Goal: Task Accomplishment & Management: Use online tool/utility

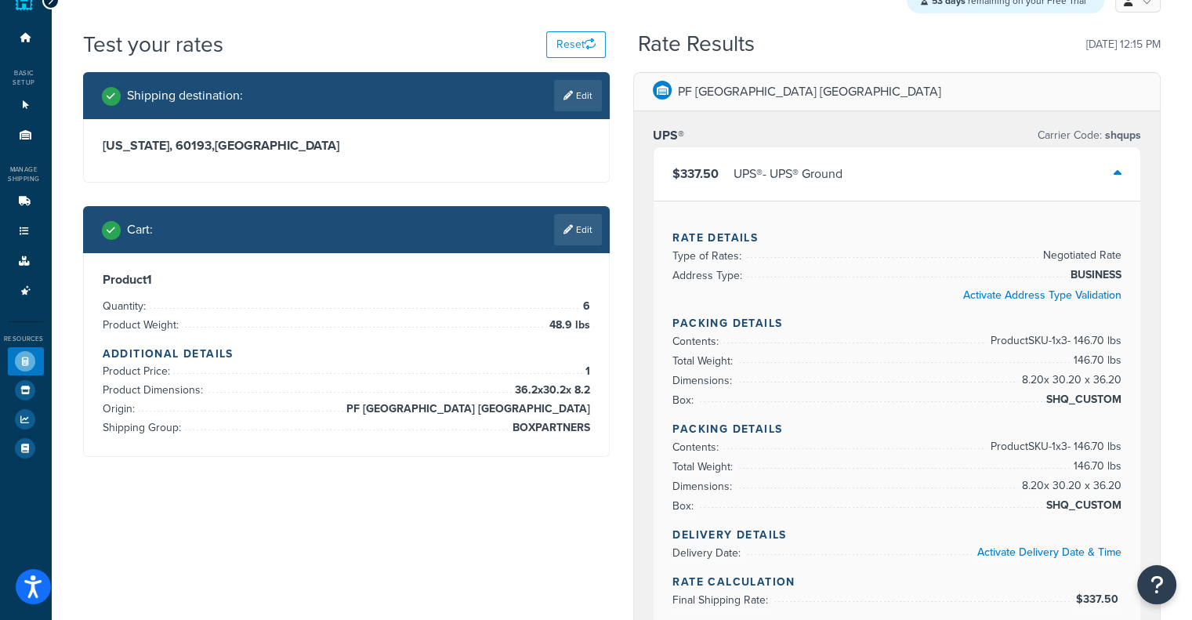
click at [920, 305] on div "Rate Details Type of Rates: Negotiated Rate Address Type: BUSINESS Activate Add…" at bounding box center [897, 414] width 487 height 426
click at [9, 129] on link "Origins 11" at bounding box center [26, 135] width 36 height 29
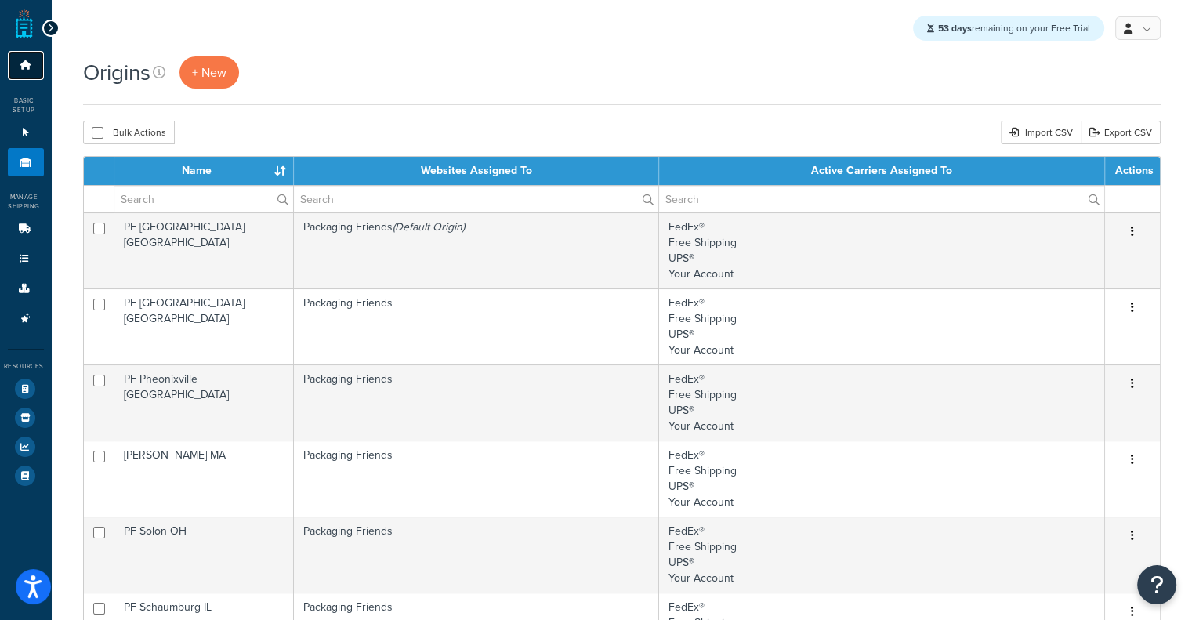
click at [34, 63] on link "Dashboard" at bounding box center [26, 65] width 36 height 29
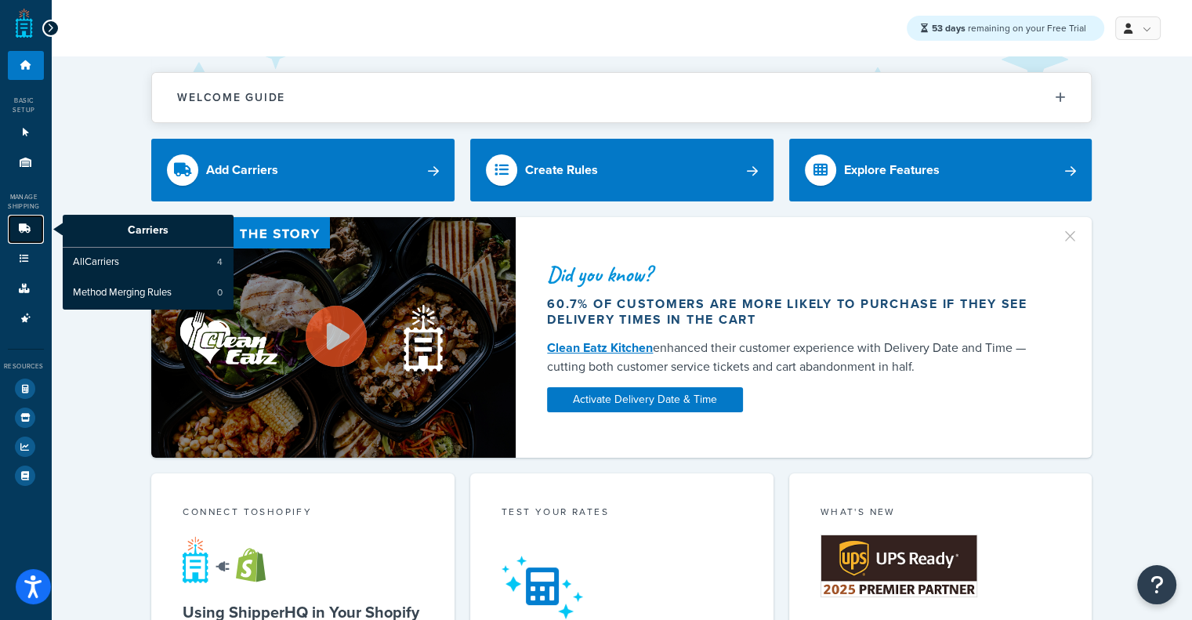
click at [27, 240] on link "Carriers" at bounding box center [26, 229] width 36 height 29
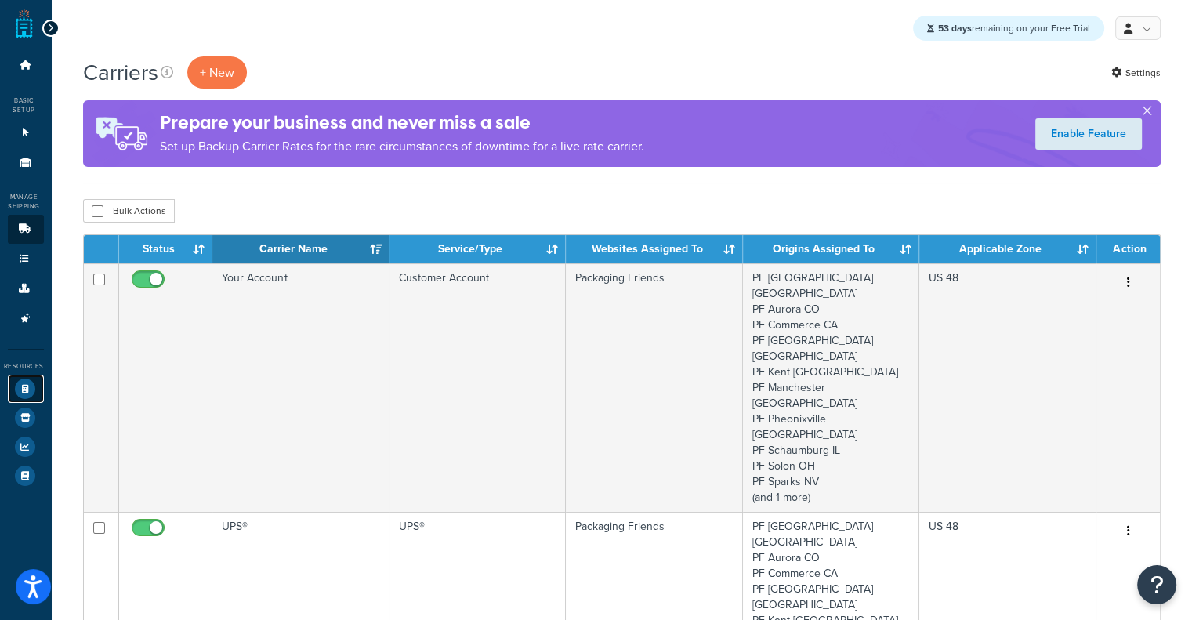
click at [16, 382] on icon at bounding box center [25, 389] width 20 height 20
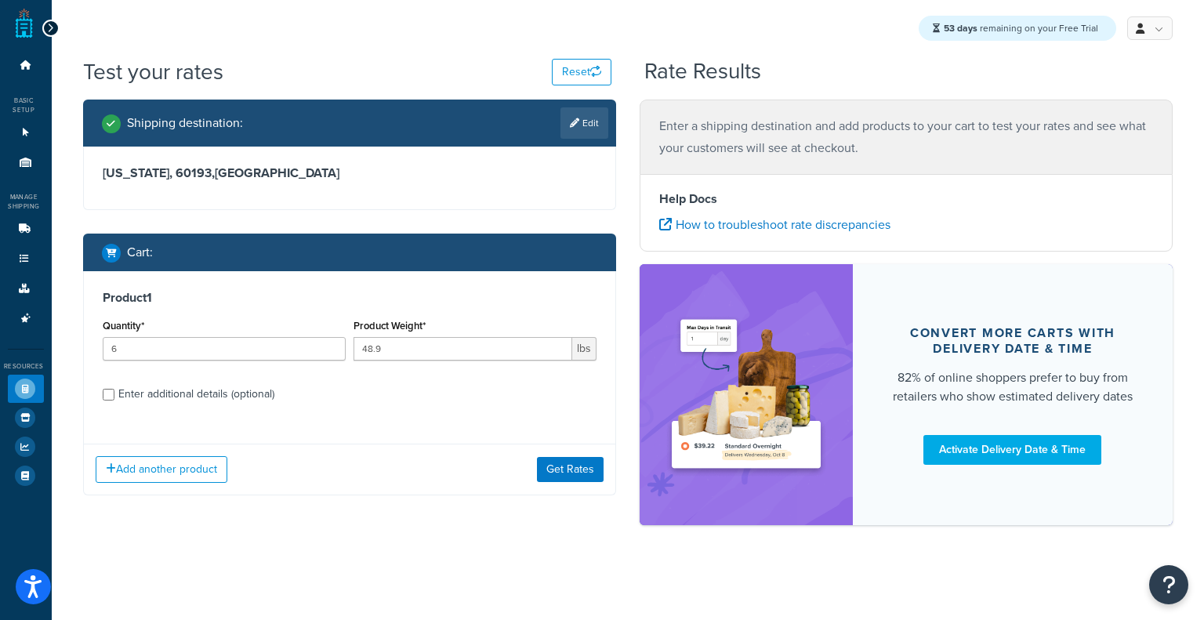
click at [115, 392] on div "Enter additional details (optional)" at bounding box center [350, 392] width 494 height 25
click at [105, 394] on input "Enter additional details (optional)" at bounding box center [109, 395] width 12 height 12
checkbox input "true"
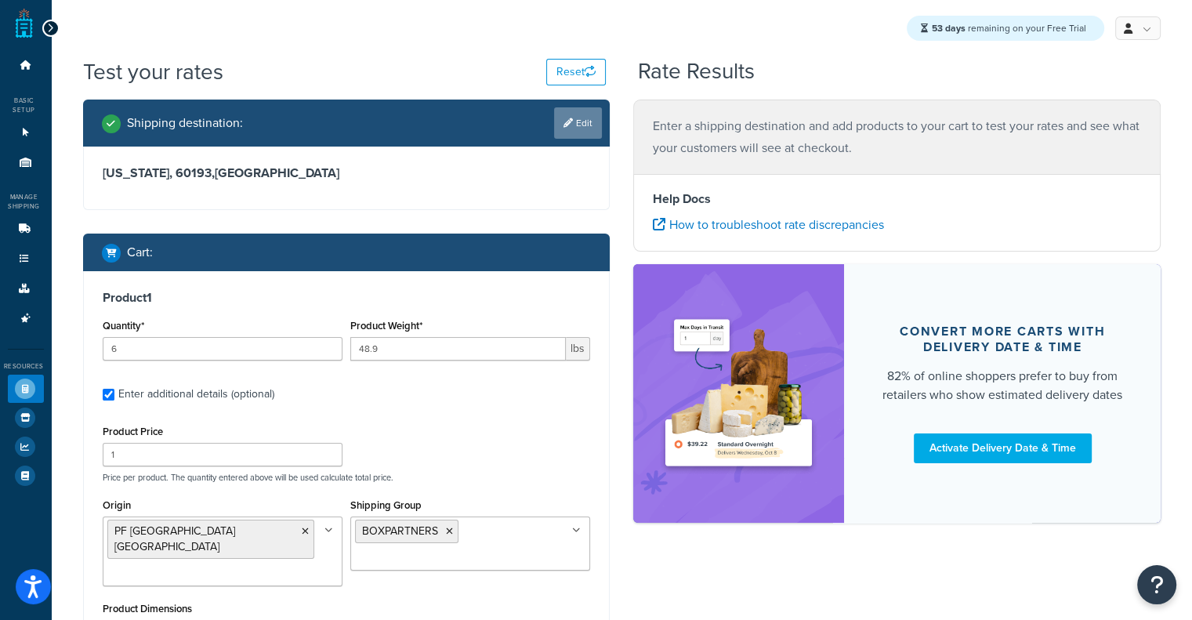
click at [580, 128] on link "Edit" at bounding box center [578, 122] width 48 height 31
select select "IL"
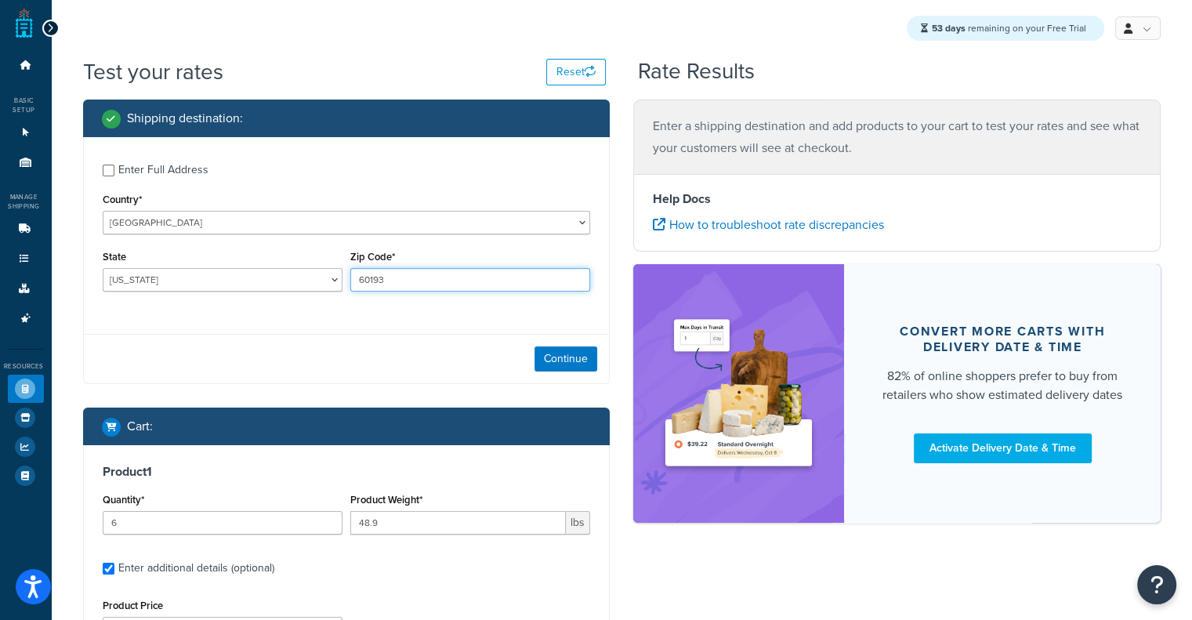
drag, startPoint x: 462, startPoint y: 284, endPoint x: 76, endPoint y: 304, distance: 387.0
click at [76, 304] on div "Shipping destination : Enter Full Address Country* United States United Kingdom…" at bounding box center [346, 592] width 551 height 984
paste input "21207"
type input "21207"
click at [564, 360] on button "Continue" at bounding box center [566, 358] width 63 height 25
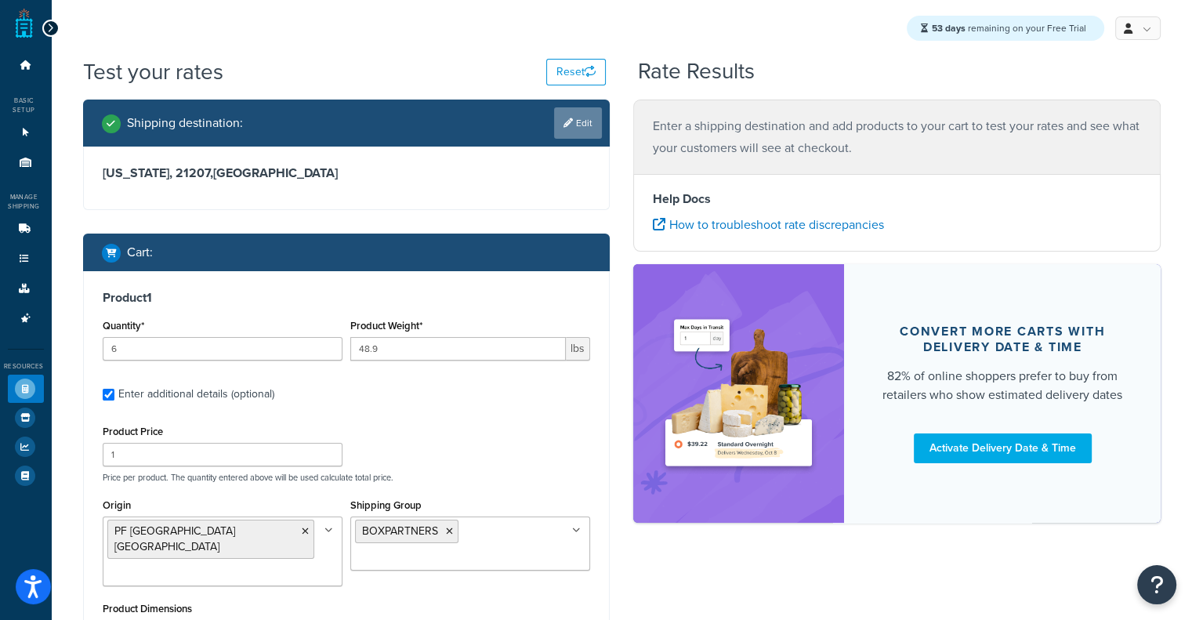
click at [574, 125] on link "Edit" at bounding box center [578, 122] width 48 height 31
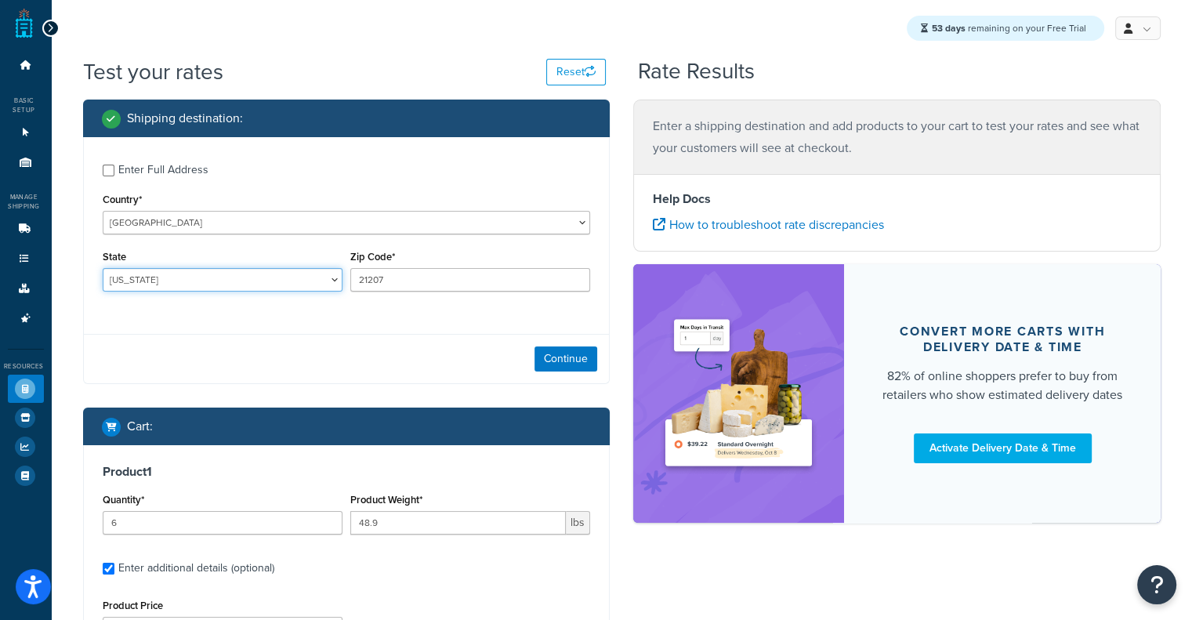
click at [332, 291] on select "Alabama Alaska American Samoa Arizona Arkansas Armed Forces Americas Armed Forc…" at bounding box center [223, 280] width 240 height 24
select select "MD"
click at [103, 270] on select "Alabama Alaska American Samoa Arizona Arkansas Armed Forces Americas Armed Forc…" at bounding box center [223, 280] width 240 height 24
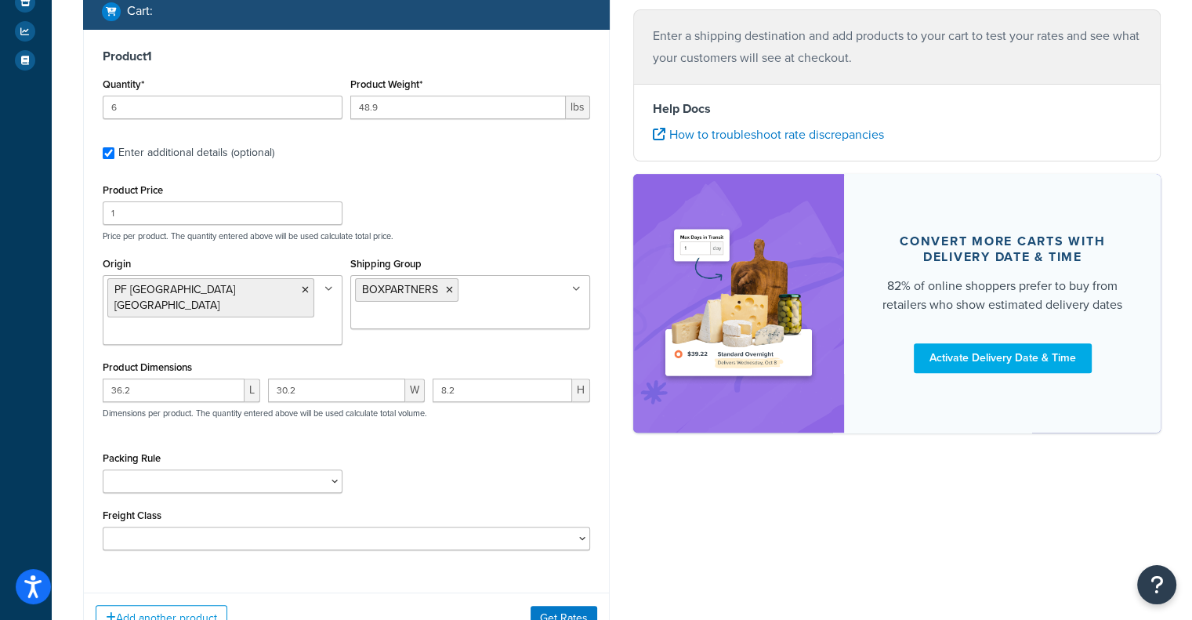
scroll to position [409, 0]
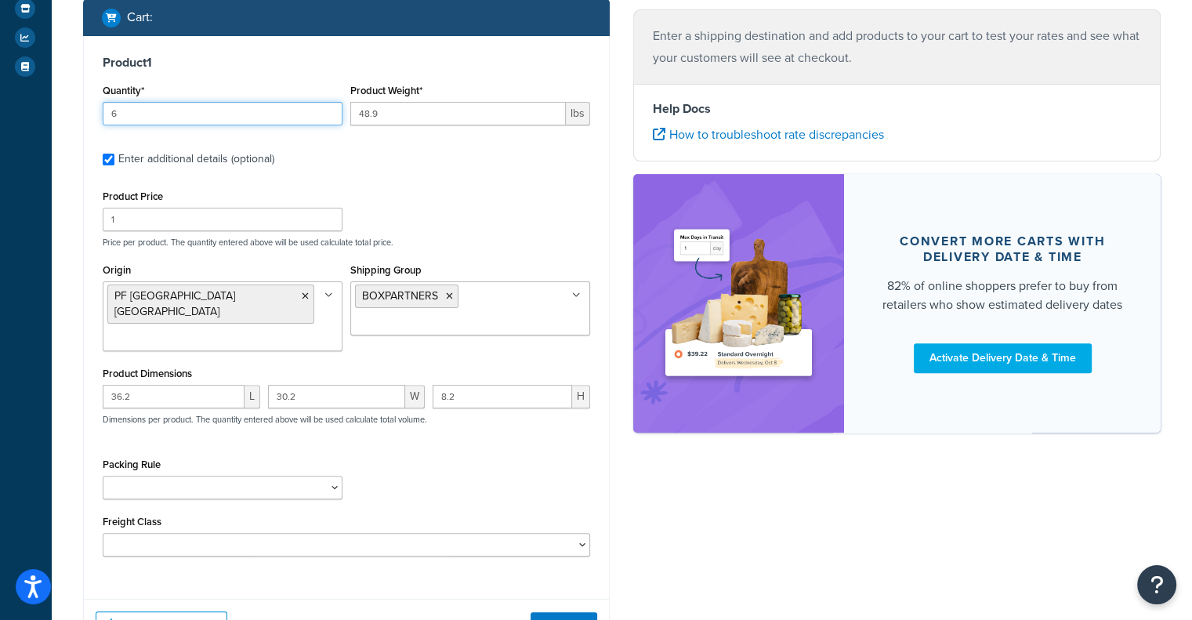
drag, startPoint x: 179, startPoint y: 121, endPoint x: 0, endPoint y: 144, distance: 180.9
click at [0, 144] on div "Dashboard Basic Setup Websites 1 Origins 11 Manage Shipping Carriers Carriers A…" at bounding box center [596, 172] width 1192 height 1162
type input "10"
drag, startPoint x: 405, startPoint y: 112, endPoint x: 116, endPoint y: 93, distance: 289.8
click at [116, 93] on div "Quantity* 10 Product Weight* 48.9 lbs" at bounding box center [347, 108] width 496 height 57
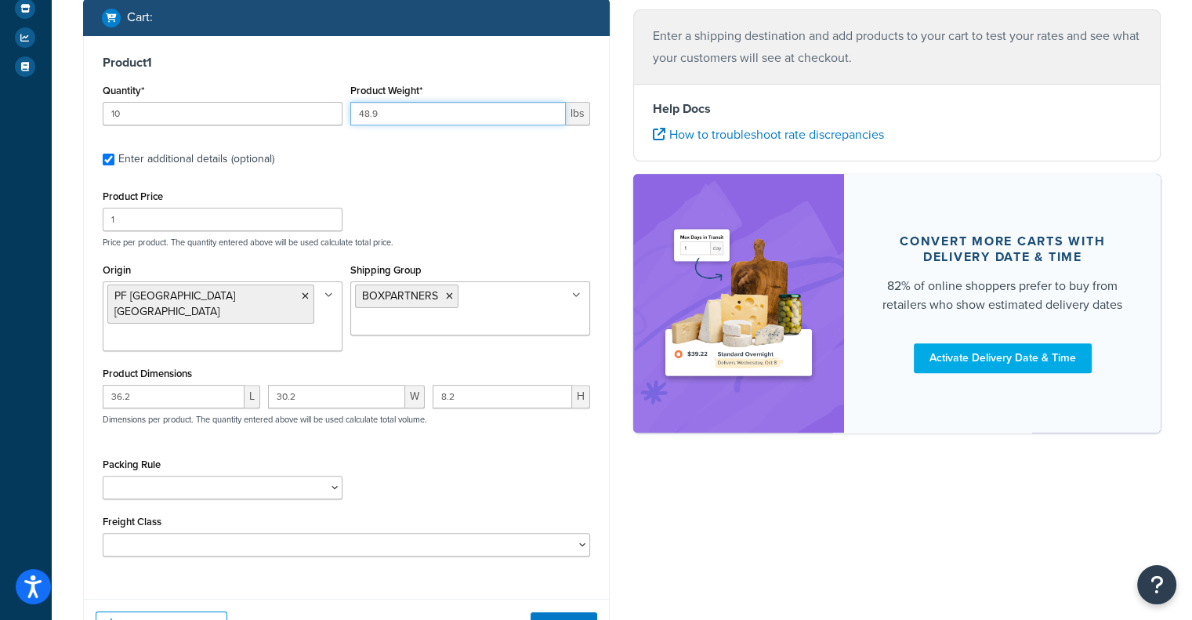
drag, startPoint x: 408, startPoint y: 115, endPoint x: 67, endPoint y: 190, distance: 349.0
click at [67, 190] on div "Test your rates Reset Rate Results Shipping destination : Enter Full Address Co…" at bounding box center [622, 180] width 1140 height 1066
type input "9.5"
click at [447, 298] on icon at bounding box center [449, 296] width 7 height 9
click at [499, 259] on div "Product Price 1 Price per product. The quantity entered above will be used calc…" at bounding box center [347, 371] width 488 height 371
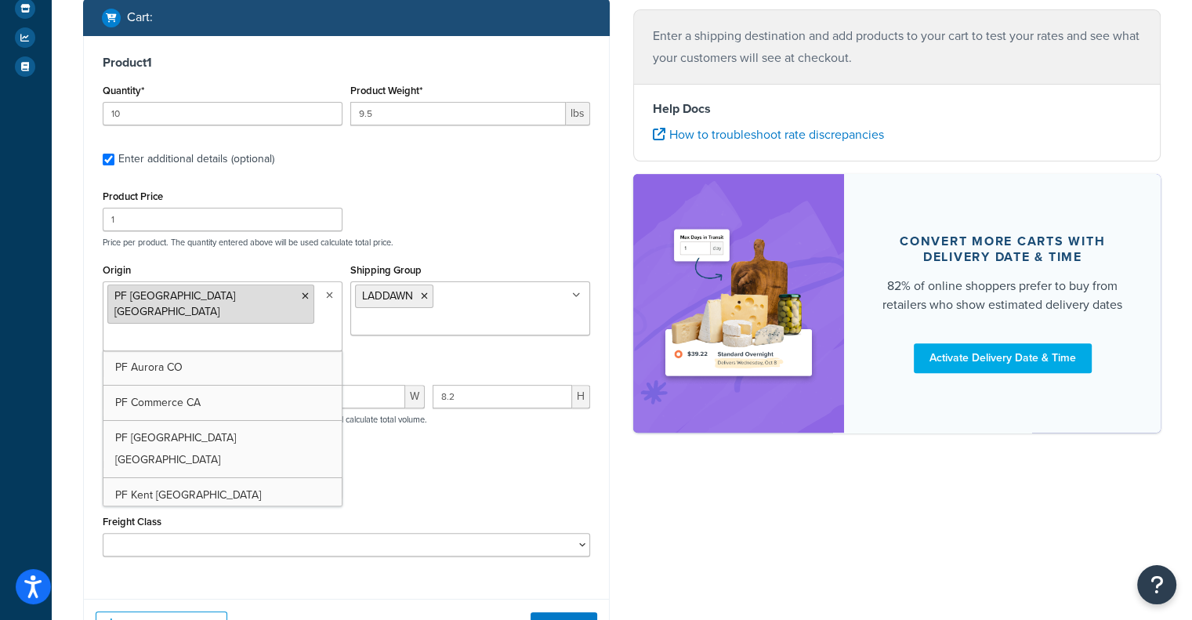
drag, startPoint x: 212, startPoint y: 293, endPoint x: 191, endPoint y: 296, distance: 21.3
click at [191, 296] on ul "PF Atlanta GA" at bounding box center [223, 316] width 240 height 70
click at [302, 296] on icon at bounding box center [305, 296] width 7 height 9
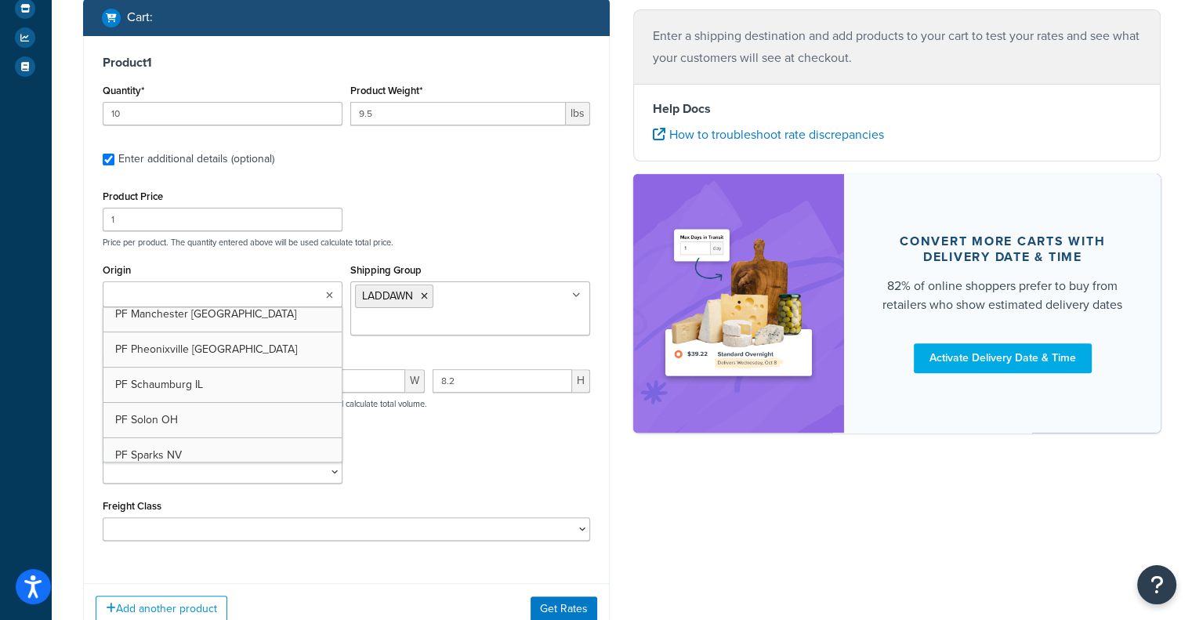
scroll to position [194, 0]
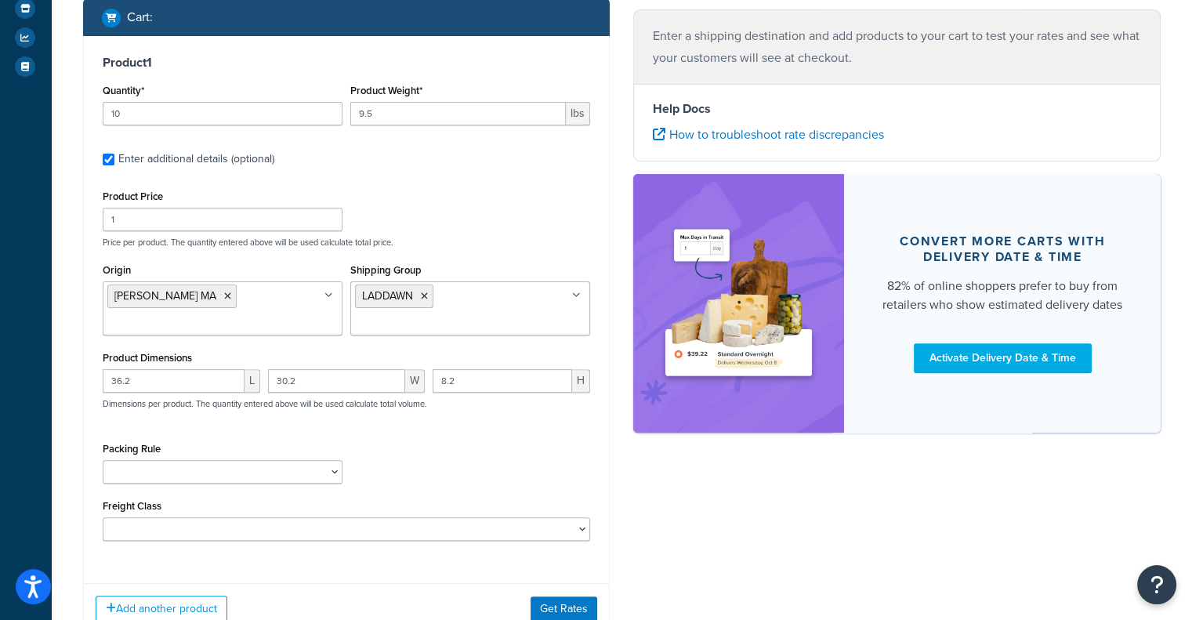
click at [515, 130] on div "Product Weight* 9.5 lbs" at bounding box center [470, 108] width 248 height 57
drag, startPoint x: 207, startPoint y: 390, endPoint x: 29, endPoint y: 391, distance: 177.9
click at [29, 391] on div "Dashboard Basic Setup Websites 1 Origins 11 Manage Shipping Carriers Carriers A…" at bounding box center [596, 164] width 1192 height 1146
paste input "12.3"
type input "12.3"
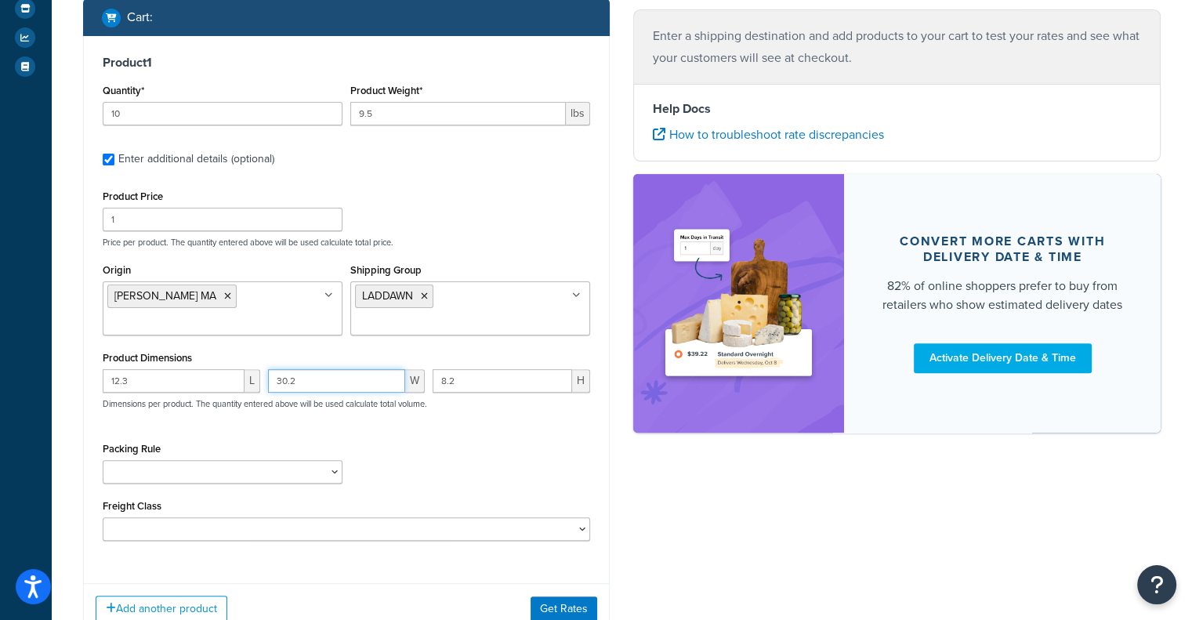
drag, startPoint x: 326, startPoint y: 376, endPoint x: 306, endPoint y: 378, distance: 20.4
click at [306, 378] on input "30.2" at bounding box center [337, 381] width 138 height 24
drag, startPoint x: 306, startPoint y: 378, endPoint x: 67, endPoint y: 375, distance: 238.3
click at [67, 375] on div "Test your rates Reset Rate Results Shipping destination : Enter Full Address Co…" at bounding box center [622, 172] width 1140 height 1050
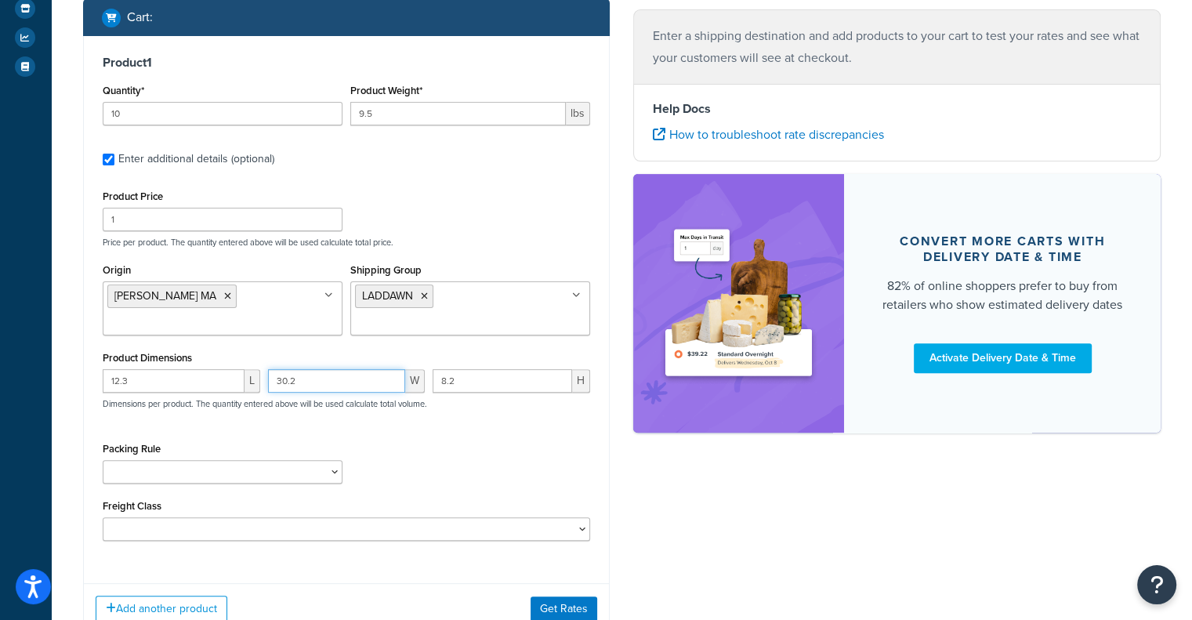
paste input "6.1"
type input "6.1"
click at [484, 379] on input "8.2" at bounding box center [503, 381] width 140 height 24
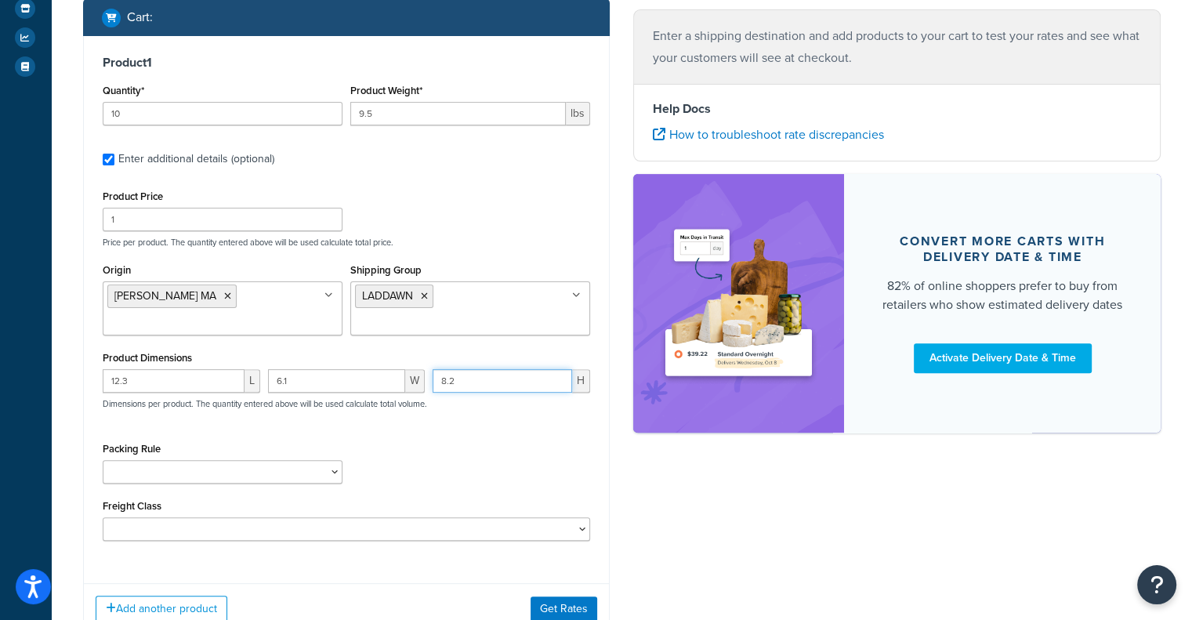
paste input "3.6"
type input "3.6"
click at [502, 466] on div "Packing Rule Test Packing Rule" at bounding box center [347, 466] width 496 height 57
click at [591, 606] on button "Get Rates" at bounding box center [564, 608] width 67 height 25
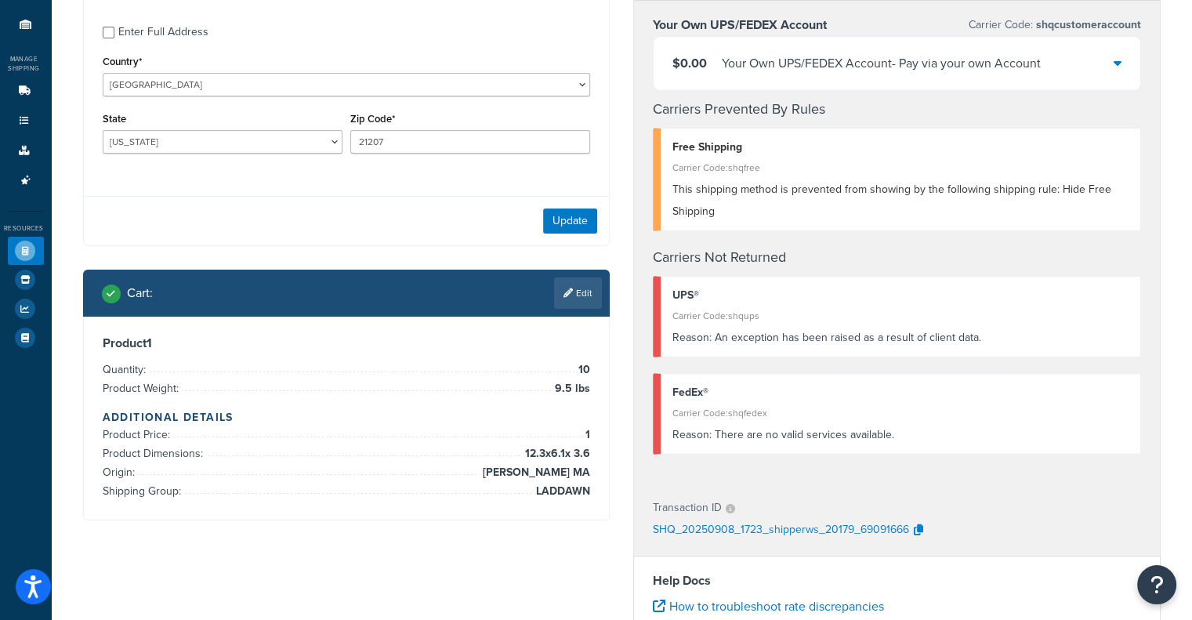
scroll to position [137, 0]
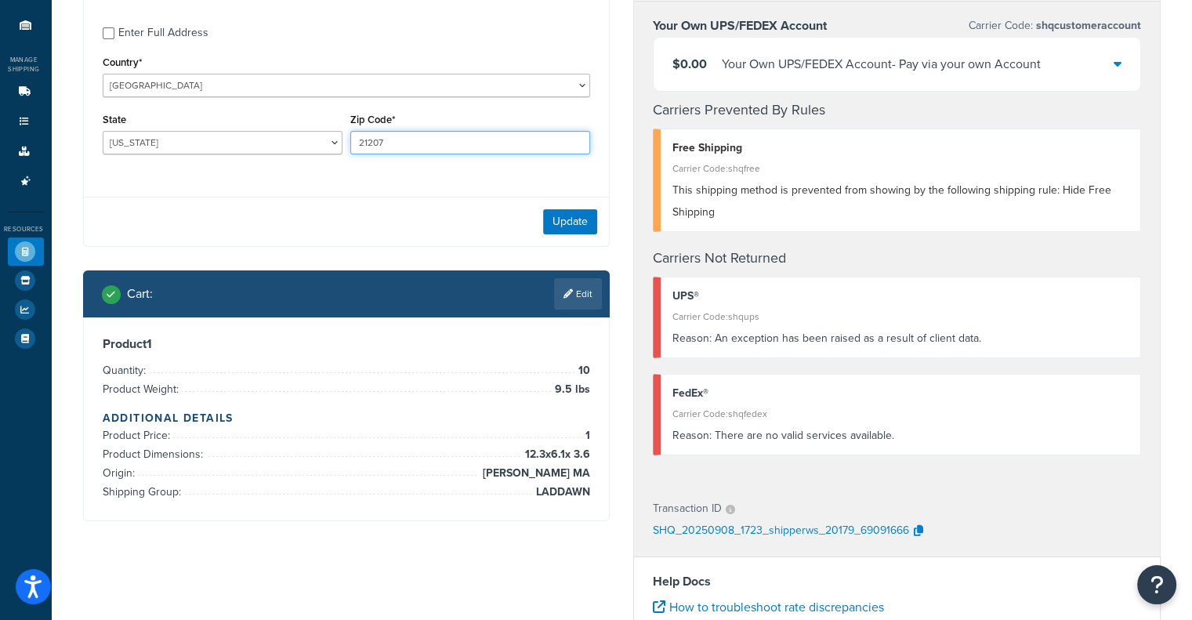
drag, startPoint x: 394, startPoint y: 149, endPoint x: 198, endPoint y: 103, distance: 202.1
click at [198, 103] on div "Enter Full Address Country* United States United Kingdom Afghanistan Åland Isla…" at bounding box center [347, 92] width 526 height 185
click at [577, 228] on button "Update" at bounding box center [570, 221] width 54 height 25
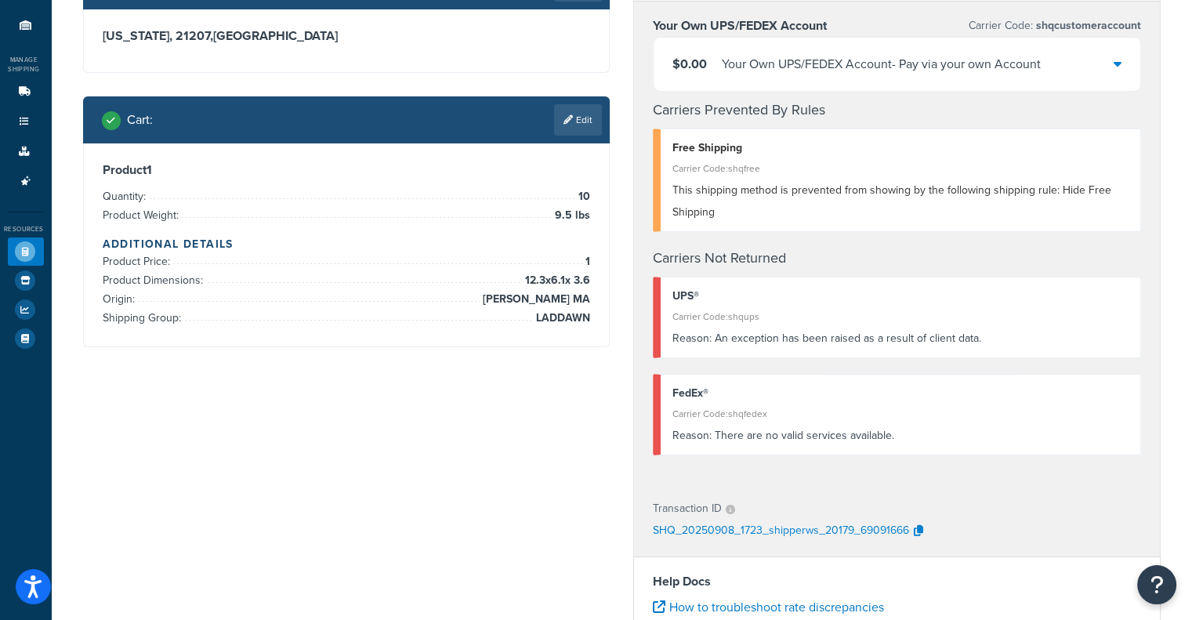
scroll to position [0, 0]
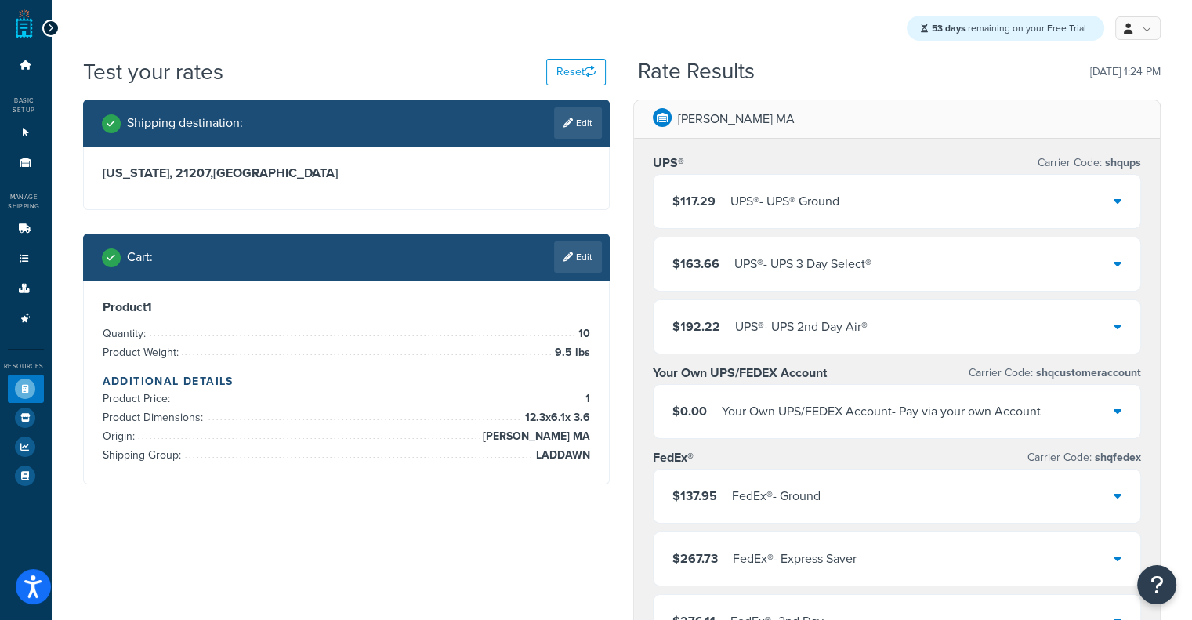
click at [757, 184] on div "$117.29 UPS® - UPS® Ground" at bounding box center [897, 201] width 487 height 53
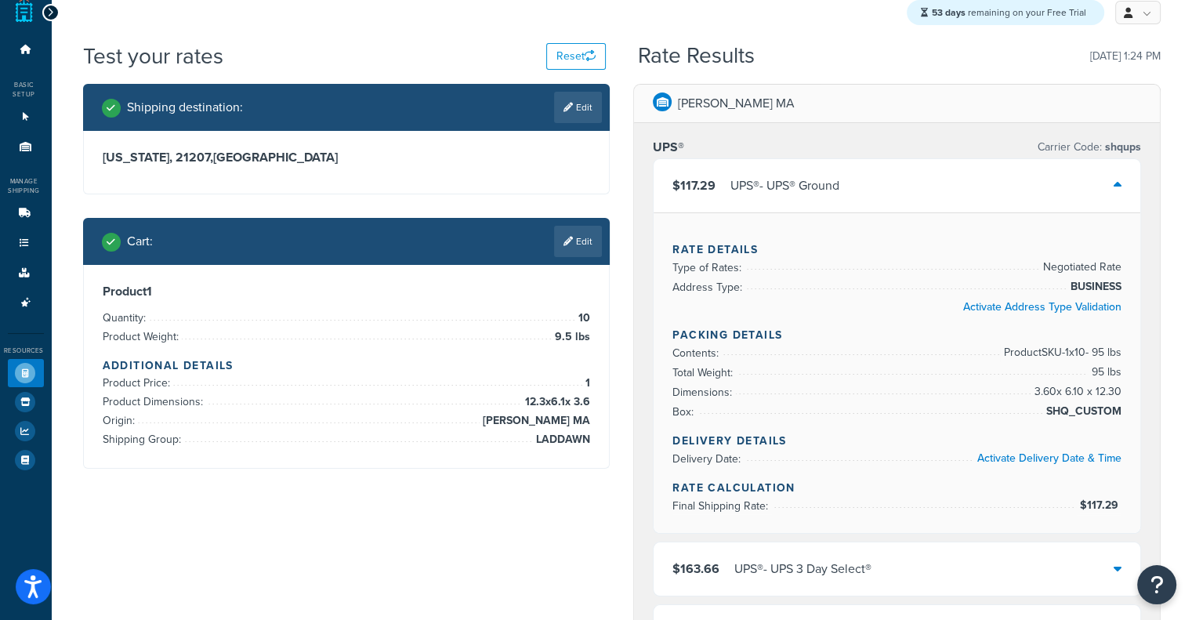
scroll to position [25, 0]
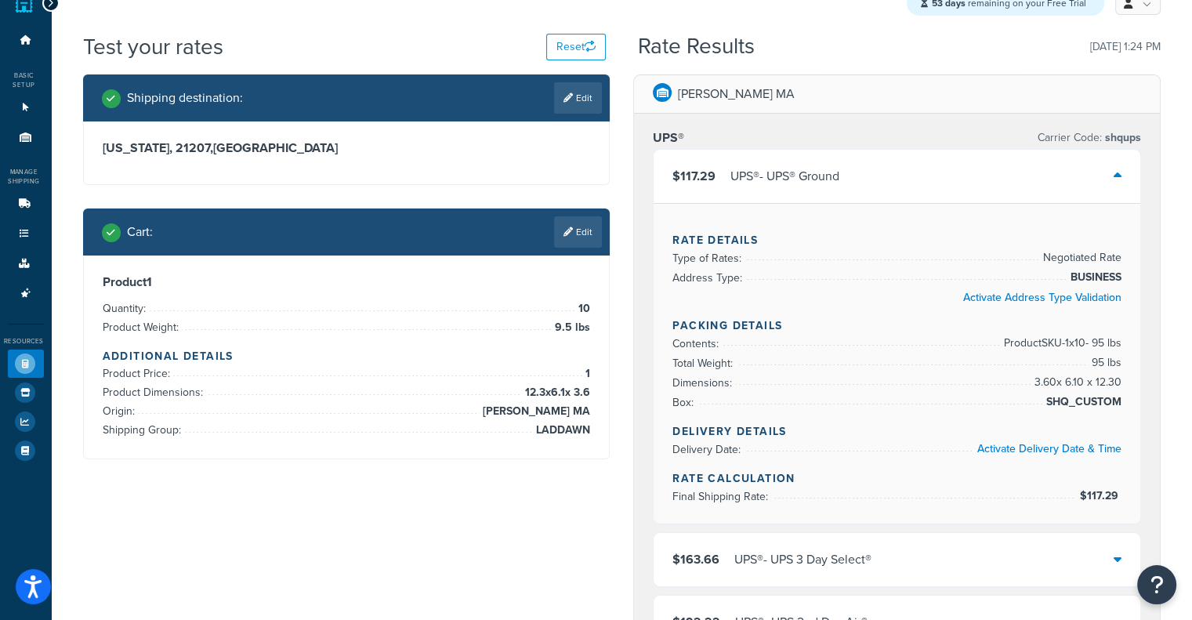
click at [984, 170] on div "$117.29 UPS® - UPS® Ground" at bounding box center [897, 176] width 487 height 53
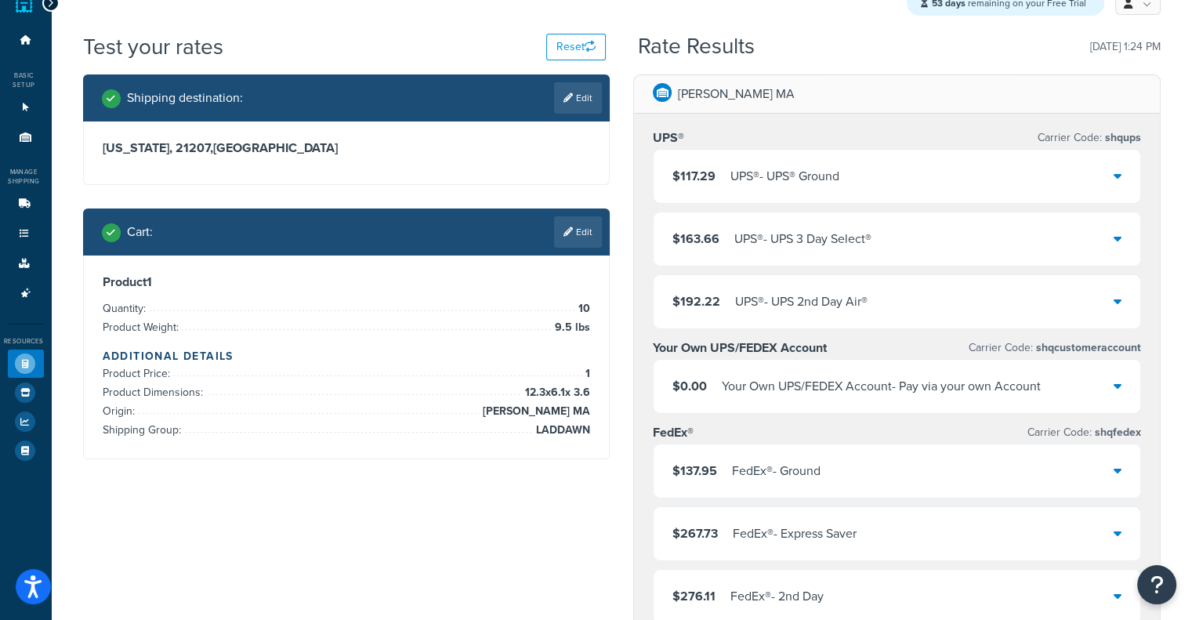
click at [984, 170] on div "$117.29 UPS® - UPS® Ground" at bounding box center [897, 176] width 487 height 53
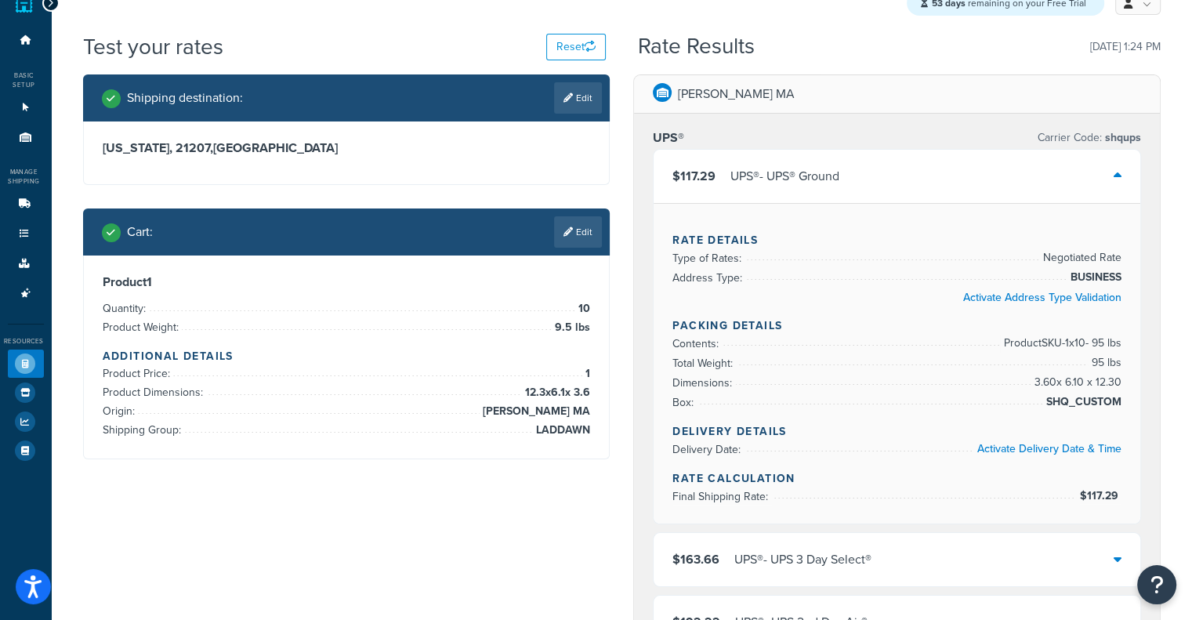
click at [984, 170] on div "$117.29 UPS® - UPS® Ground" at bounding box center [897, 176] width 487 height 53
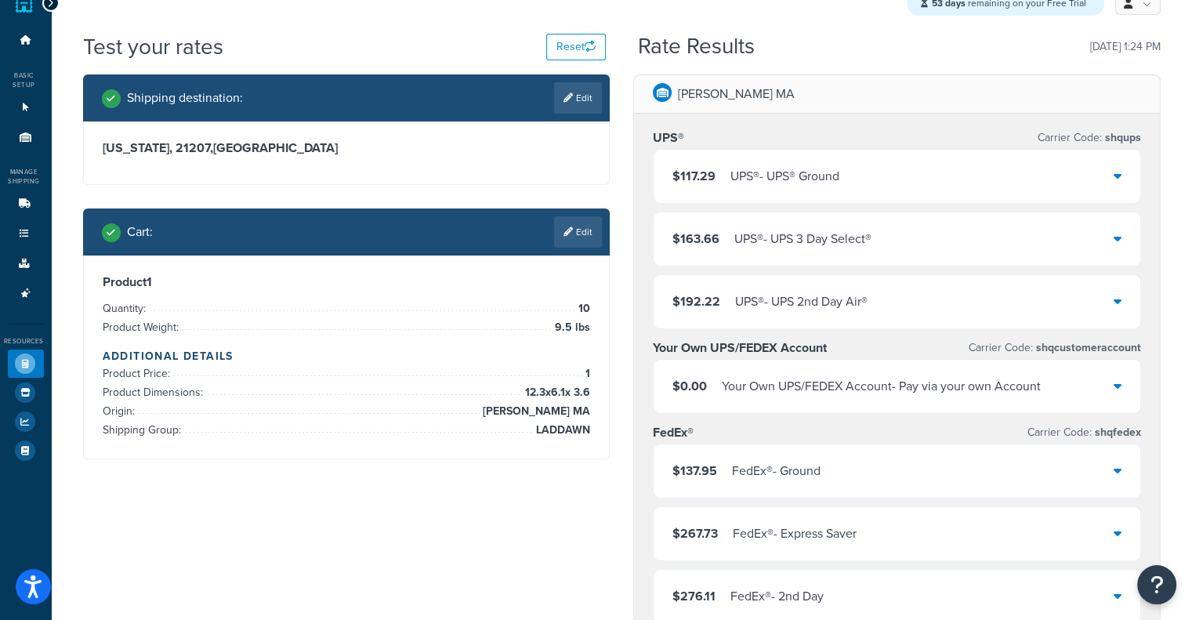
click at [984, 170] on div "$117.29 UPS® - UPS® Ground" at bounding box center [897, 176] width 487 height 53
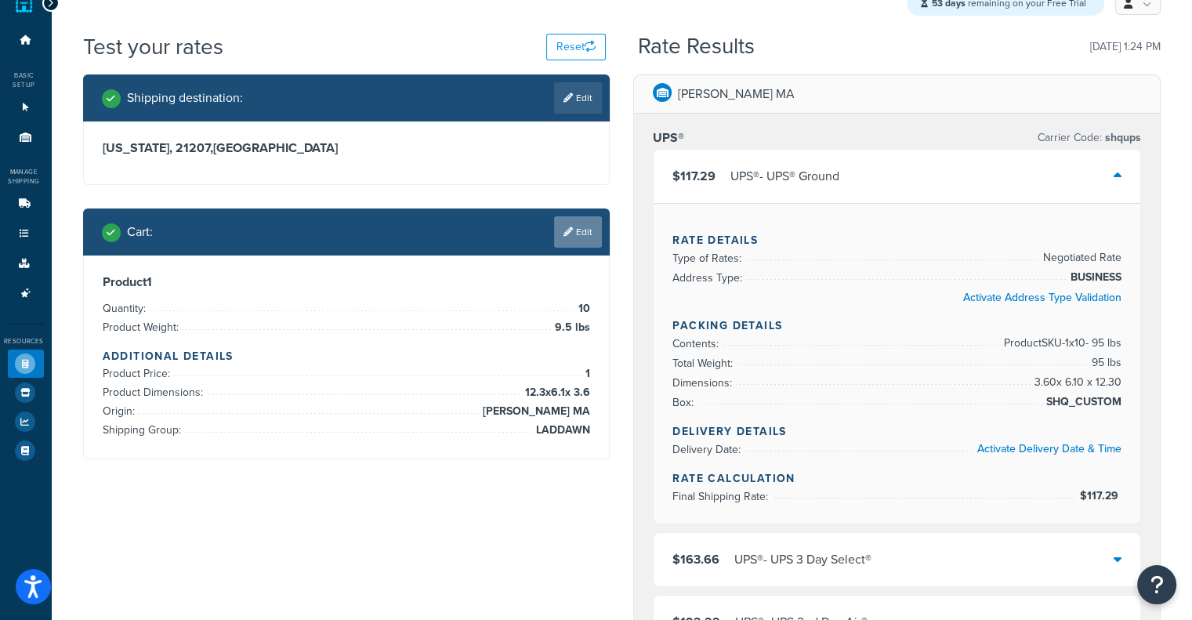
click at [567, 241] on link "Edit" at bounding box center [578, 231] width 48 height 31
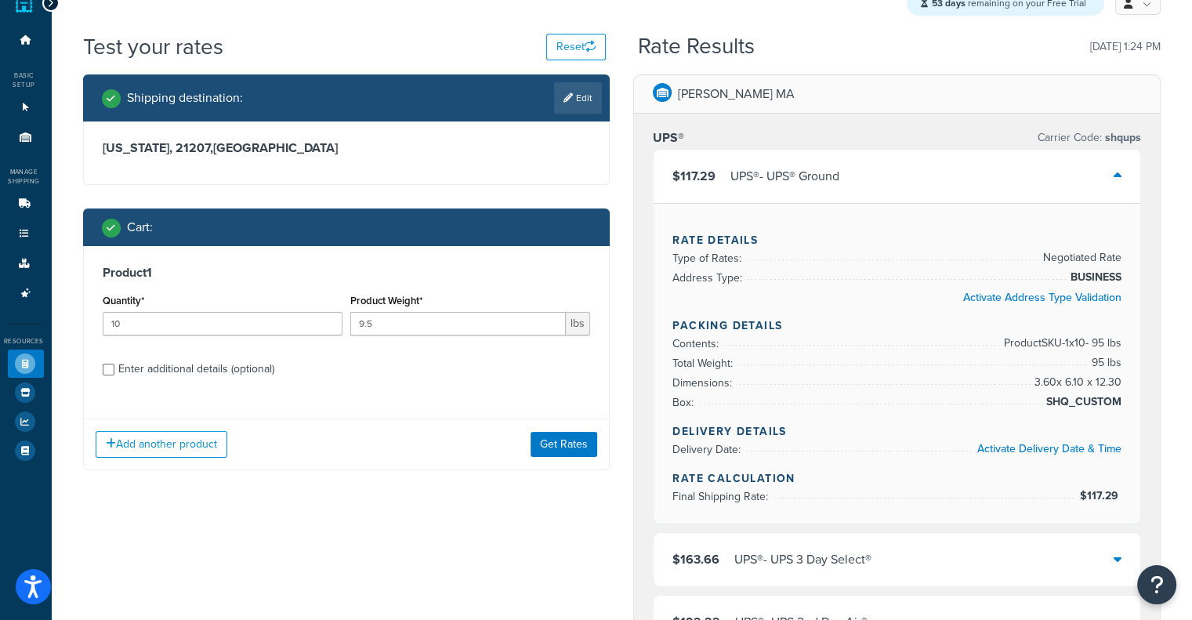
click at [222, 380] on div "Enter additional details (optional)" at bounding box center [196, 369] width 156 height 22
click at [114, 375] on input "Enter additional details (optional)" at bounding box center [109, 370] width 12 height 12
checkbox input "true"
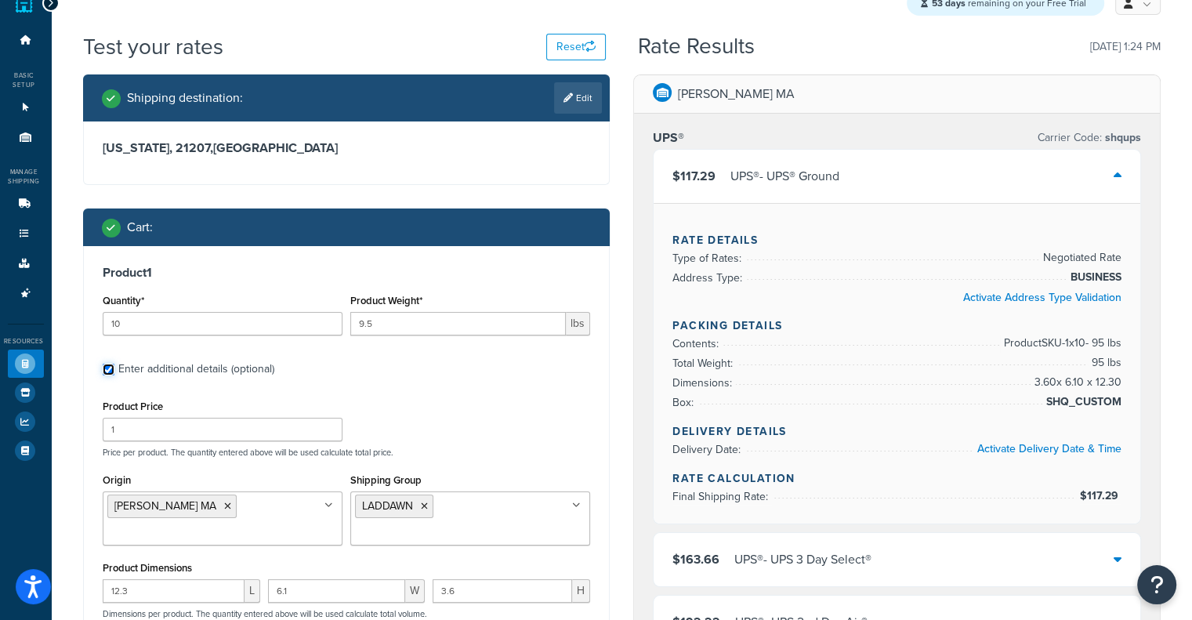
scroll to position [292, 0]
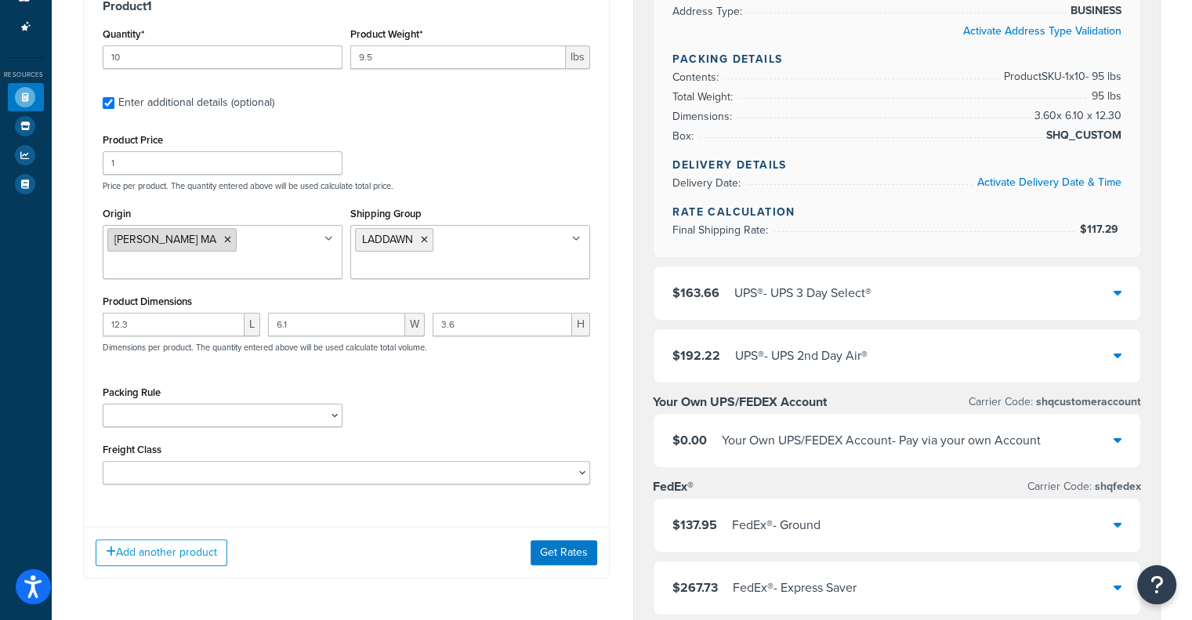
click at [224, 239] on icon at bounding box center [227, 239] width 7 height 9
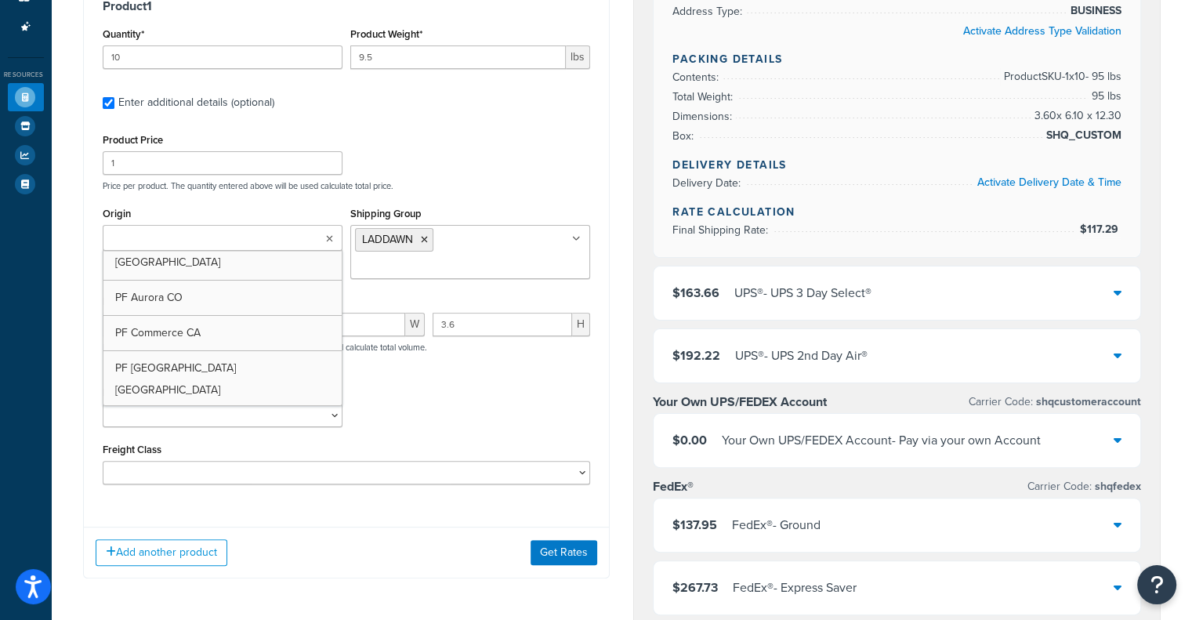
scroll to position [0, 0]
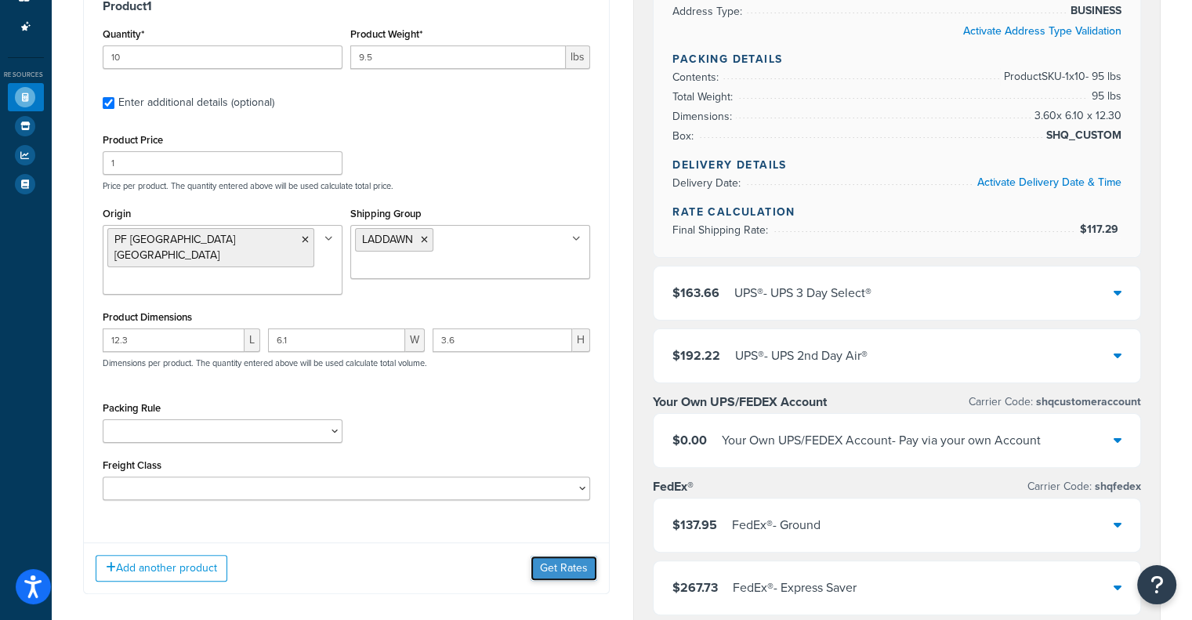
click at [571, 556] on button "Get Rates" at bounding box center [564, 568] width 67 height 25
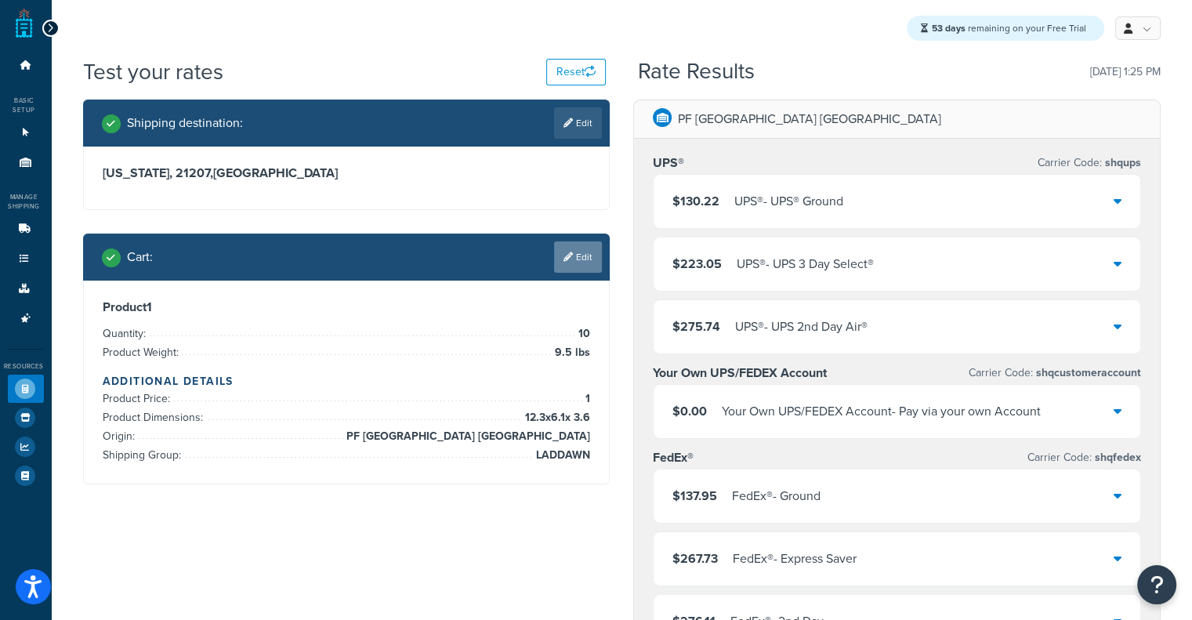
click at [596, 257] on link "Edit" at bounding box center [578, 256] width 48 height 31
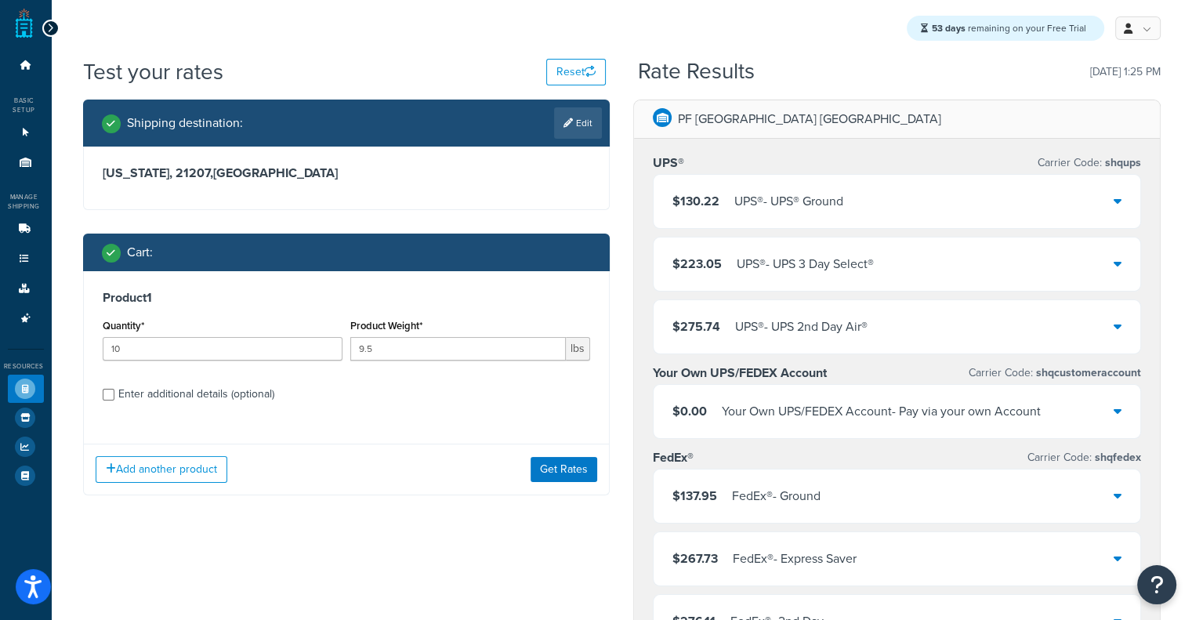
click at [228, 401] on div "Enter additional details (optional)" at bounding box center [196, 394] width 156 height 22
click at [114, 401] on input "Enter additional details (optional)" at bounding box center [109, 395] width 12 height 12
checkbox input "true"
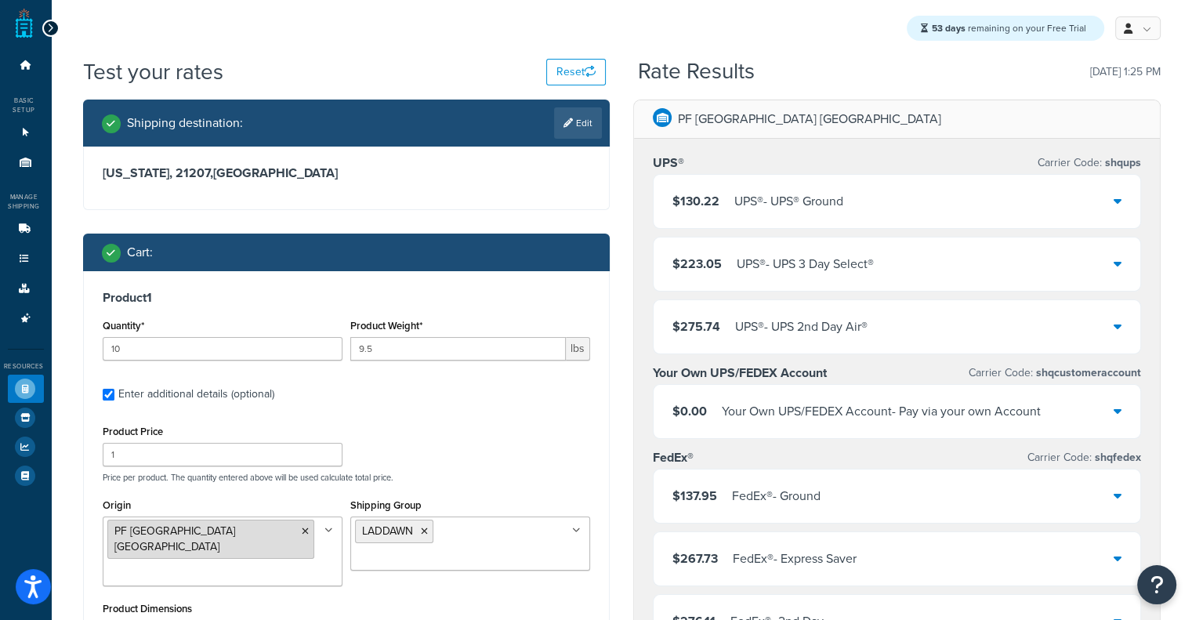
click at [302, 529] on icon at bounding box center [305, 531] width 7 height 9
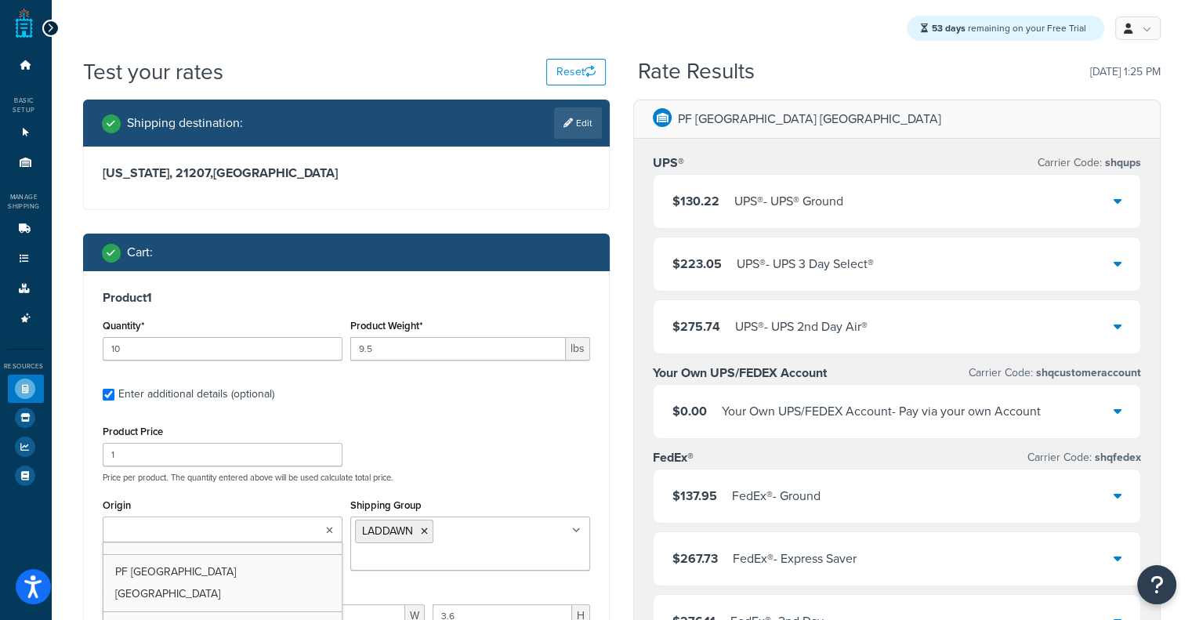
click at [191, 529] on input "Origin" at bounding box center [176, 530] width 139 height 17
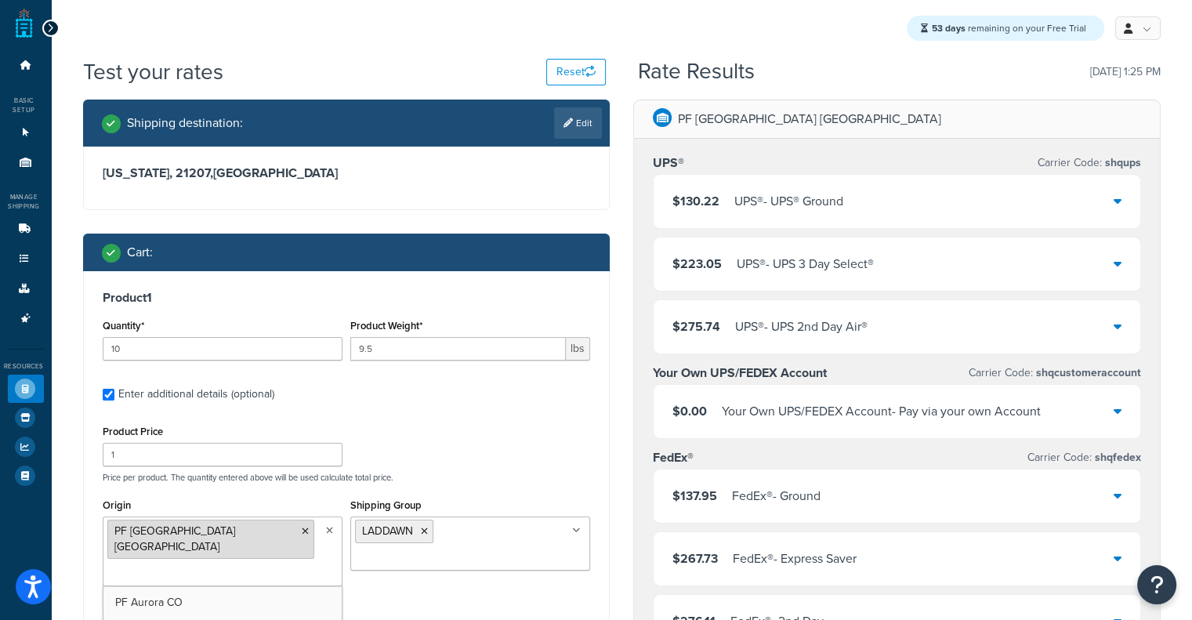
click at [302, 531] on icon at bounding box center [305, 531] width 7 height 9
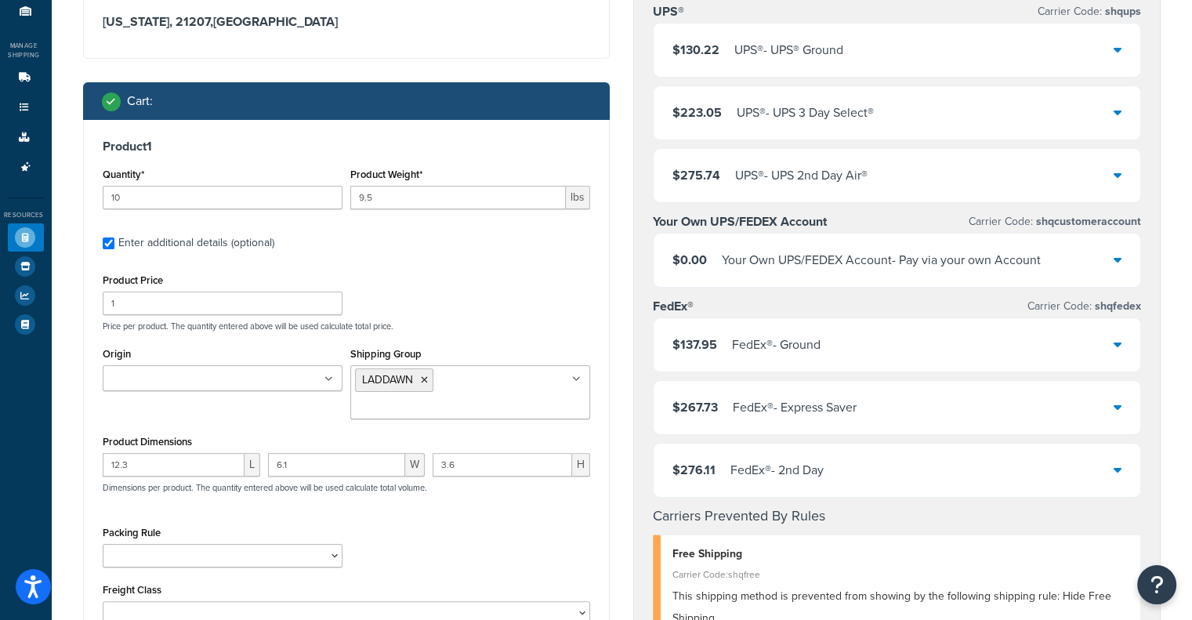
scroll to position [219, 0]
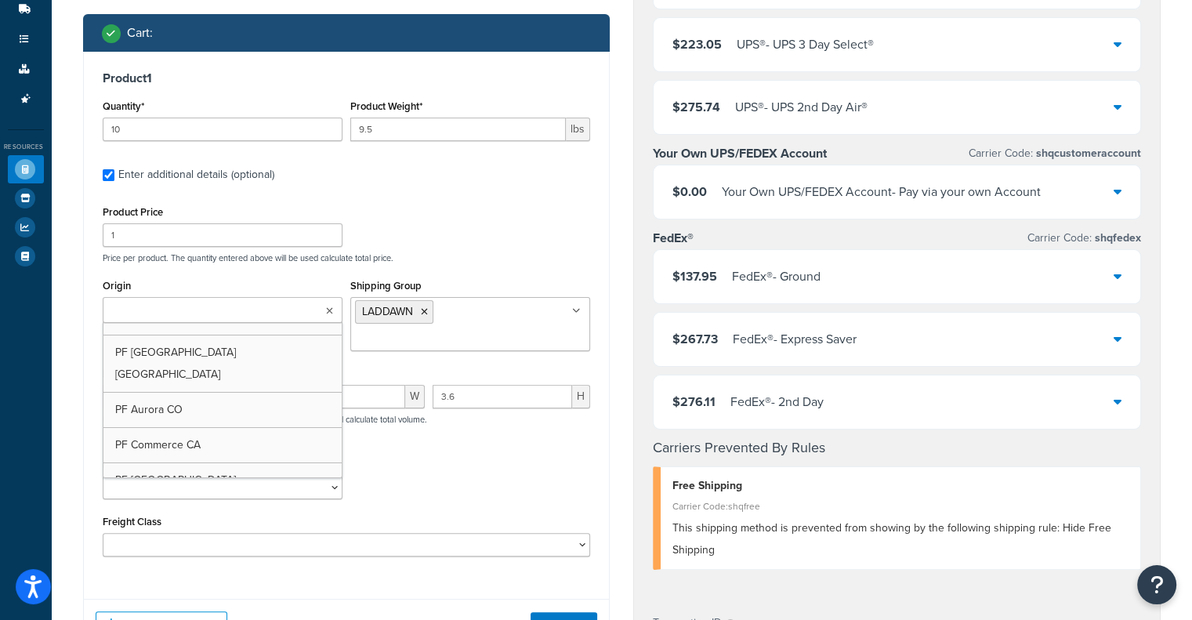
click at [263, 310] on ul at bounding box center [223, 310] width 240 height 26
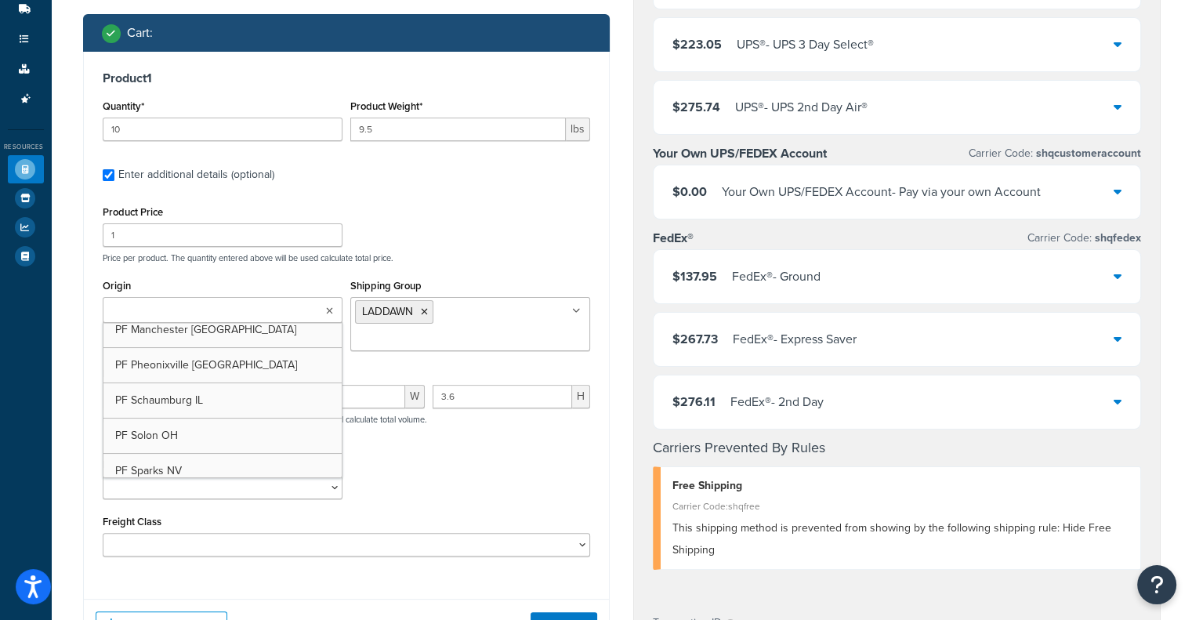
scroll to position [194, 0]
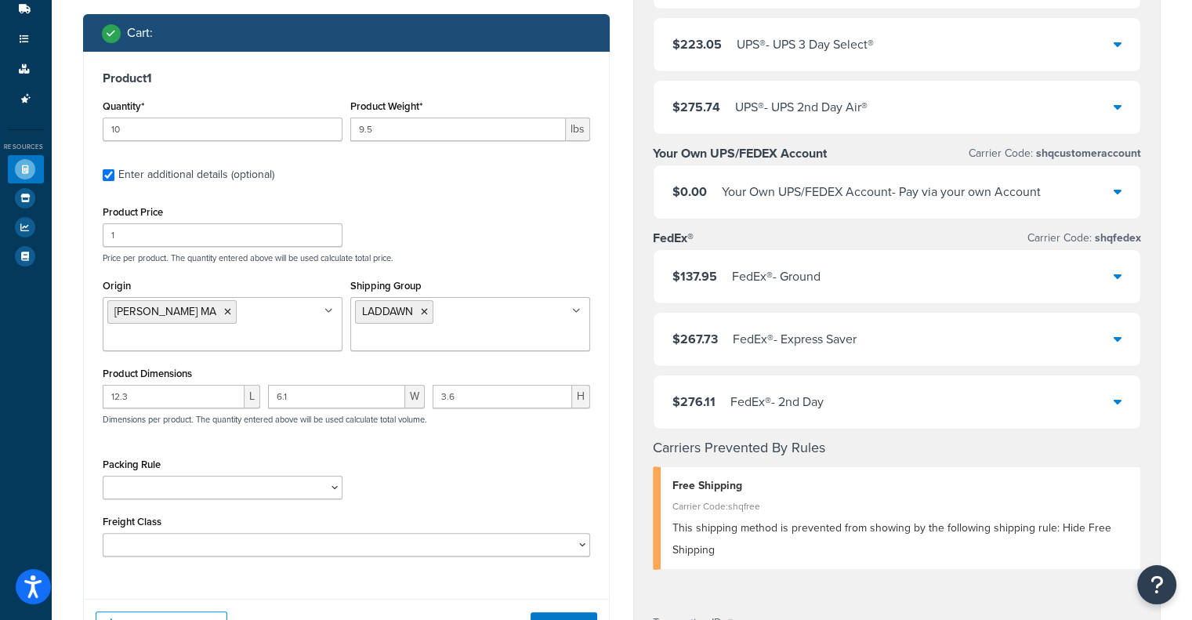
click at [560, 445] on div "Product Price 1 Price per product. The quantity entered above will be used calc…" at bounding box center [347, 378] width 488 height 355
click at [567, 616] on button "Get Rates" at bounding box center [564, 624] width 67 height 25
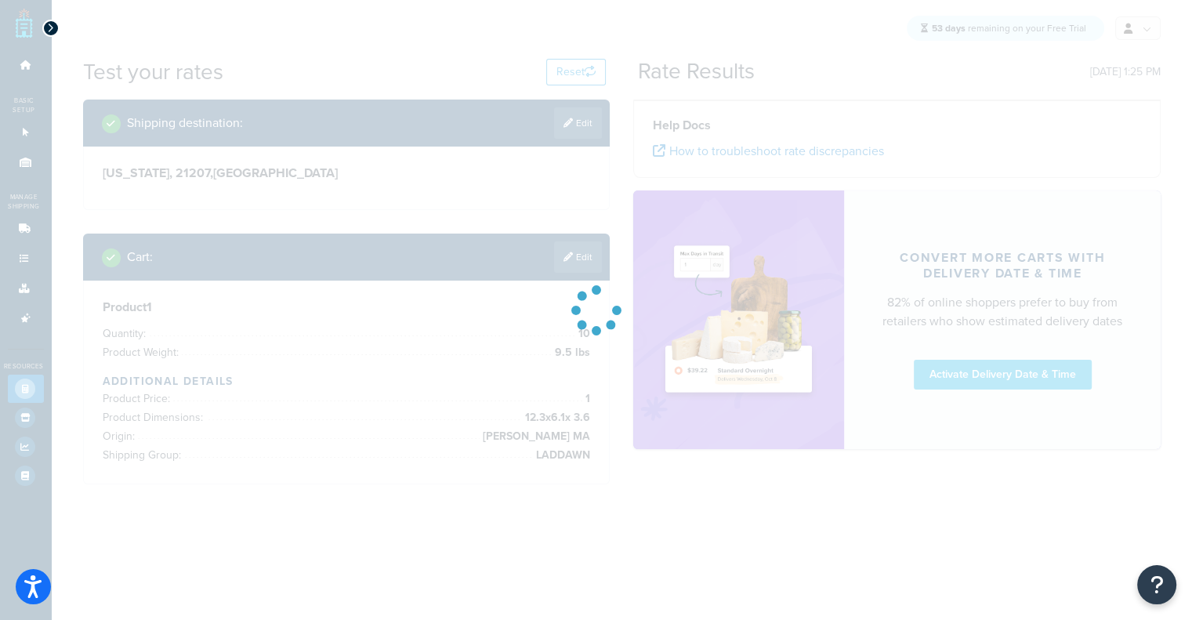
scroll to position [0, 0]
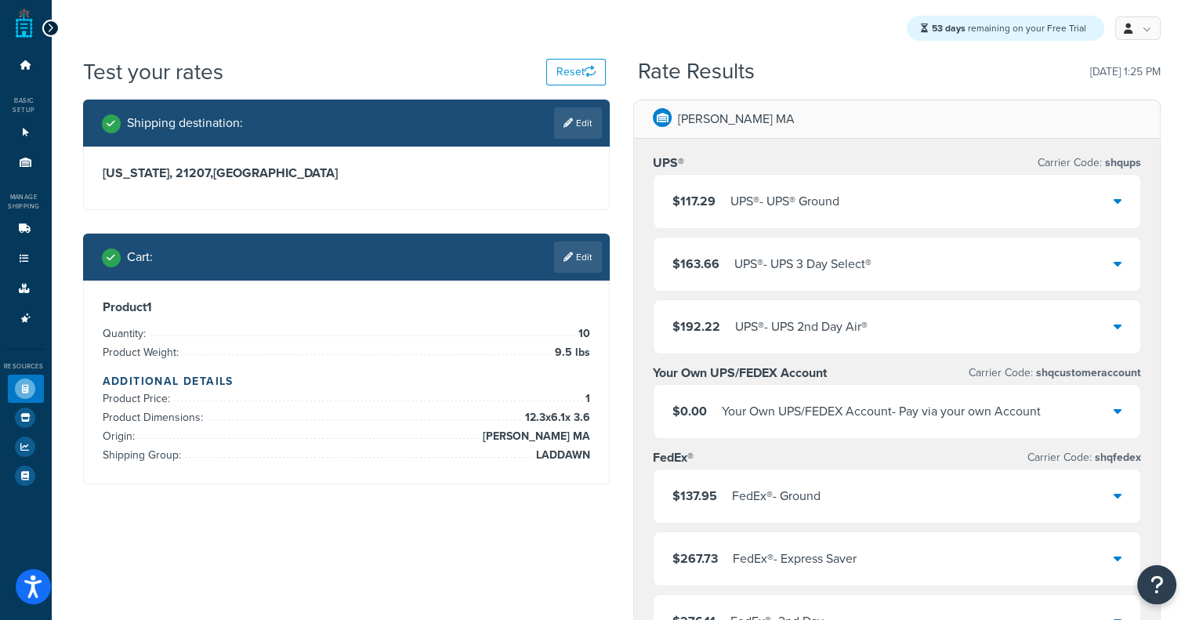
click at [1097, 189] on div "$117.29 UPS® - UPS® Ground" at bounding box center [897, 201] width 487 height 53
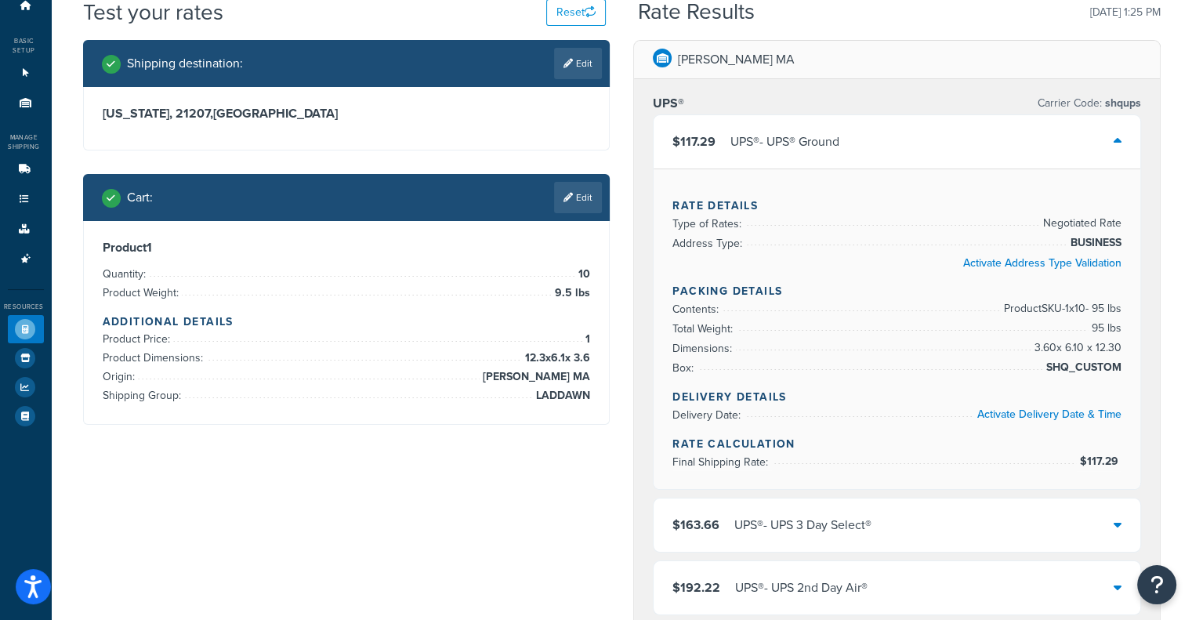
scroll to position [63, 0]
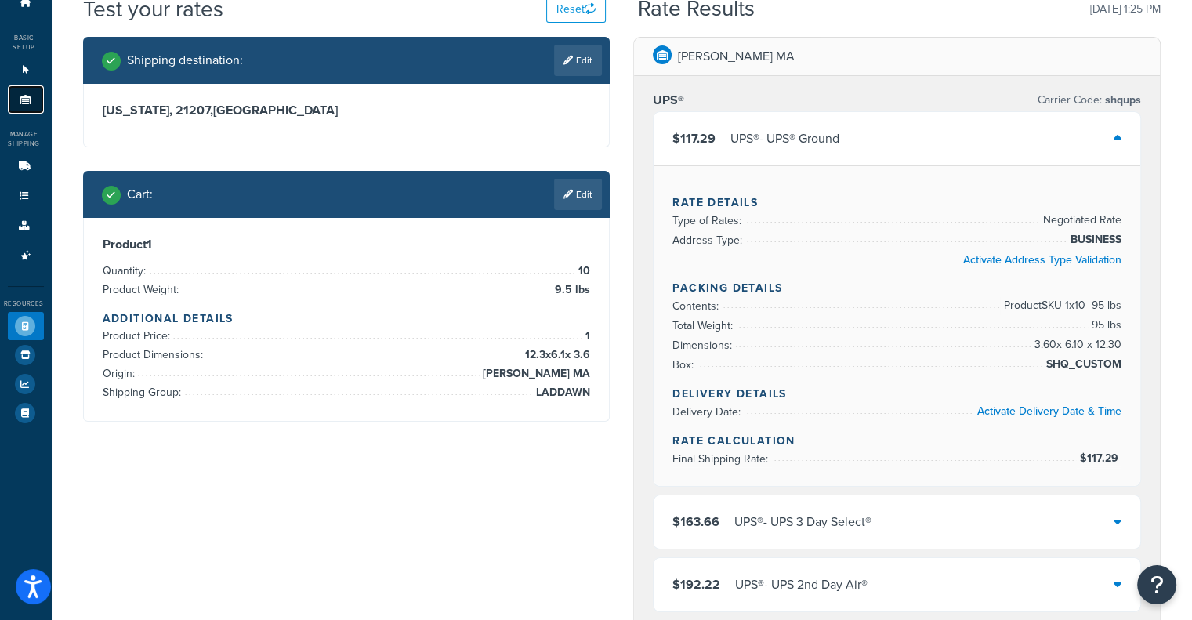
click at [16, 98] on link "Origins 11" at bounding box center [26, 99] width 36 height 29
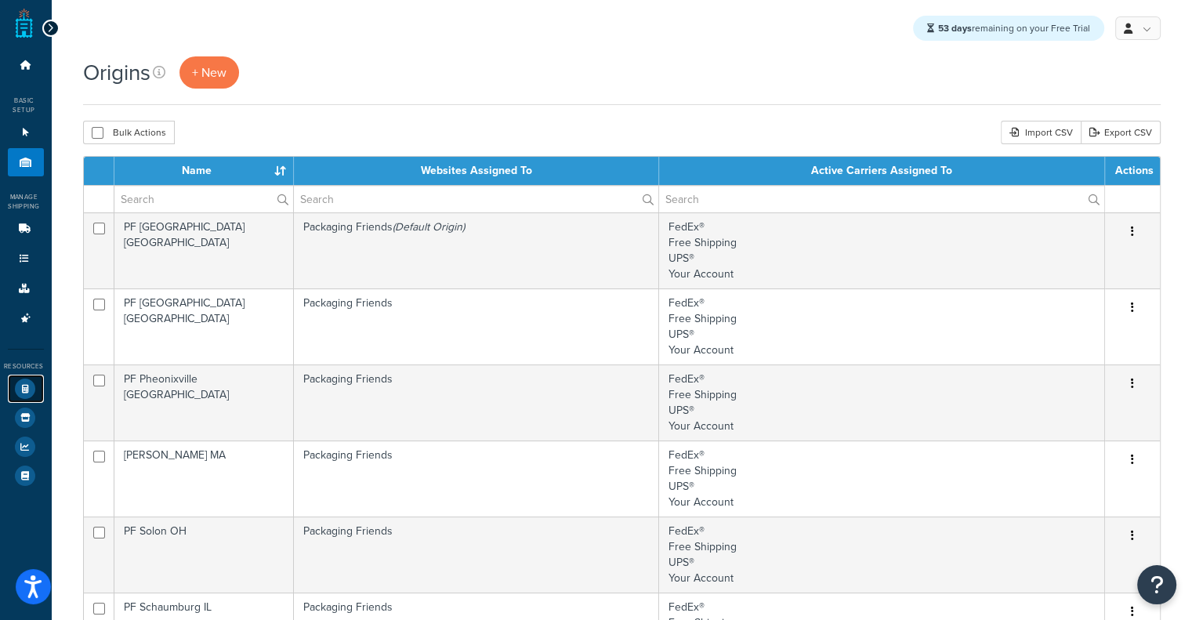
click at [20, 394] on icon at bounding box center [25, 389] width 20 height 20
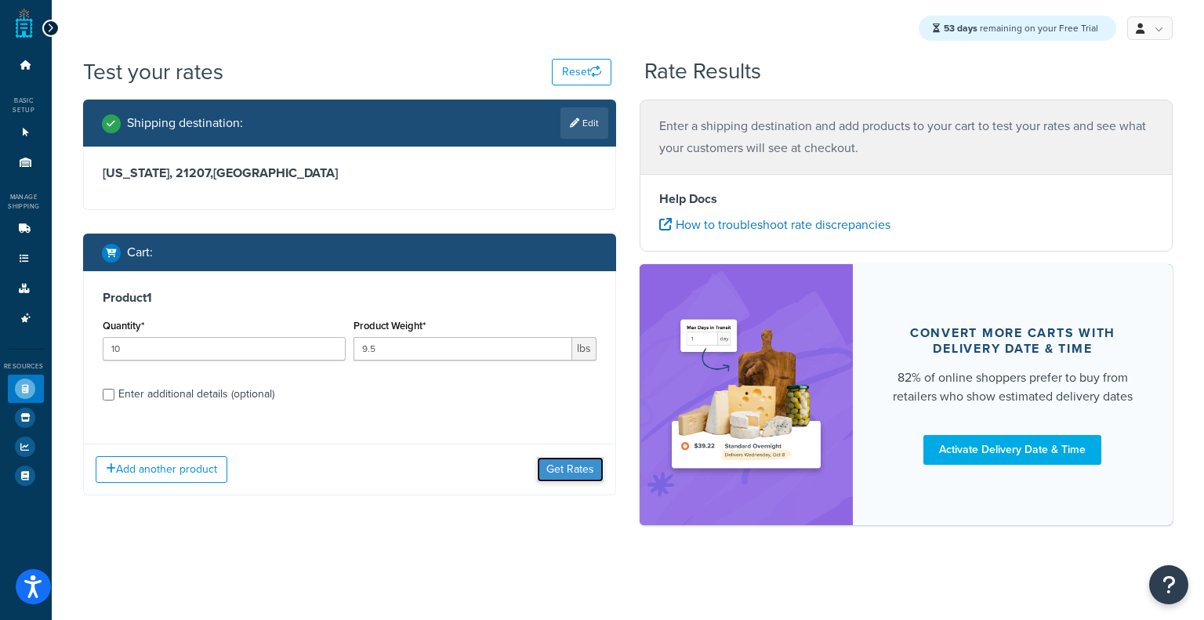
click at [574, 466] on button "Get Rates" at bounding box center [570, 469] width 67 height 25
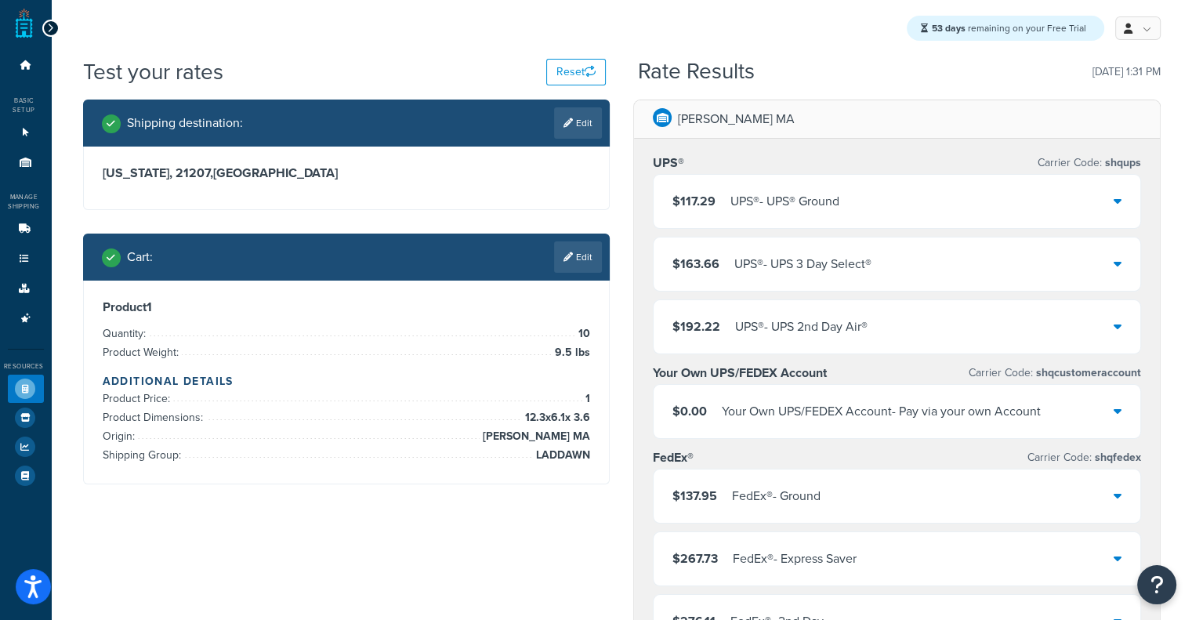
click at [812, 207] on div "UPS® - UPS® Ground" at bounding box center [785, 201] width 109 height 22
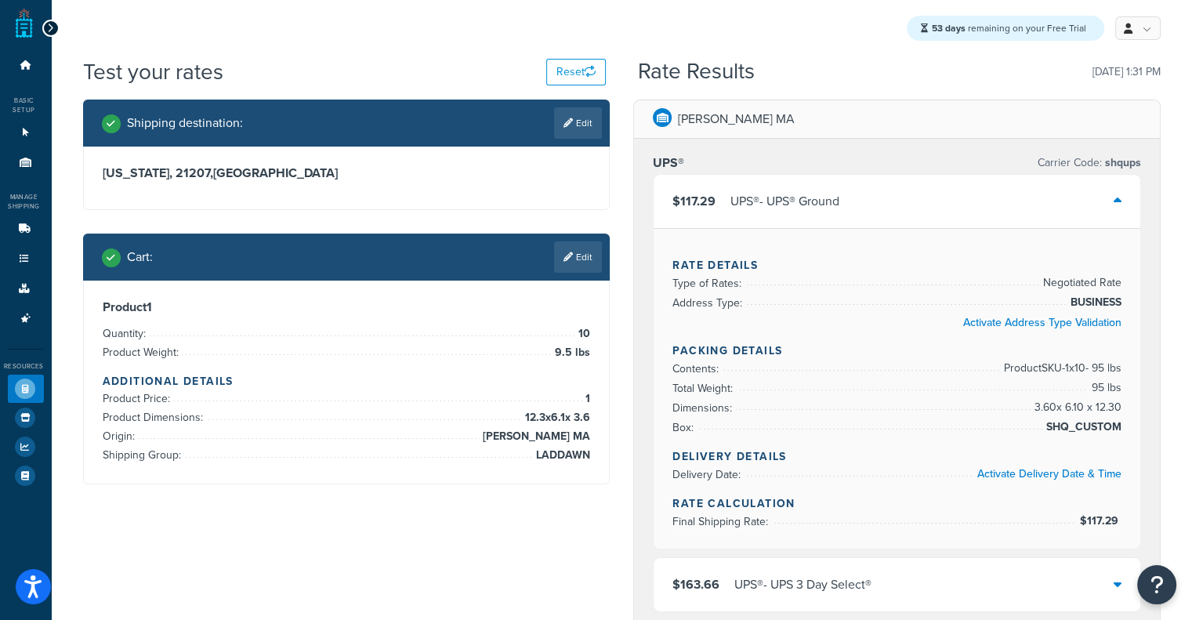
click at [812, 207] on div "UPS® - UPS® Ground" at bounding box center [785, 201] width 109 height 22
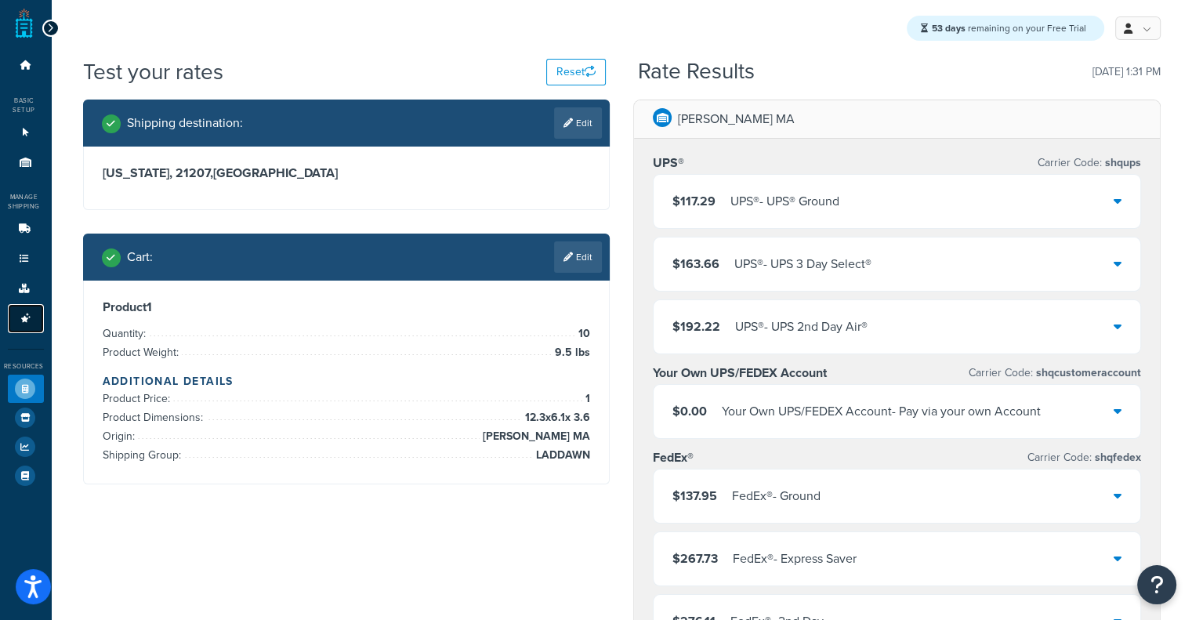
click at [37, 313] on link "Advanced Features 4" at bounding box center [26, 318] width 36 height 29
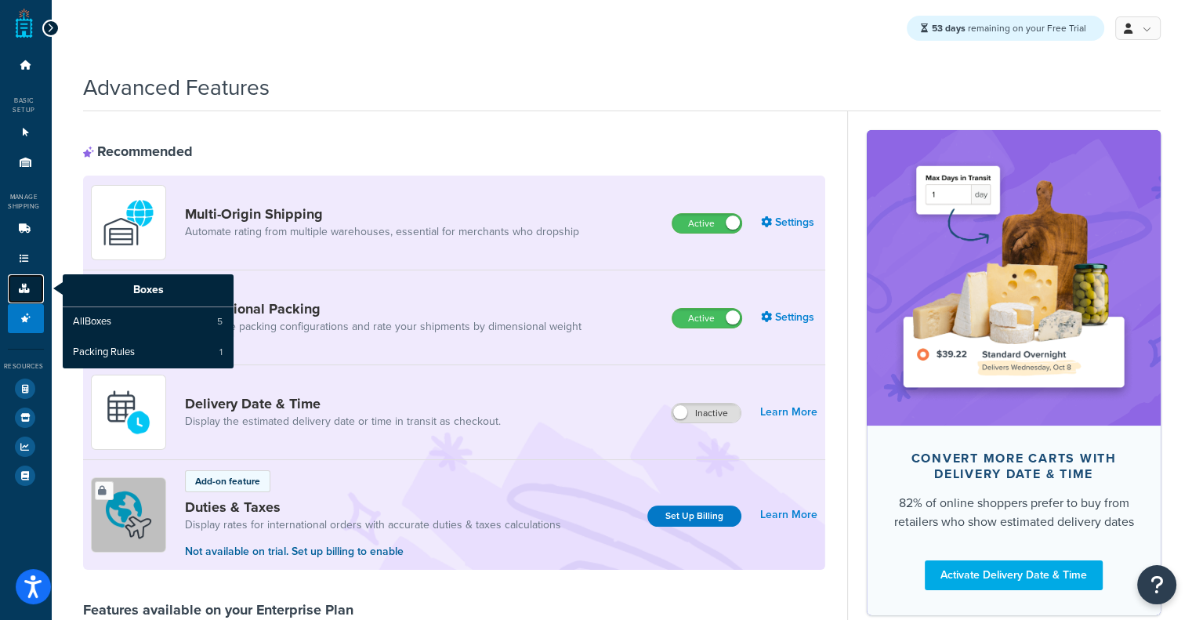
click at [25, 285] on icon at bounding box center [24, 288] width 16 height 9
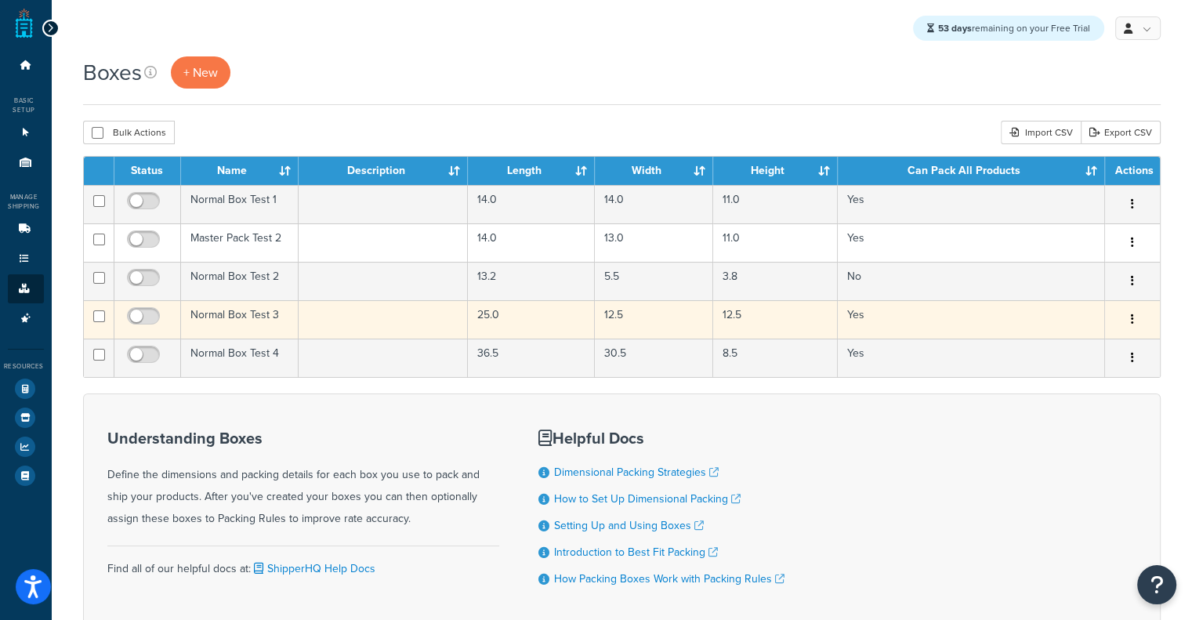
click at [235, 313] on td "Normal Box Test 3" at bounding box center [240, 319] width 118 height 38
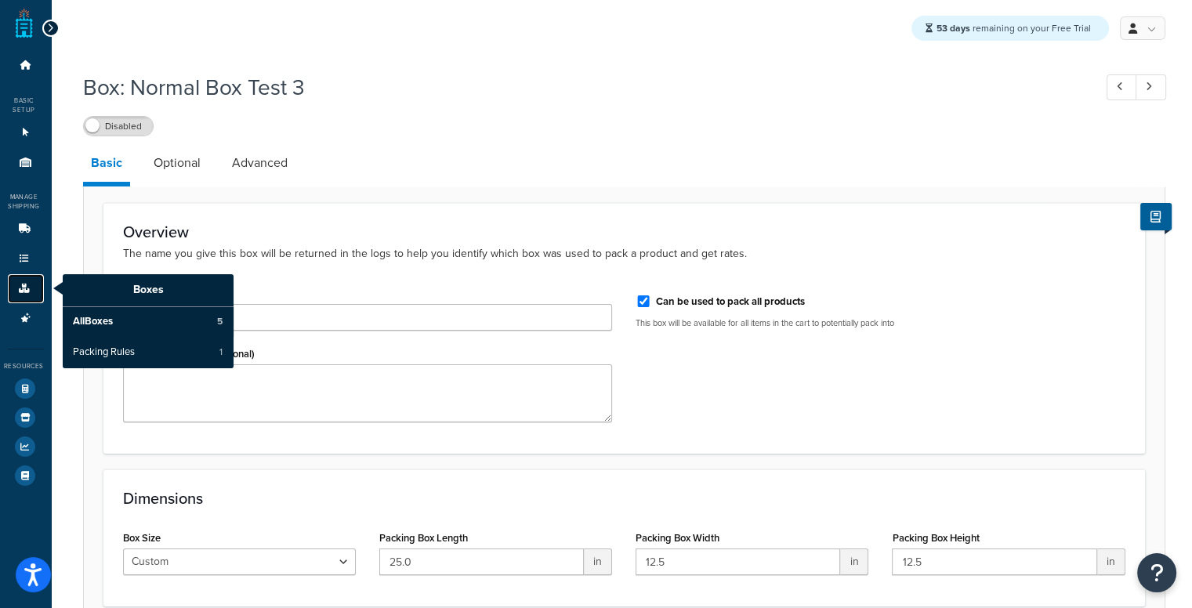
click at [35, 292] on link "Boxes" at bounding box center [26, 288] width 36 height 29
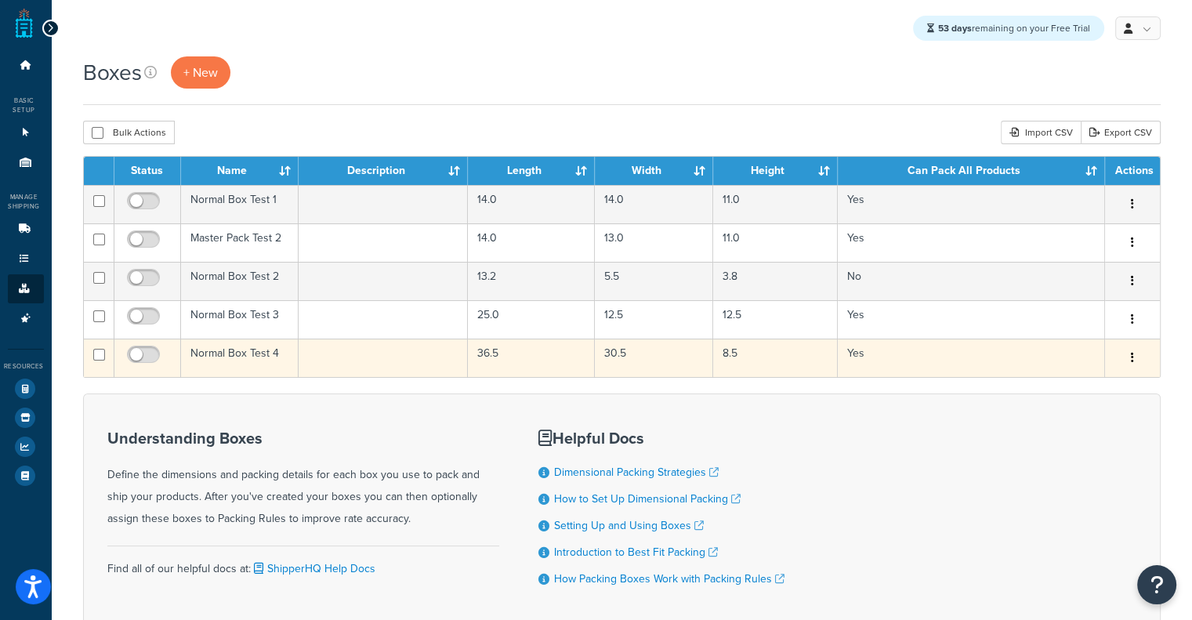
click at [254, 361] on td "Normal Box Test 4" at bounding box center [240, 358] width 118 height 38
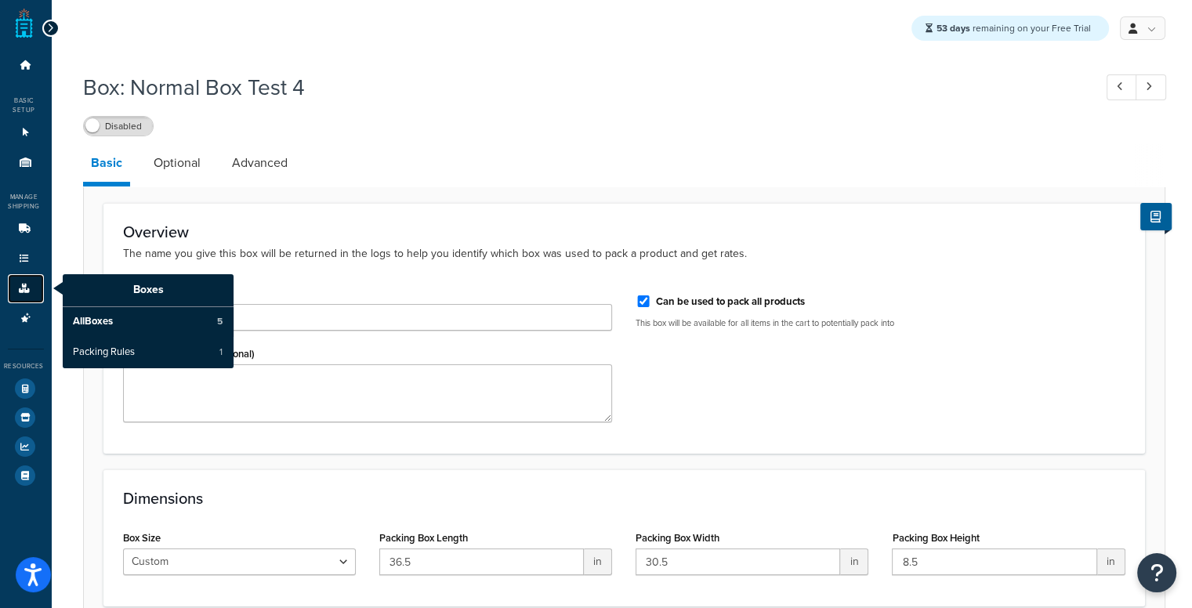
click at [25, 285] on icon at bounding box center [24, 288] width 16 height 9
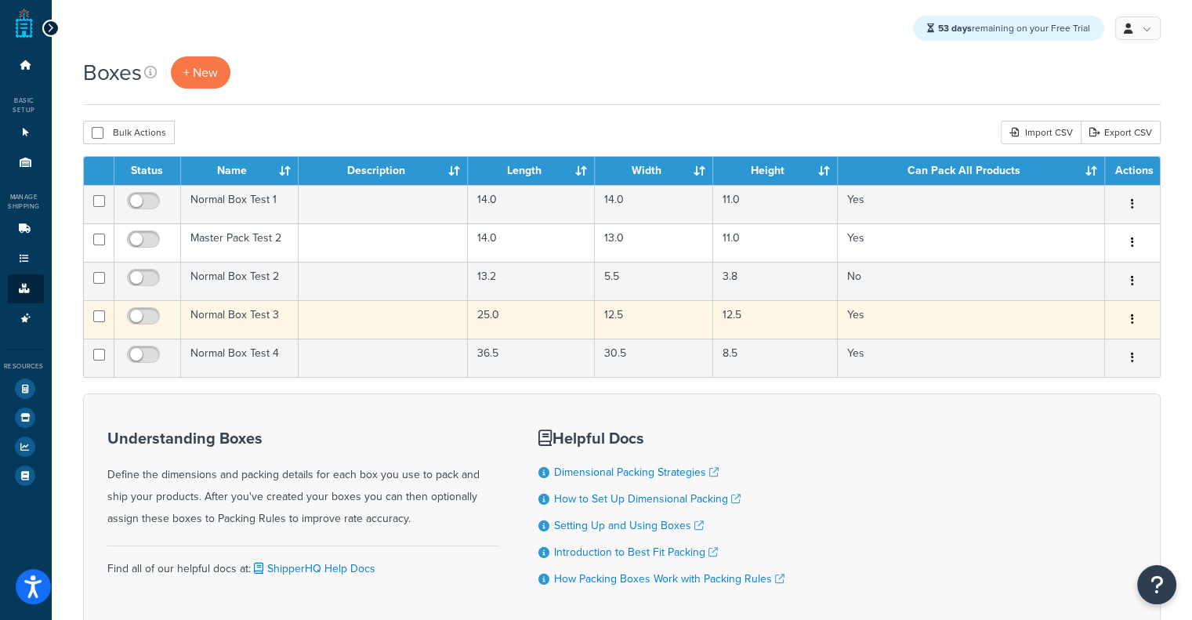
click at [251, 324] on td "Normal Box Test 3" at bounding box center [240, 319] width 118 height 38
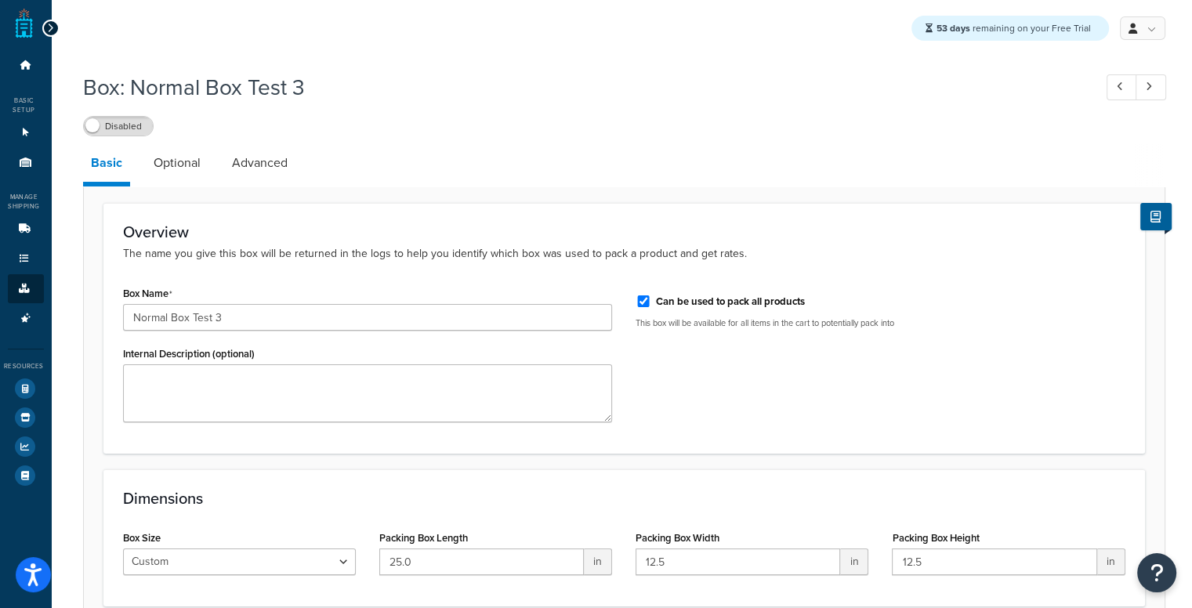
scroll to position [143, 0]
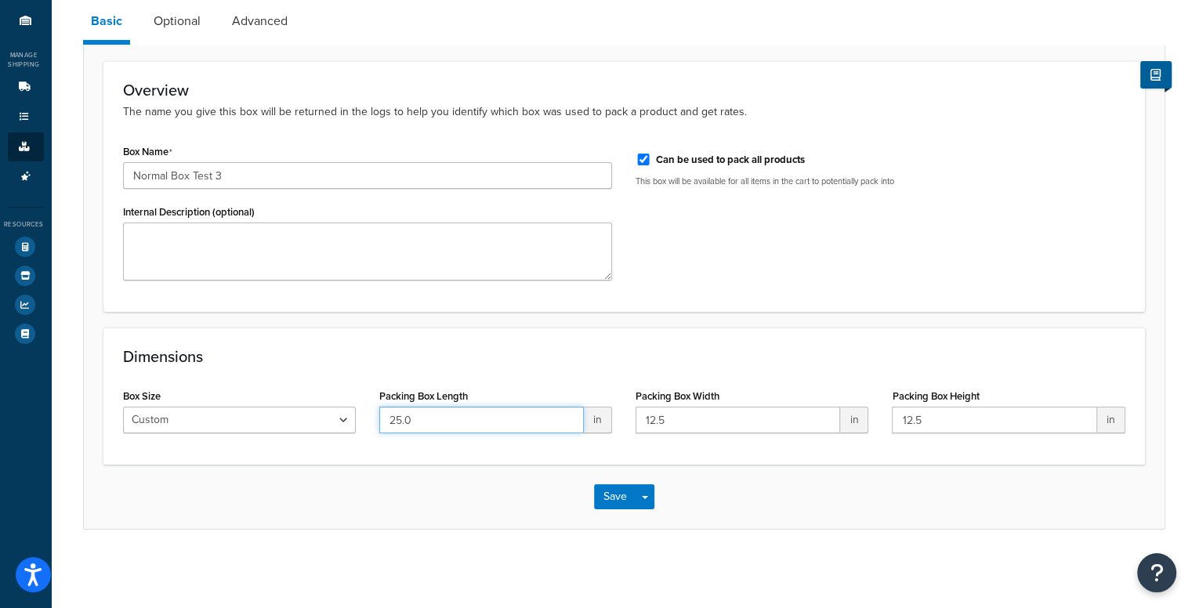
drag, startPoint x: 492, startPoint y: 429, endPoint x: 263, endPoint y: 398, distance: 231.7
click at [263, 398] on div "Box Size Custom USPS Small Flat Box USPS Medium Flat Box USPS Large Flat Box US…" at bounding box center [624, 415] width 1026 height 60
paste input "12.3"
type input "12.6"
drag, startPoint x: 700, startPoint y: 405, endPoint x: 684, endPoint y: 416, distance: 19.1
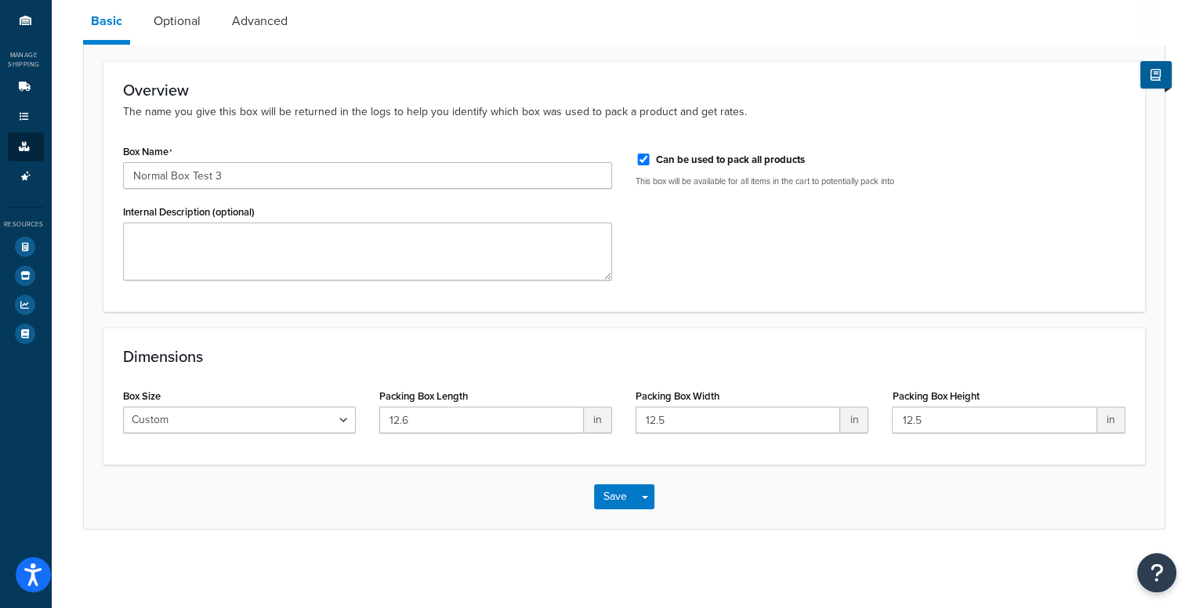
click at [684, 416] on div "Packing Box Width 12.5 in" at bounding box center [752, 409] width 233 height 49
drag, startPoint x: 684, startPoint y: 416, endPoint x: 323, endPoint y: 397, distance: 361.8
click at [323, 397] on div "Box Size Custom USPS Small Flat Box USPS Medium Flat Box USPS Large Flat Box US…" at bounding box center [624, 415] width 1026 height 60
paste input "6.1"
type input "6.4"
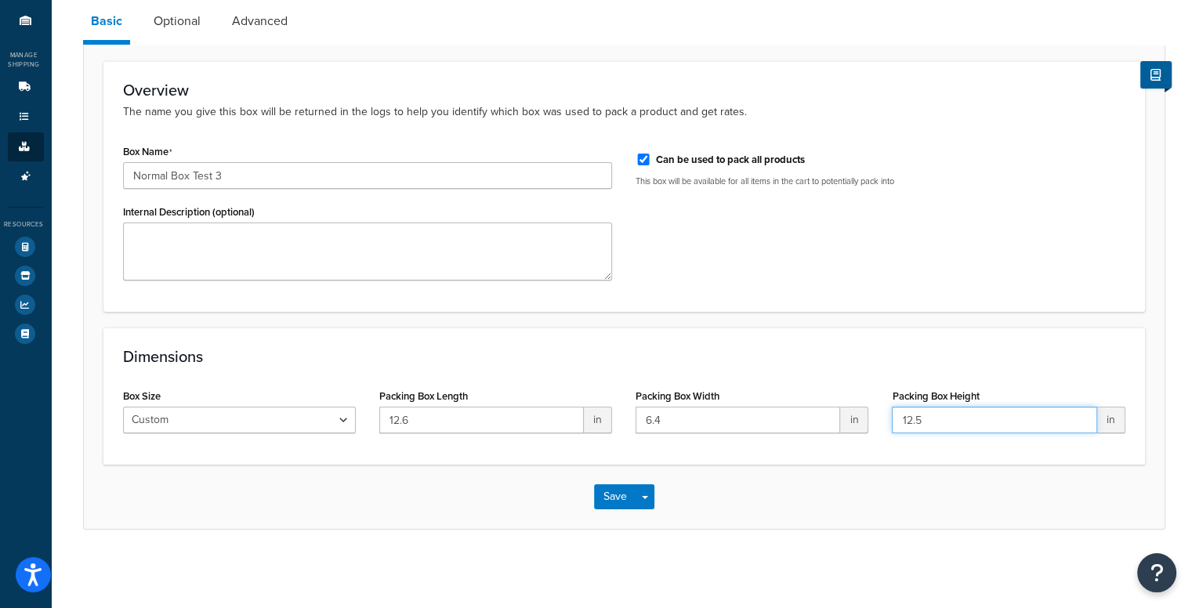
drag, startPoint x: 1028, startPoint y: 416, endPoint x: 658, endPoint y: 422, distance: 370.8
click at [658, 422] on div "Box Size Custom USPS Small Flat Box USPS Medium Flat Box USPS Large Flat Box US…" at bounding box center [624, 415] width 1026 height 60
paste input "3.6"
type input "3.9"
click at [186, 17] on link "Optional" at bounding box center [177, 21] width 63 height 38
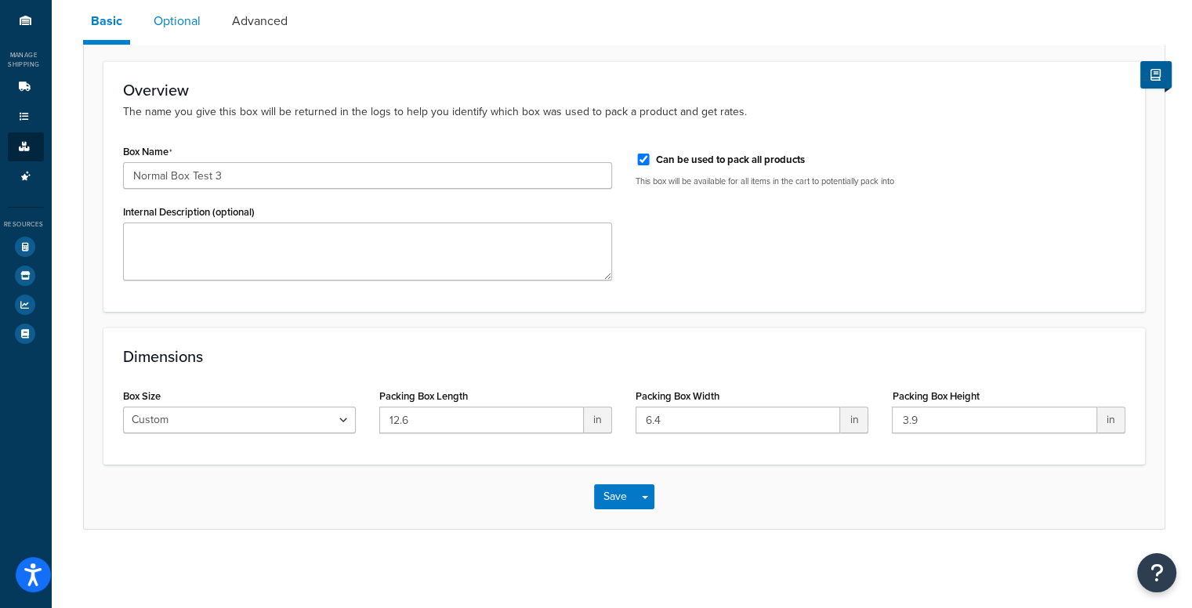
scroll to position [12, 0]
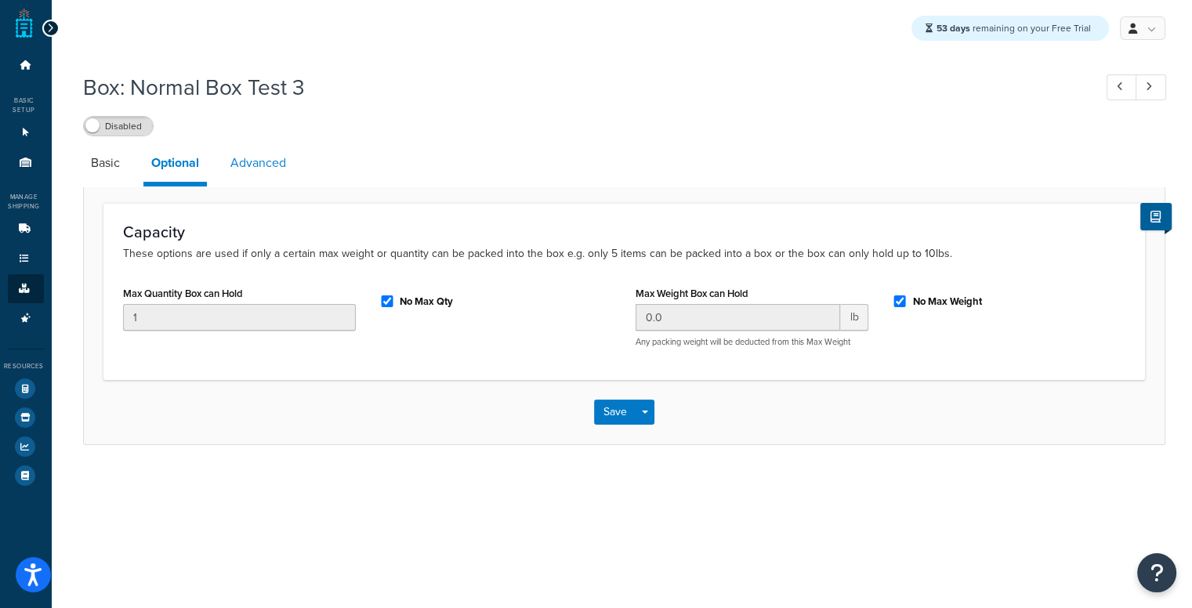
click at [269, 155] on link "Advanced" at bounding box center [258, 163] width 71 height 38
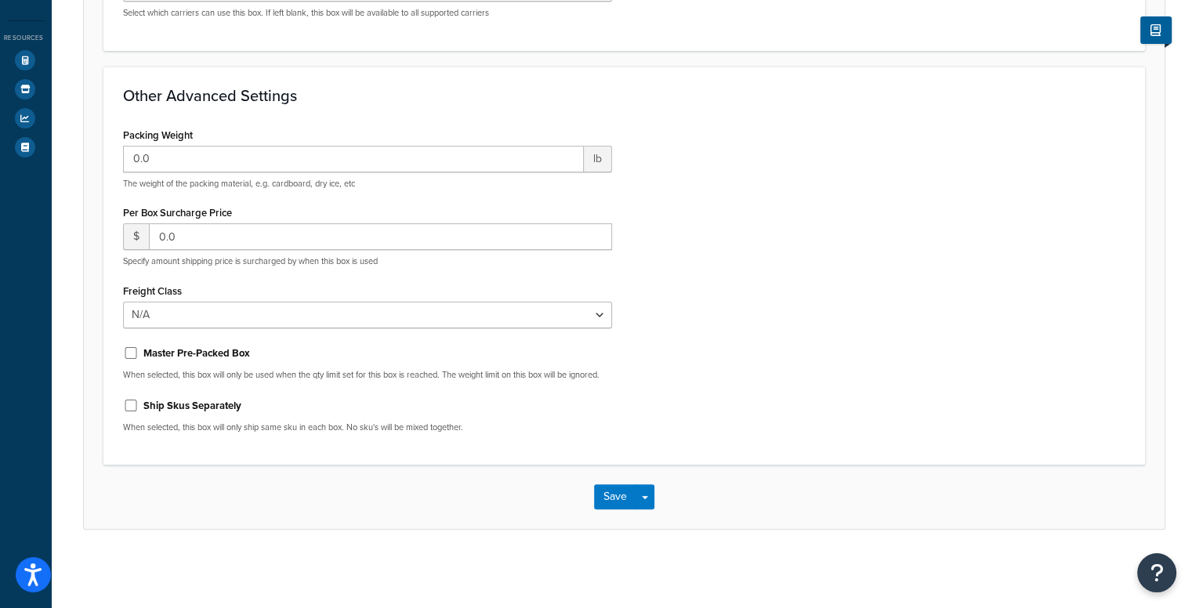
scroll to position [336, 0]
click at [218, 412] on label "Ship Skus Separately" at bounding box center [192, 406] width 98 height 14
click at [139, 412] on input "Ship Skus Separately" at bounding box center [131, 406] width 16 height 12
checkbox input "true"
click at [616, 493] on button "Save" at bounding box center [615, 496] width 42 height 25
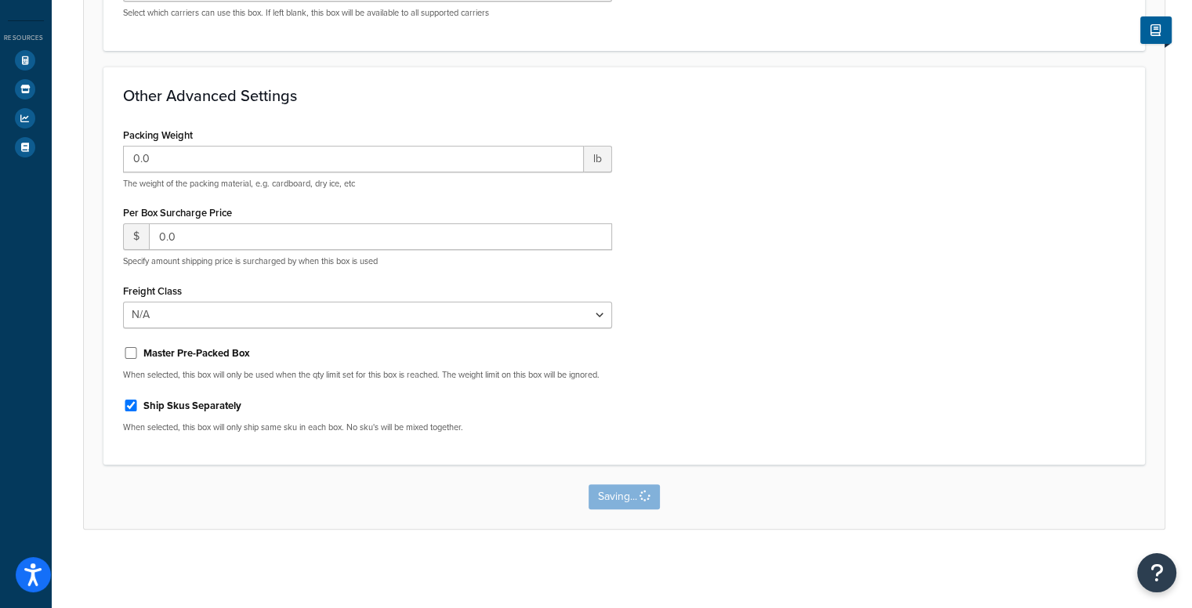
scroll to position [0, 0]
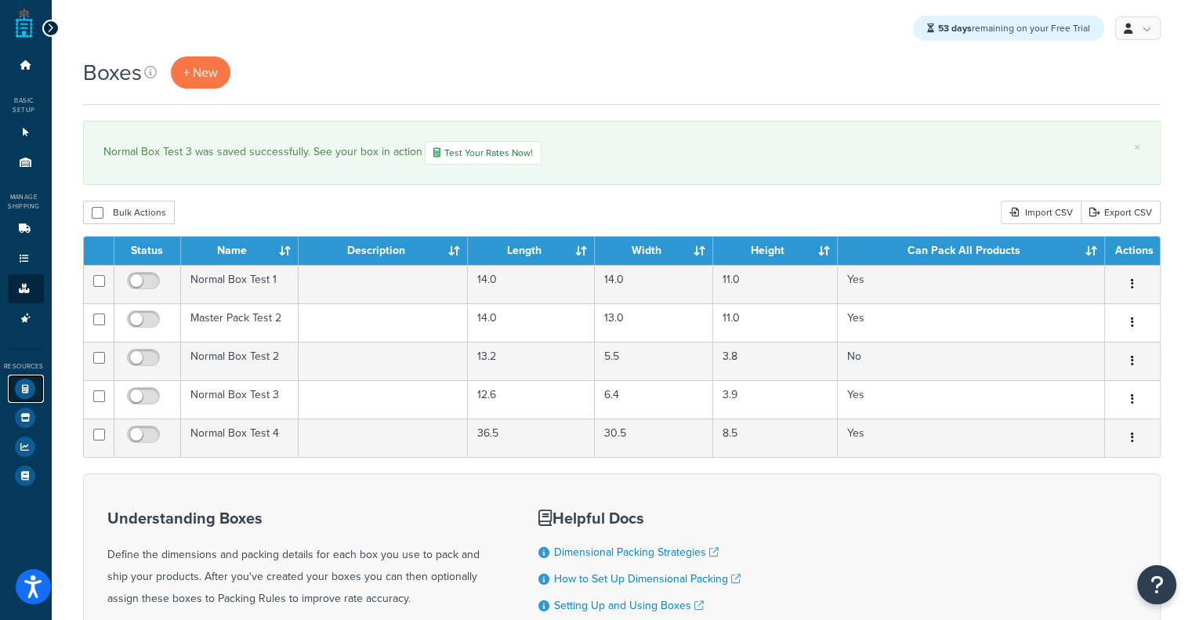
click at [26, 390] on icon at bounding box center [25, 389] width 20 height 20
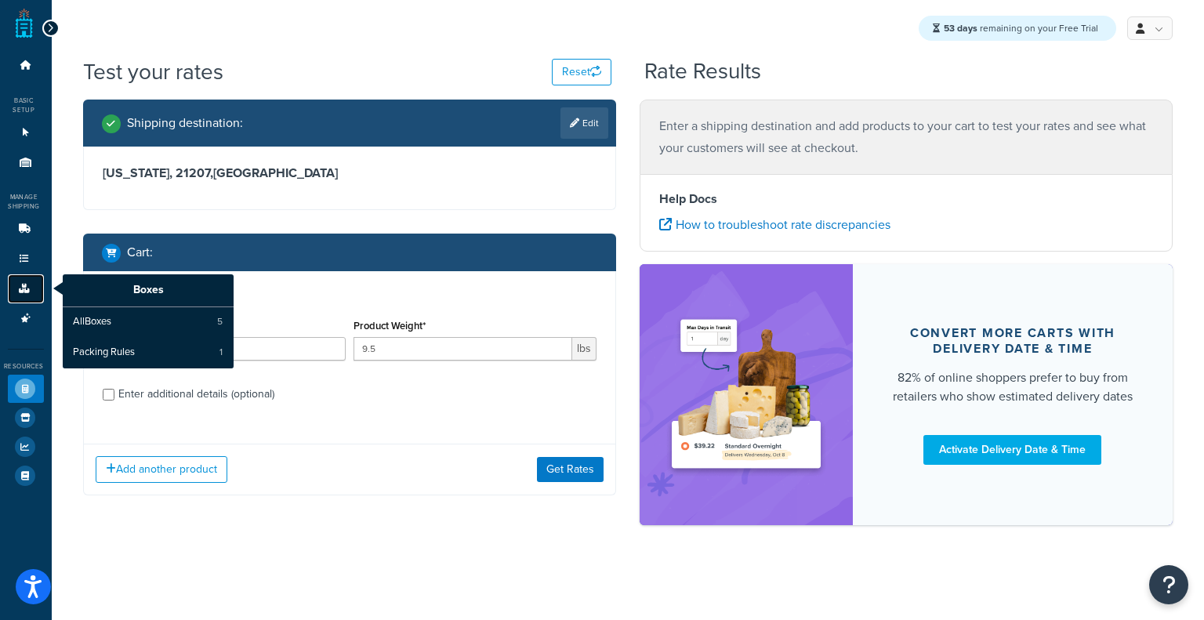
click at [18, 278] on link "Boxes" at bounding box center [26, 288] width 36 height 29
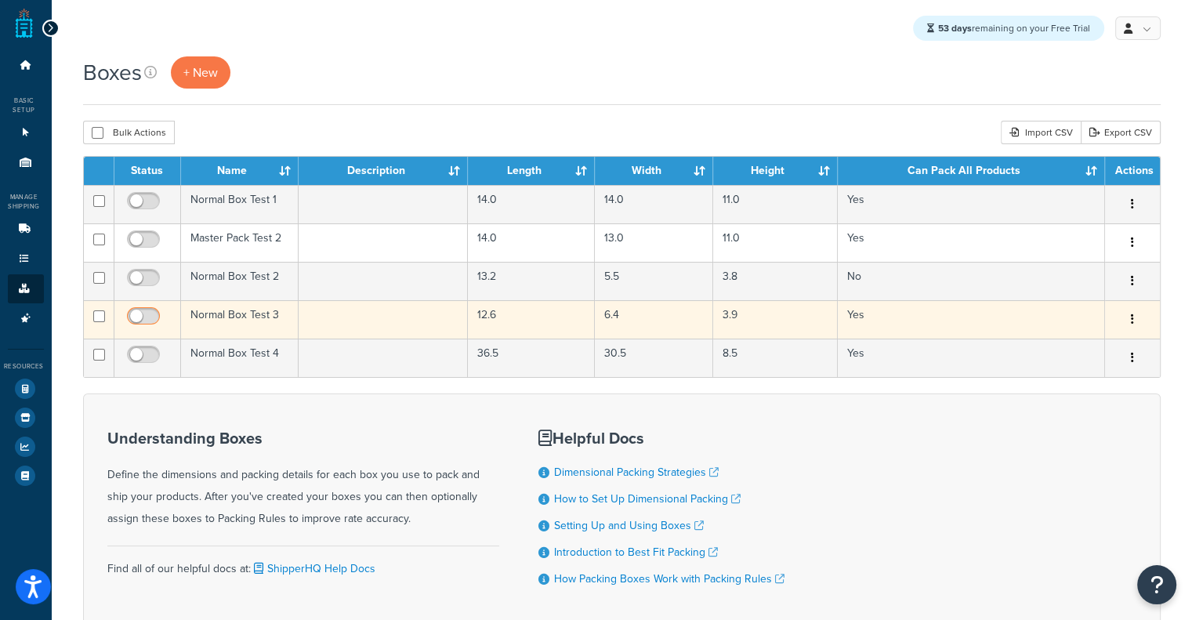
click at [129, 314] on input "checkbox" at bounding box center [145, 320] width 43 height 20
checkbox input "true"
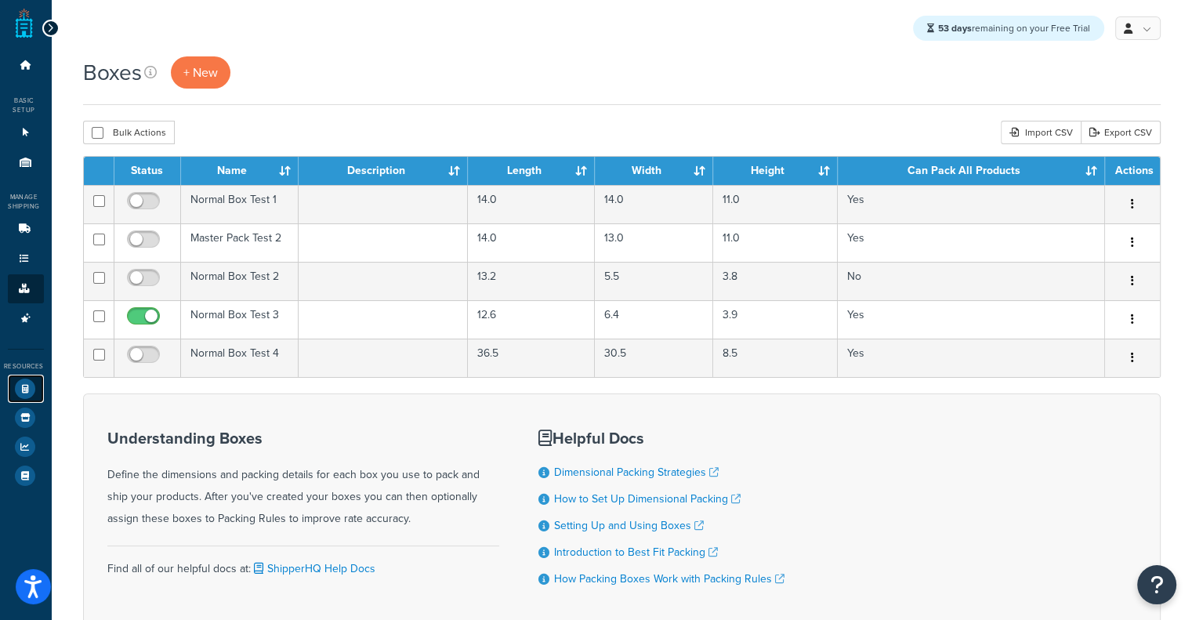
click at [24, 382] on icon at bounding box center [25, 389] width 20 height 20
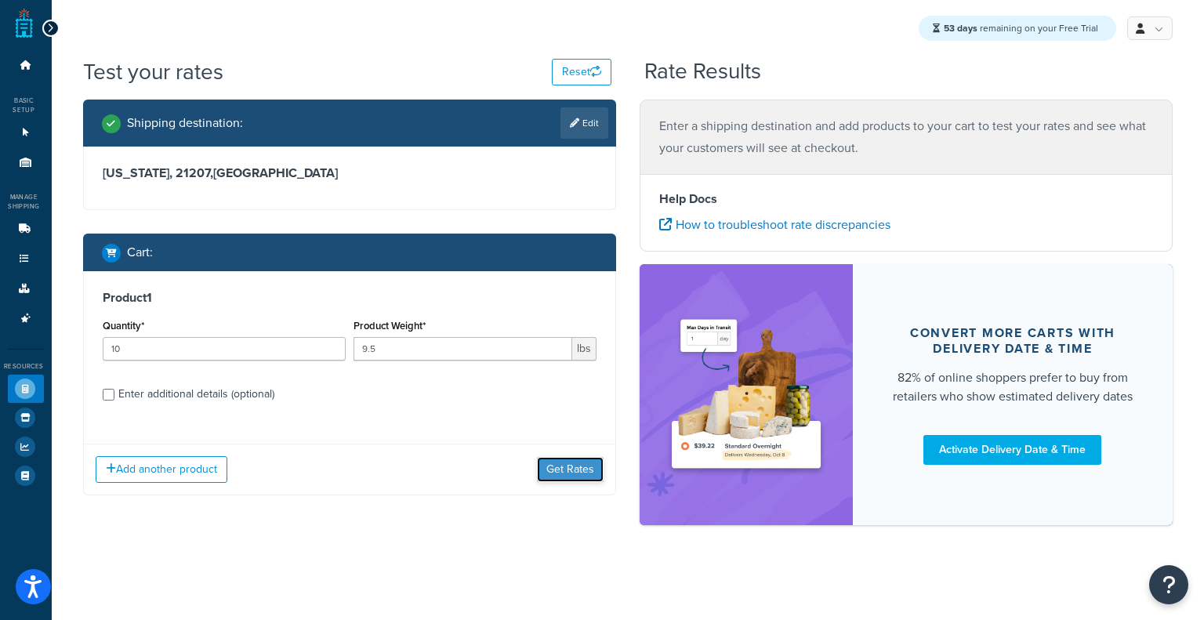
click at [586, 475] on button "Get Rates" at bounding box center [570, 469] width 67 height 25
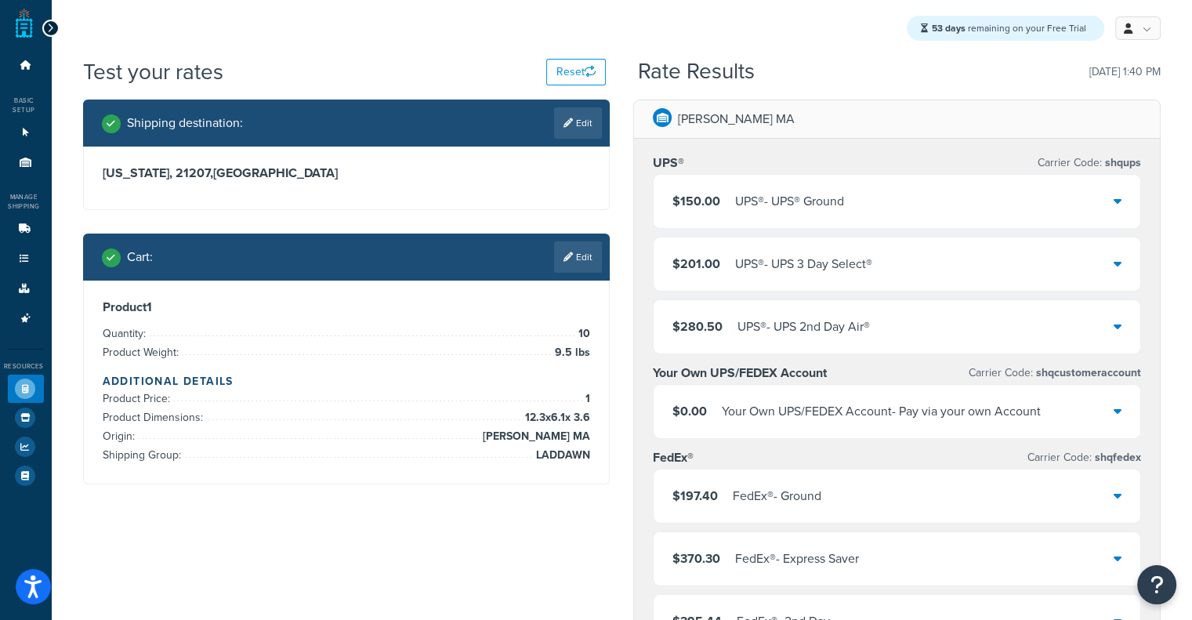
click at [763, 207] on div "UPS® - UPS® Ground" at bounding box center [789, 201] width 109 height 22
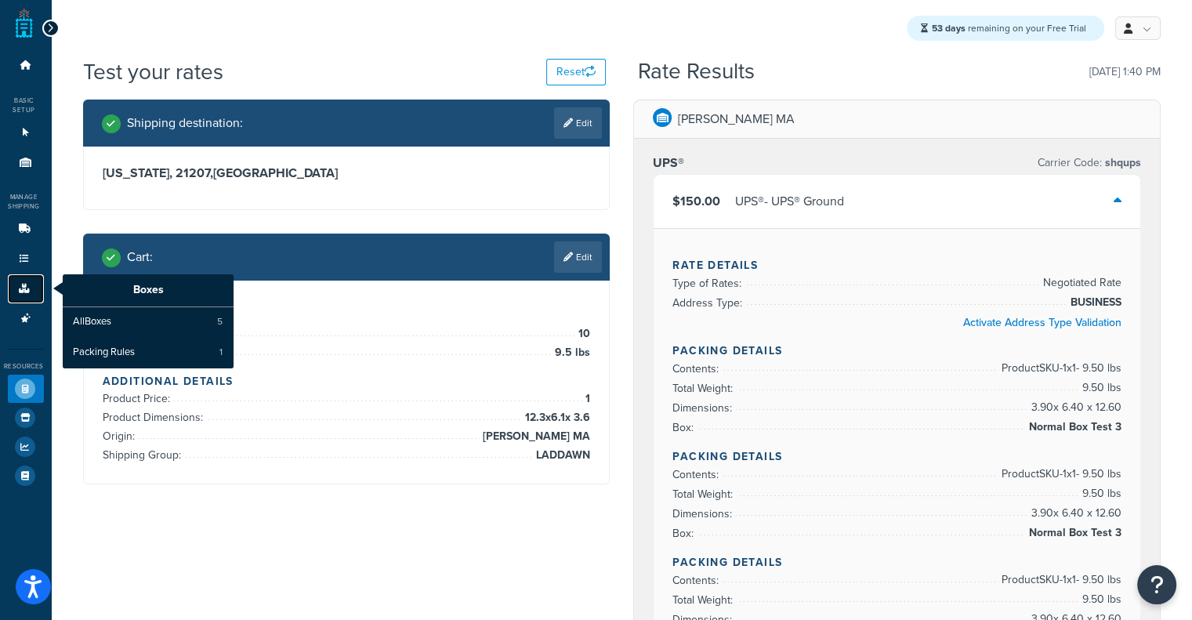
click at [24, 288] on icon at bounding box center [24, 288] width 16 height 9
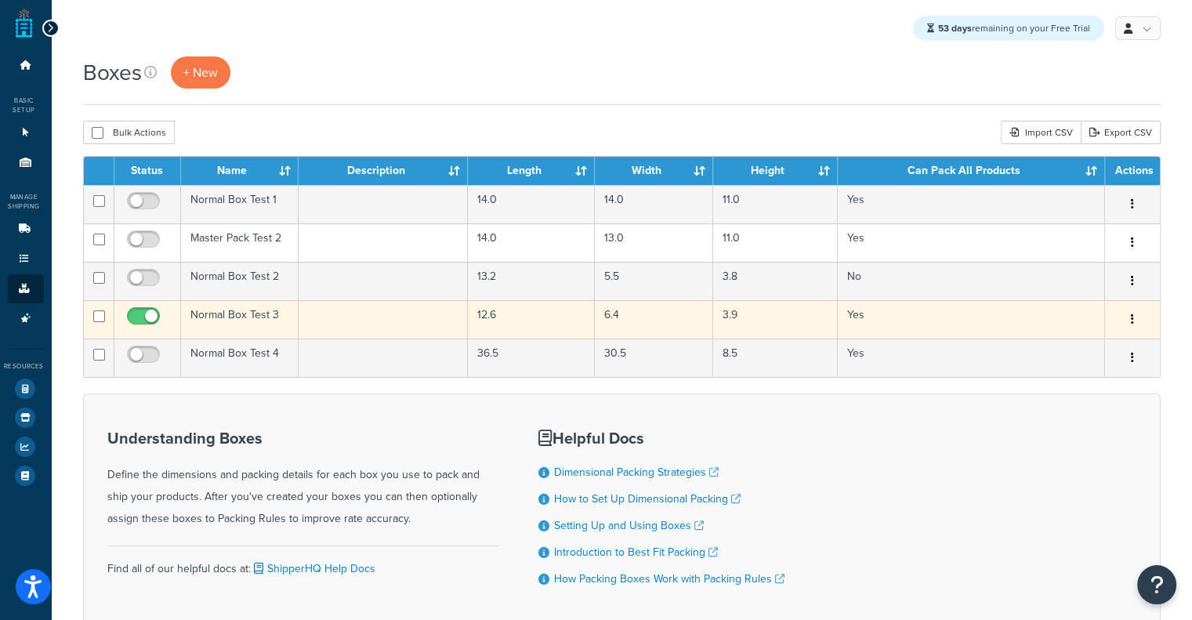
click at [137, 320] on input "checkbox" at bounding box center [145, 320] width 43 height 20
checkbox input "false"
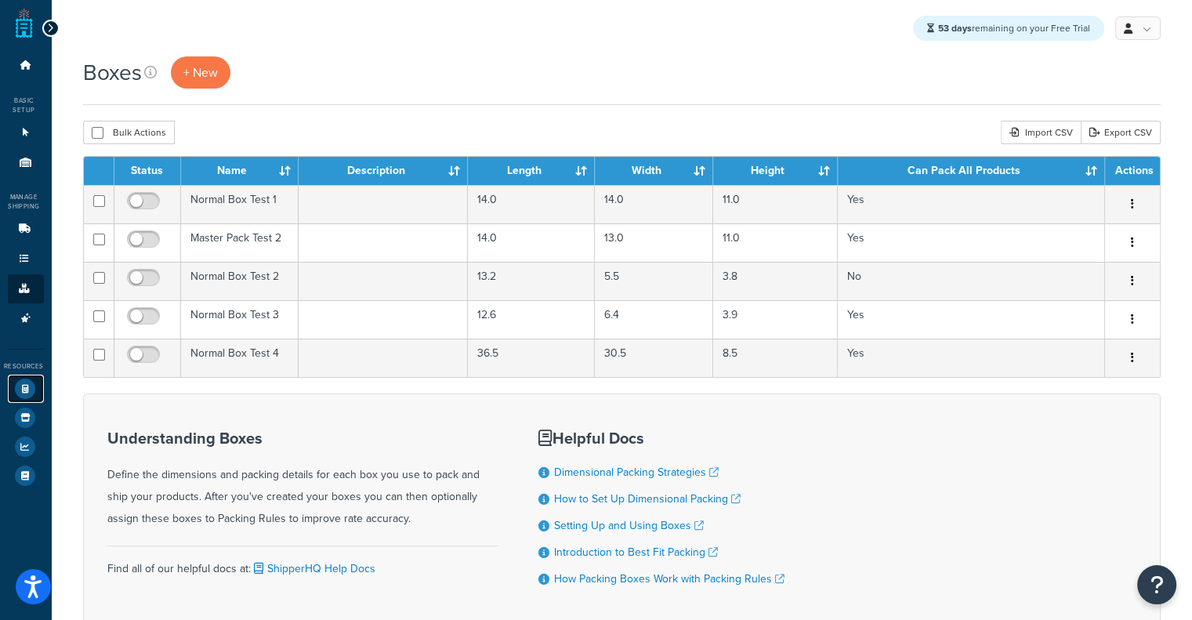
click at [9, 390] on link "Test Your Rates" at bounding box center [26, 389] width 36 height 28
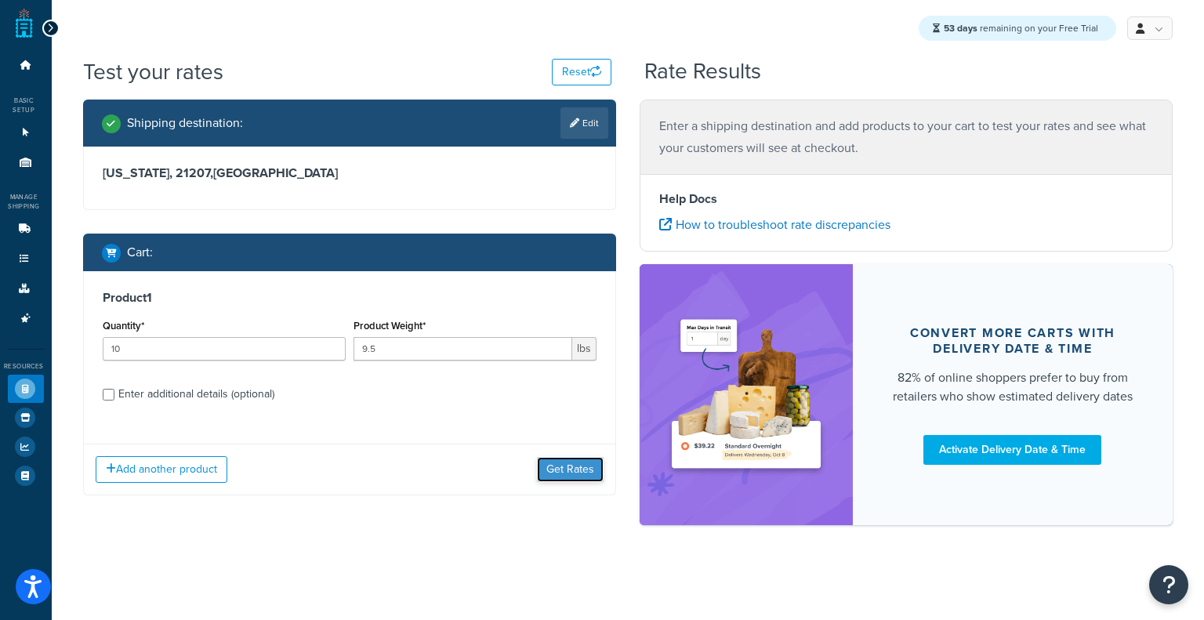
click at [561, 471] on button "Get Rates" at bounding box center [570, 469] width 67 height 25
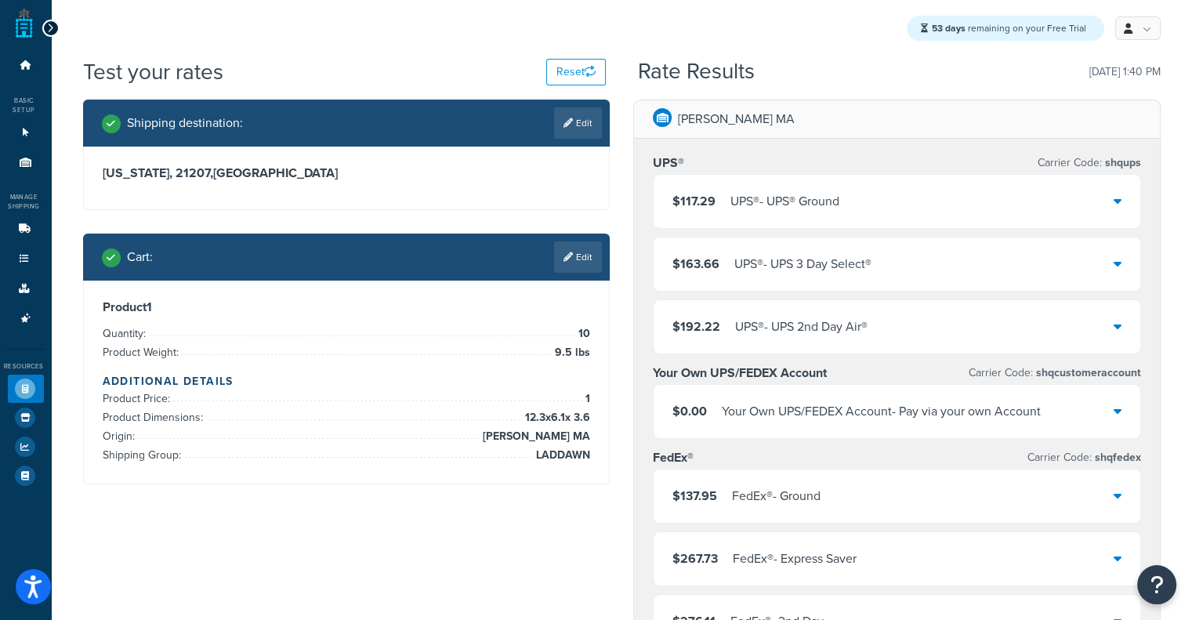
click at [773, 209] on div "UPS® - UPS® Ground" at bounding box center [785, 201] width 109 height 22
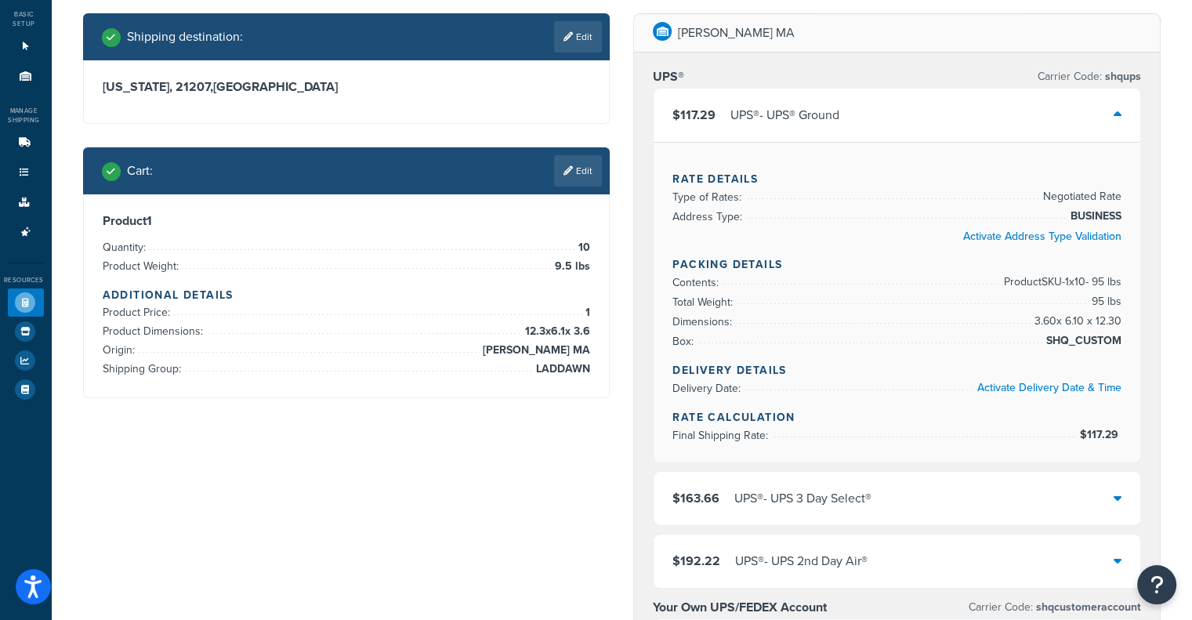
scroll to position [88, 0]
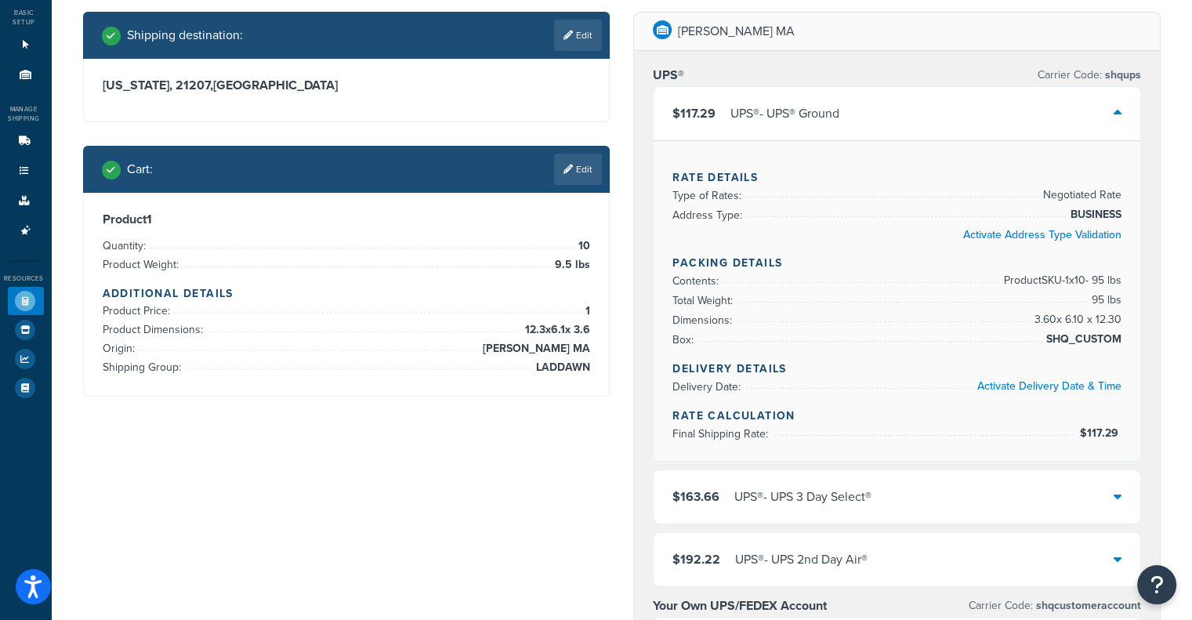
click at [978, 131] on div "$117.29 UPS® - UPS® Ground" at bounding box center [897, 113] width 487 height 53
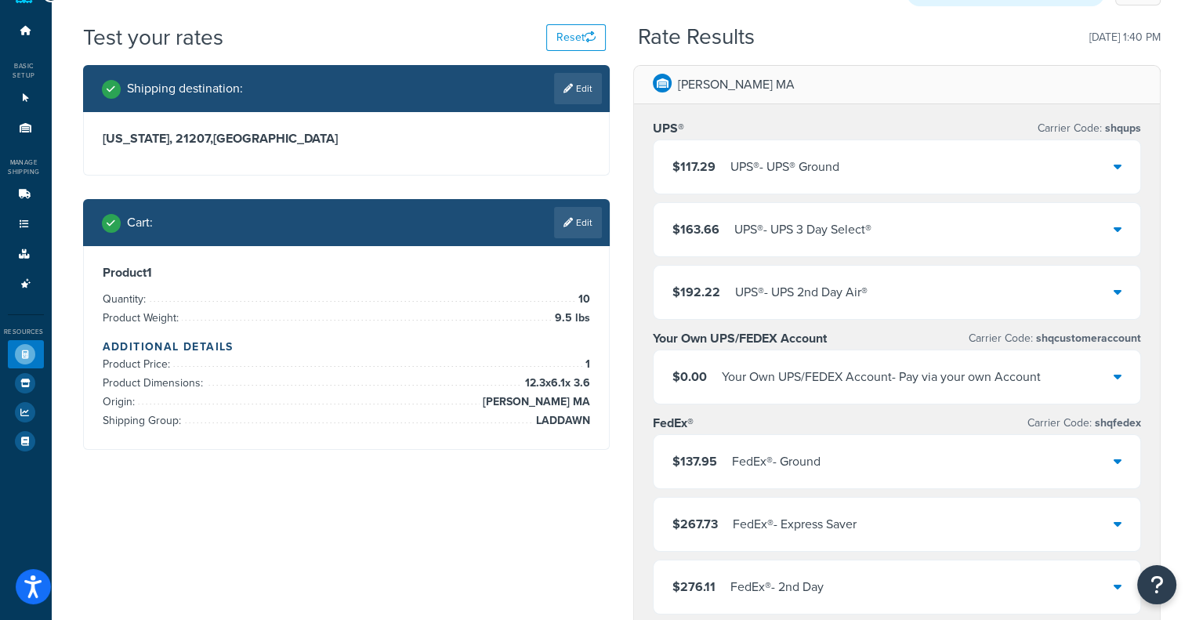
scroll to position [0, 0]
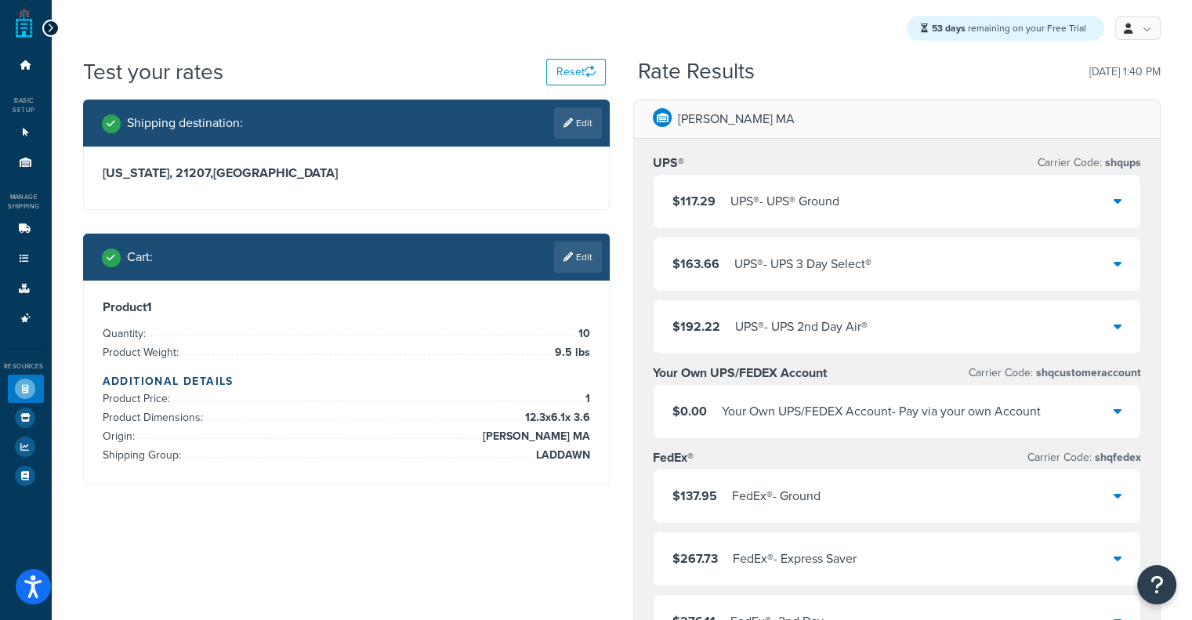
click at [854, 197] on div "$117.29 UPS® - UPS® Ground" at bounding box center [897, 201] width 487 height 53
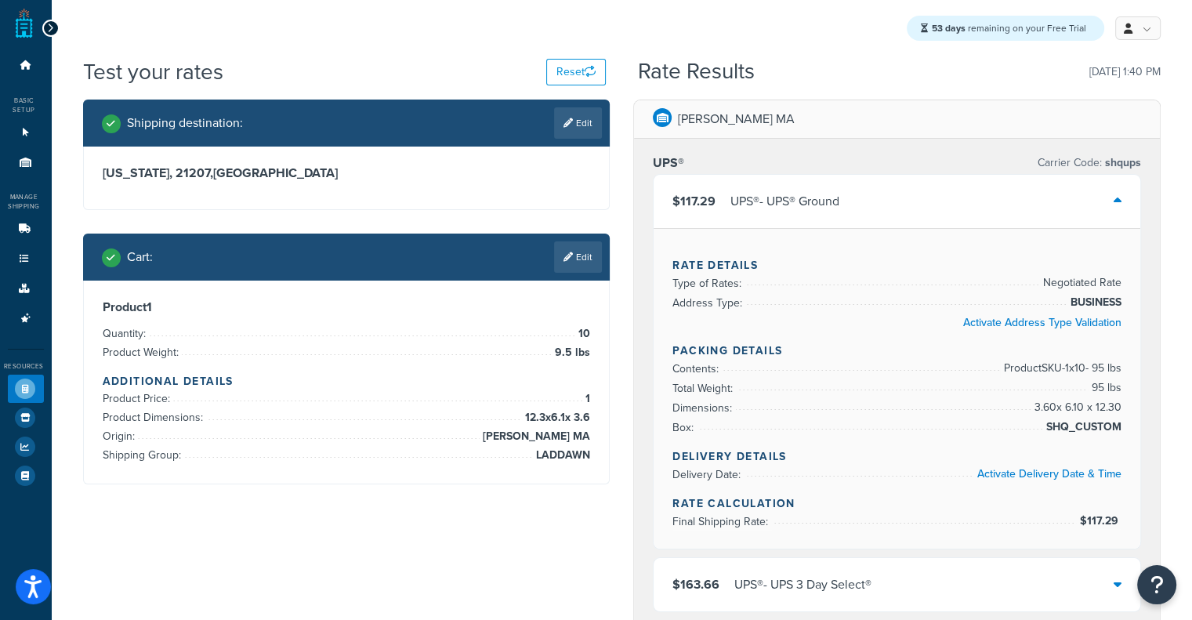
click at [854, 197] on div "$117.29 UPS® - UPS® Ground" at bounding box center [897, 201] width 487 height 53
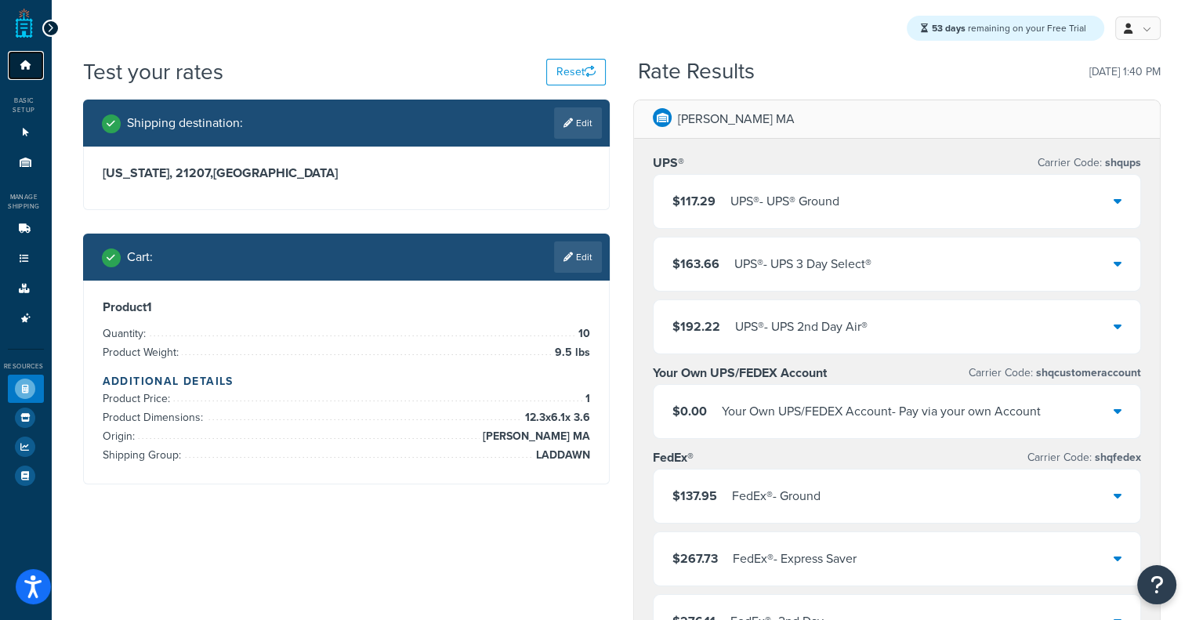
click at [32, 71] on link "Dashboard" at bounding box center [26, 65] width 36 height 29
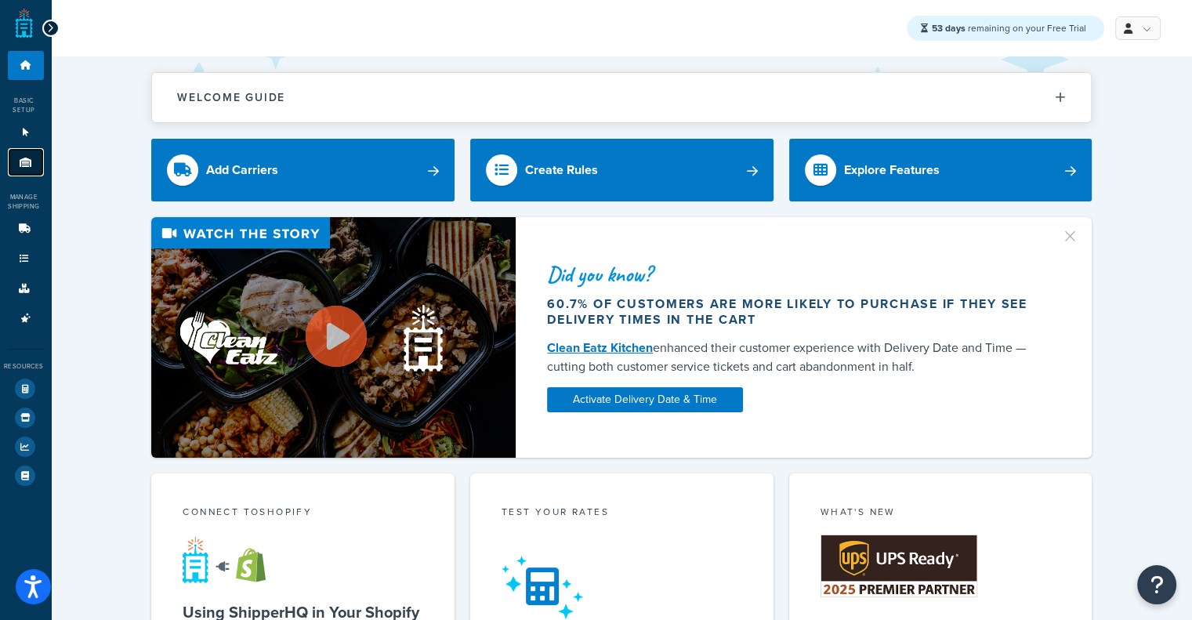
click at [25, 164] on icon at bounding box center [26, 162] width 16 height 9
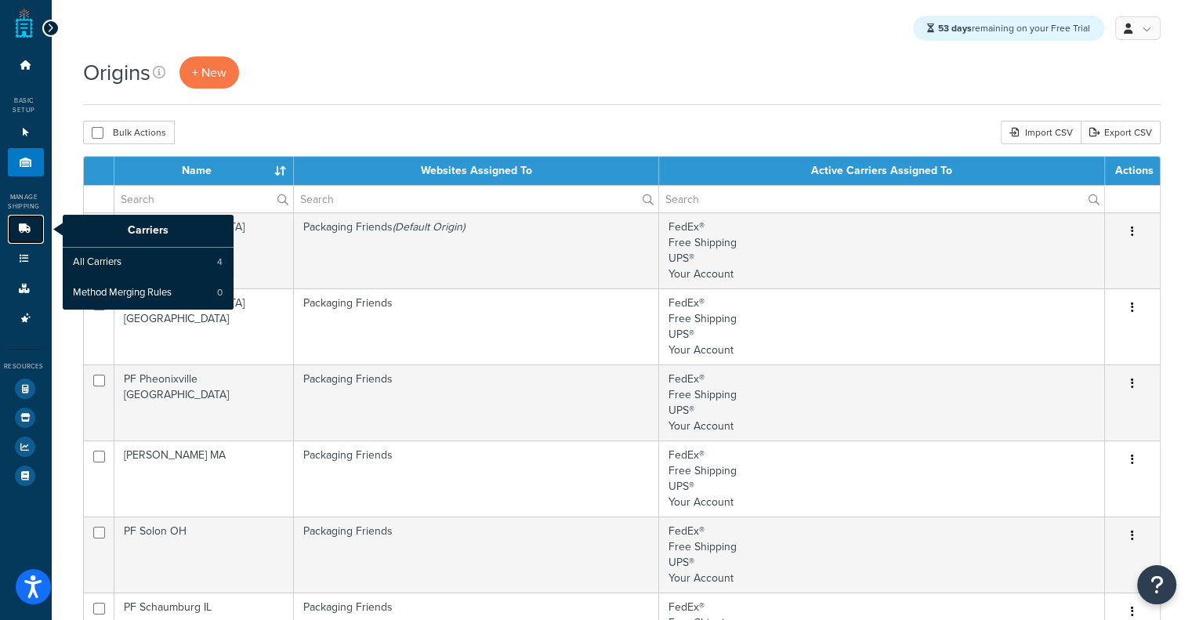
click at [34, 230] on link "Carriers" at bounding box center [26, 229] width 36 height 29
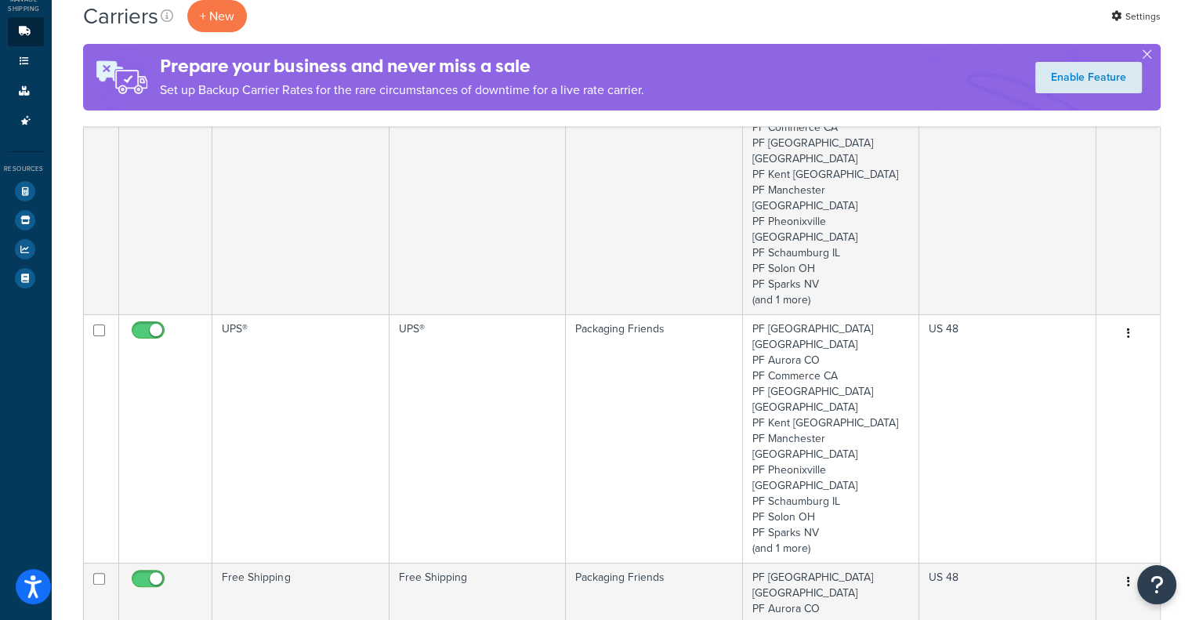
scroll to position [178, 0]
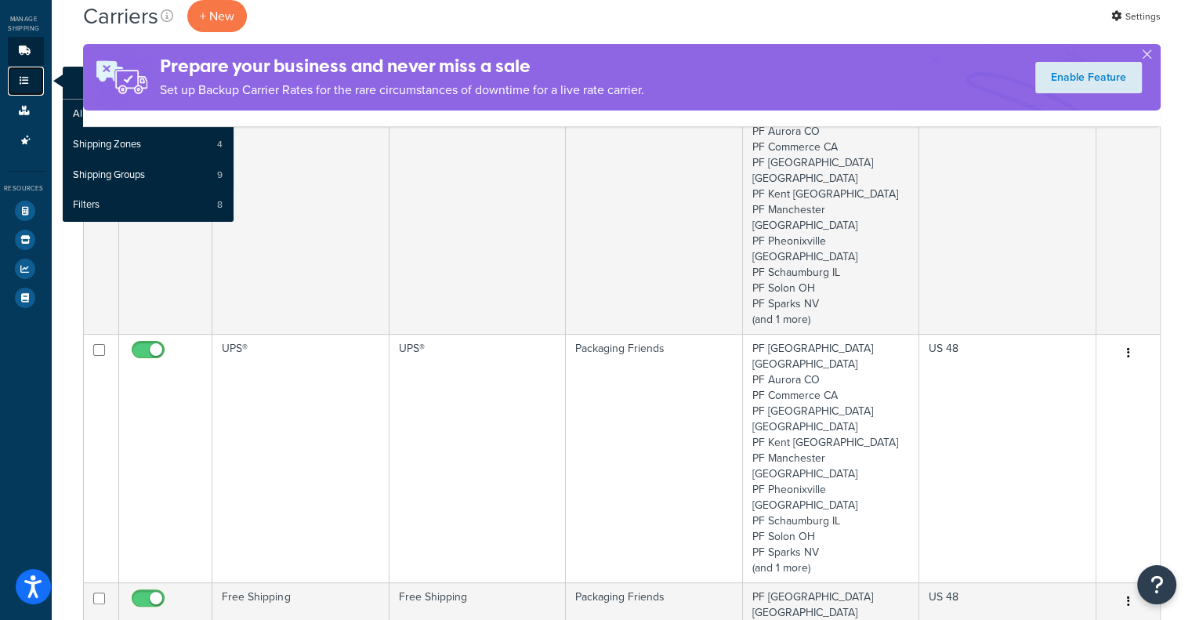
click at [18, 77] on icon at bounding box center [24, 80] width 16 height 9
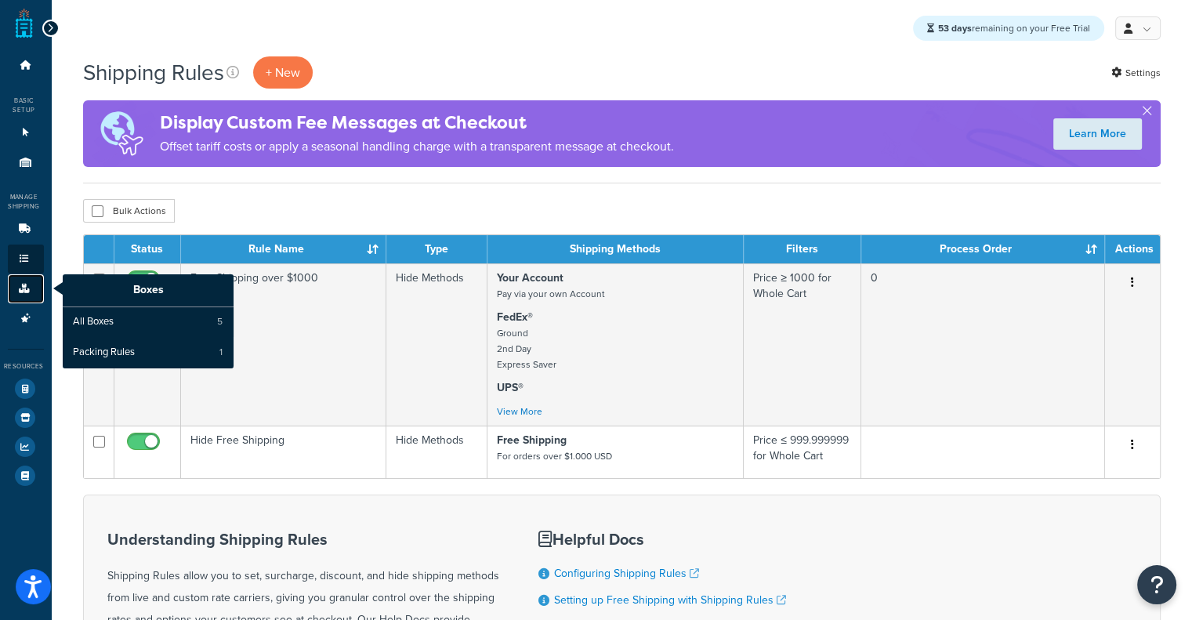
click at [25, 296] on link "Boxes" at bounding box center [26, 288] width 36 height 29
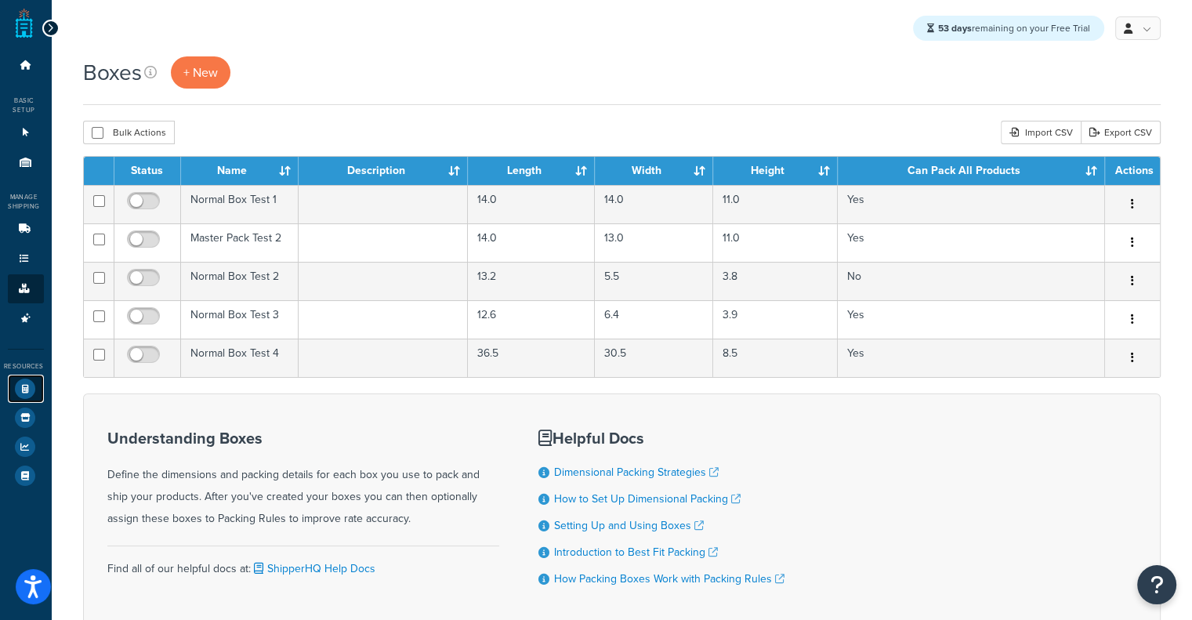
click at [23, 379] on icon at bounding box center [25, 389] width 20 height 20
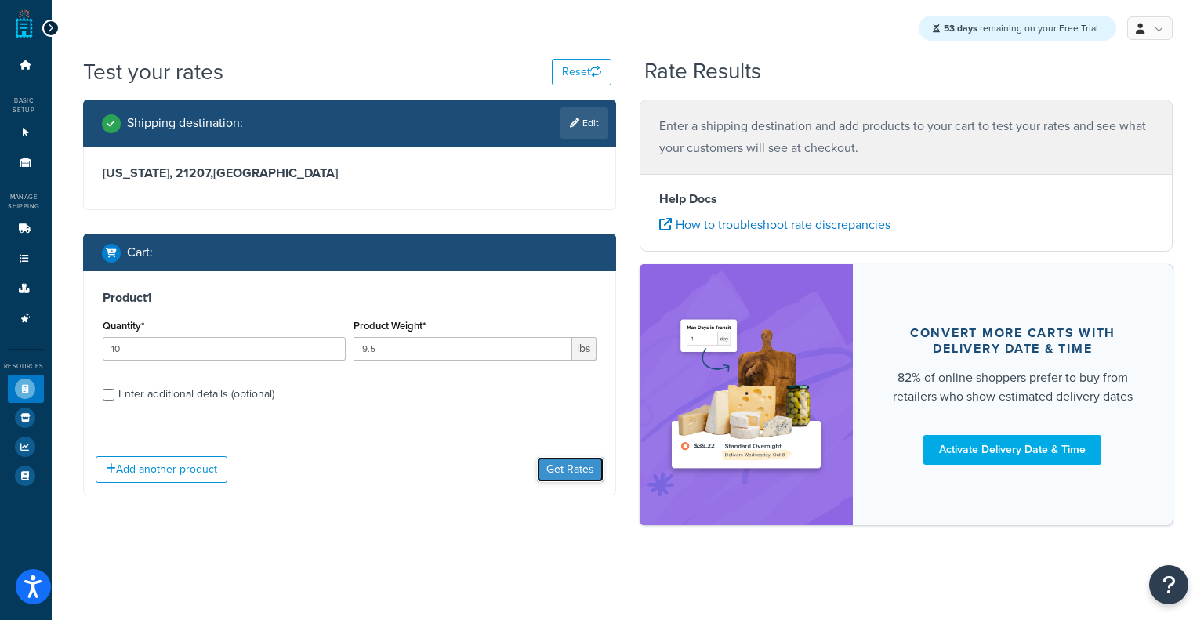
click at [572, 470] on button "Get Rates" at bounding box center [570, 469] width 67 height 25
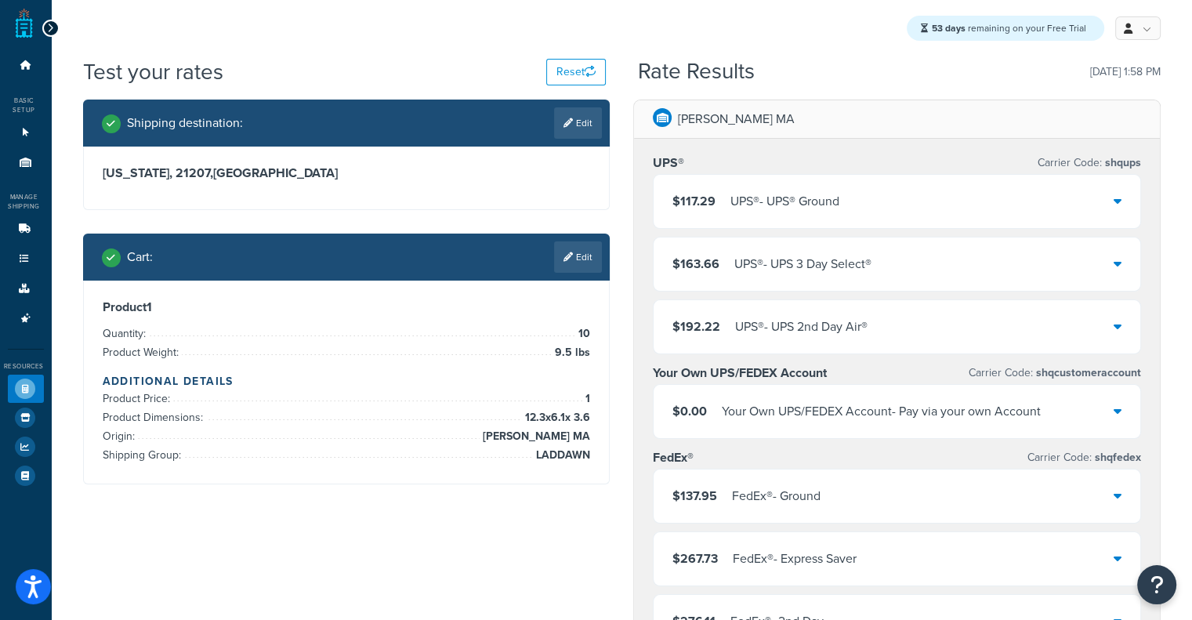
click at [952, 203] on div "$117.29 UPS® - UPS® Ground" at bounding box center [897, 201] width 487 height 53
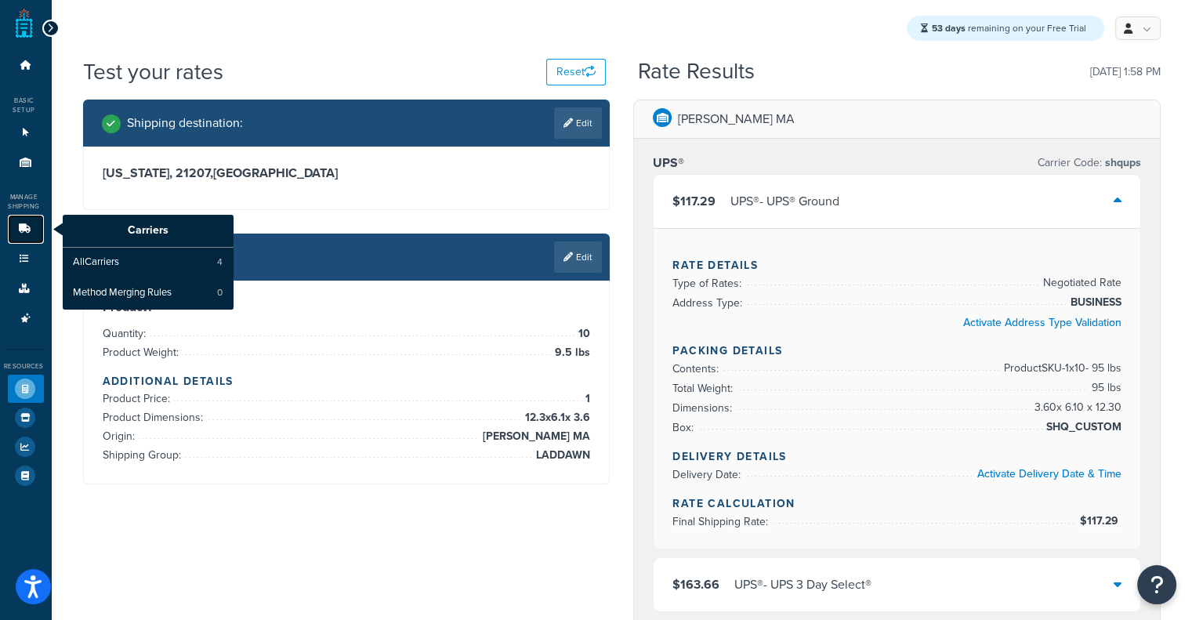
click at [27, 227] on icon at bounding box center [24, 228] width 16 height 9
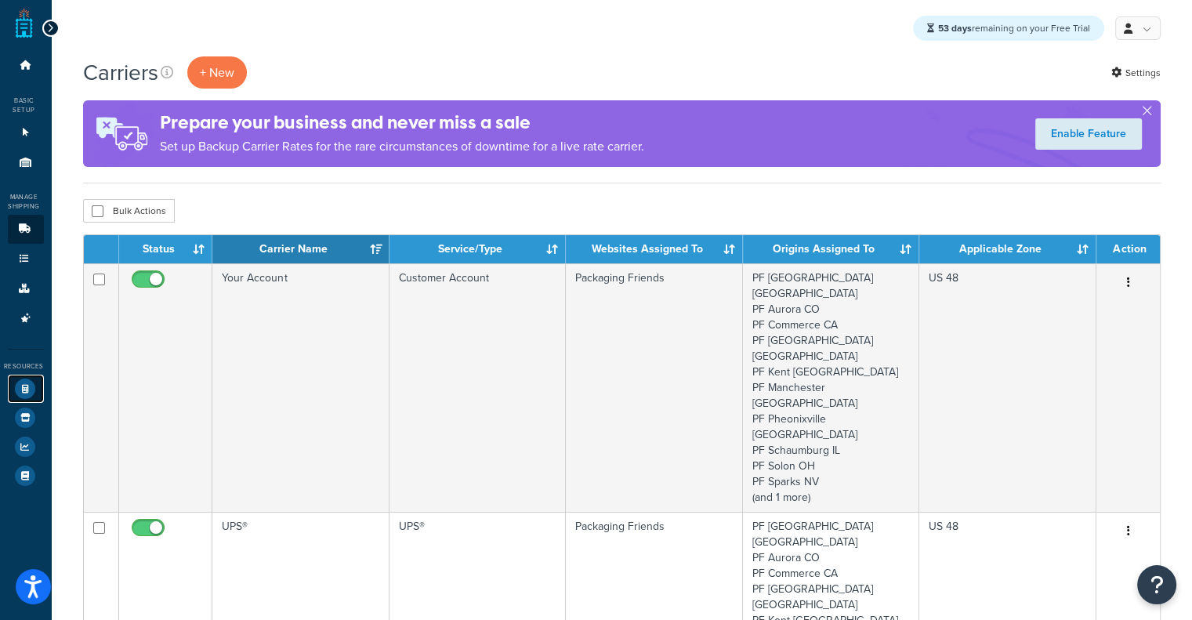
click at [17, 379] on icon at bounding box center [25, 389] width 20 height 20
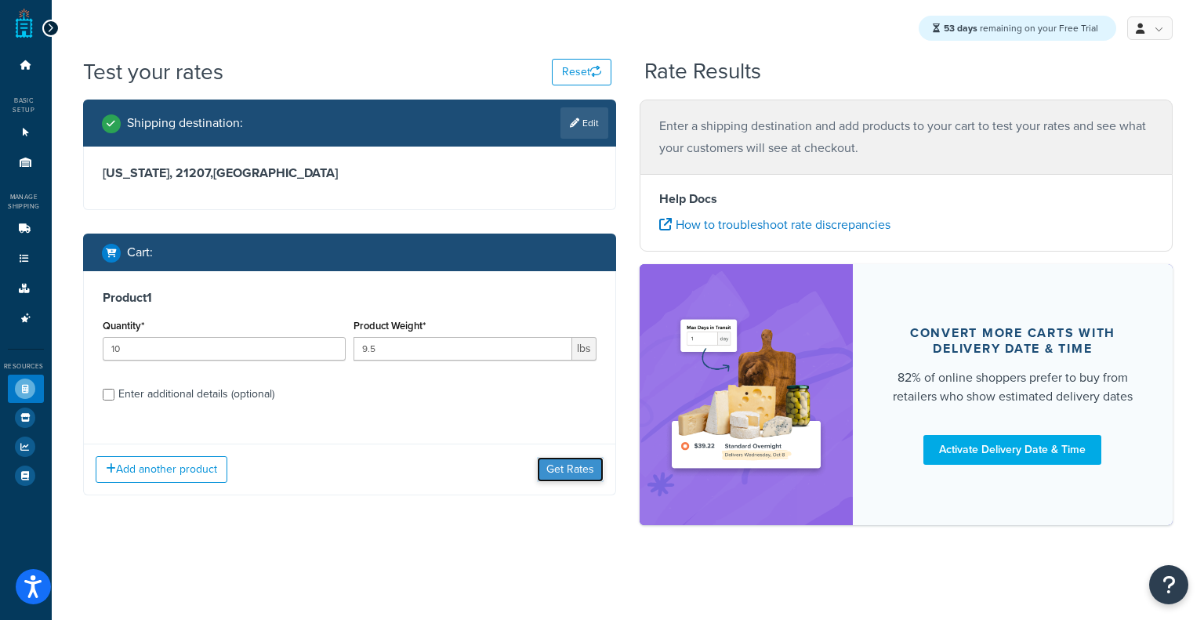
click at [555, 463] on button "Get Rates" at bounding box center [570, 469] width 67 height 25
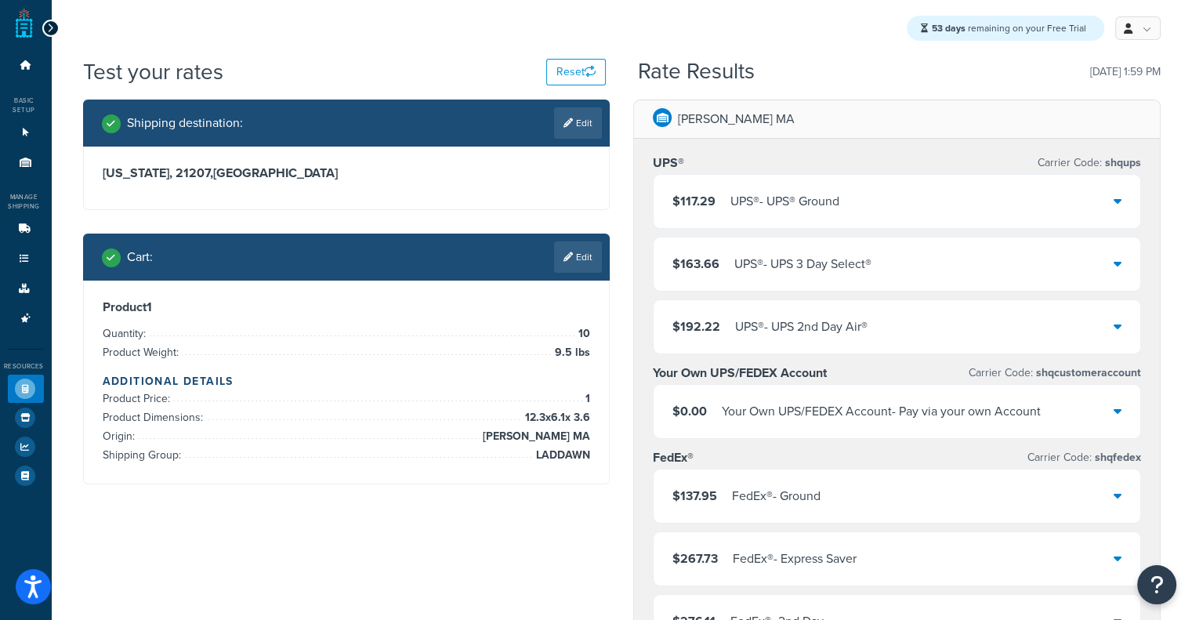
click at [951, 184] on div "$117.29 UPS® - UPS® Ground" at bounding box center [897, 201] width 487 height 53
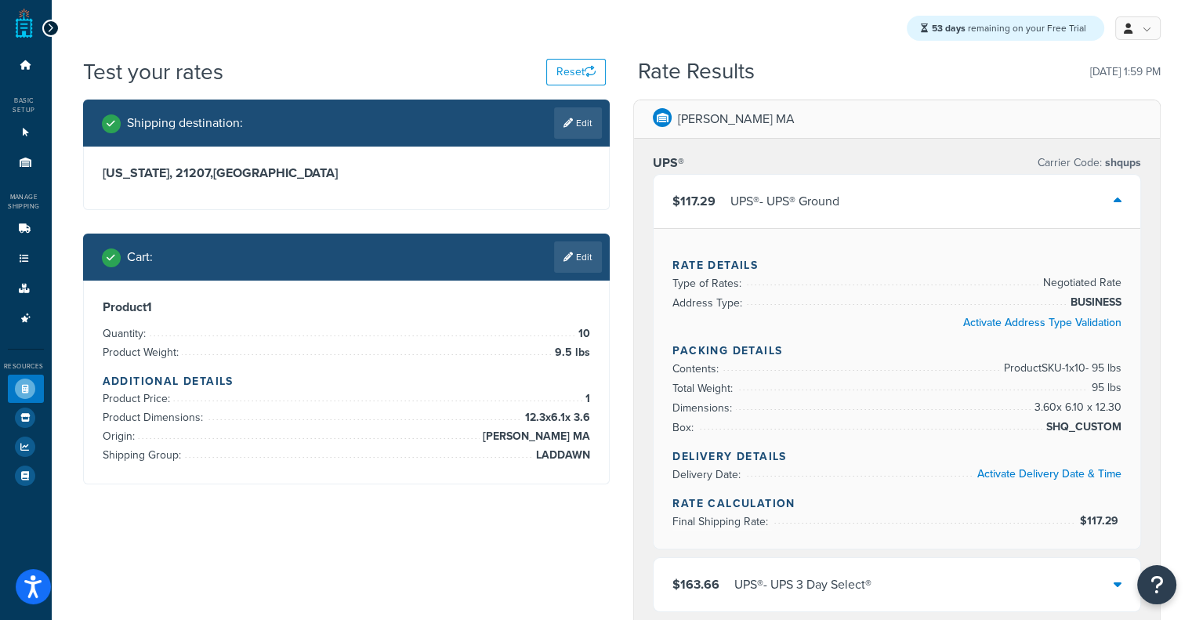
click at [953, 184] on div "$117.29 UPS® - UPS® Ground" at bounding box center [897, 201] width 487 height 53
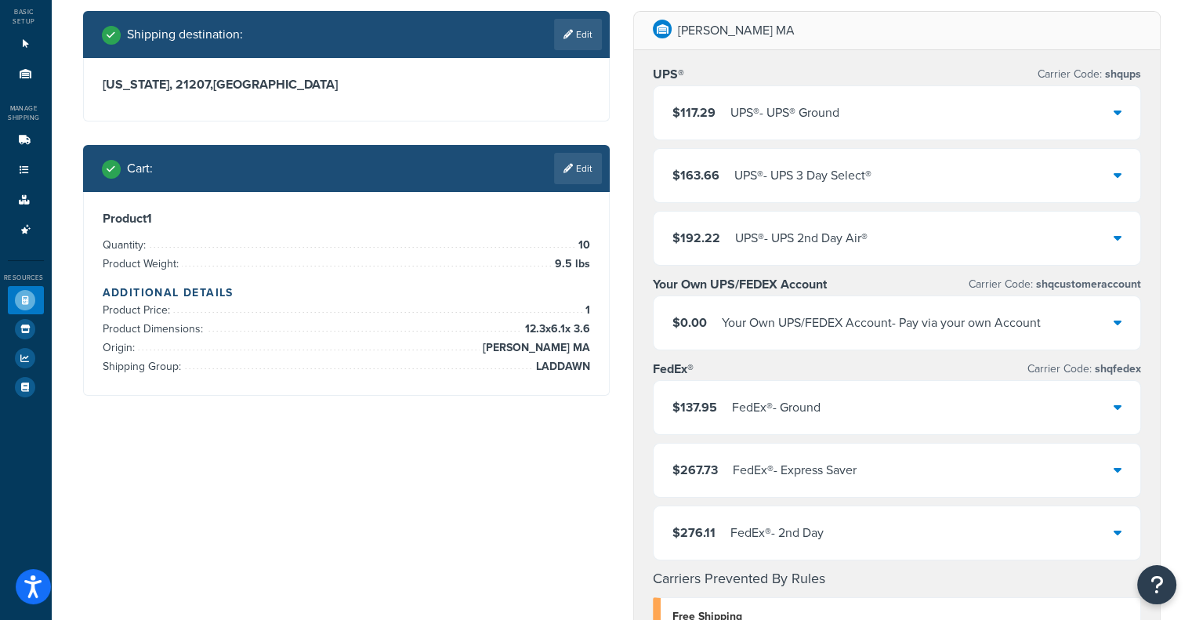
scroll to position [89, 0]
click at [930, 101] on div "$117.29 UPS® - UPS® Ground" at bounding box center [897, 112] width 487 height 53
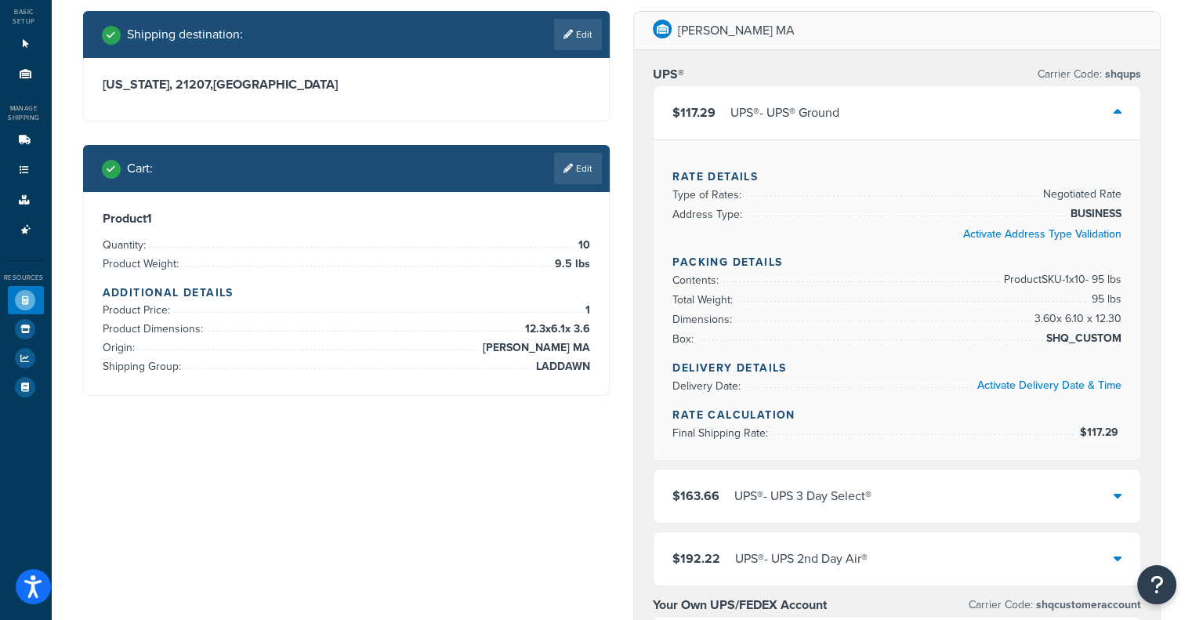
click at [930, 101] on div "$117.29 UPS® - UPS® Ground" at bounding box center [897, 112] width 487 height 53
